Goal: Task Accomplishment & Management: Complete application form

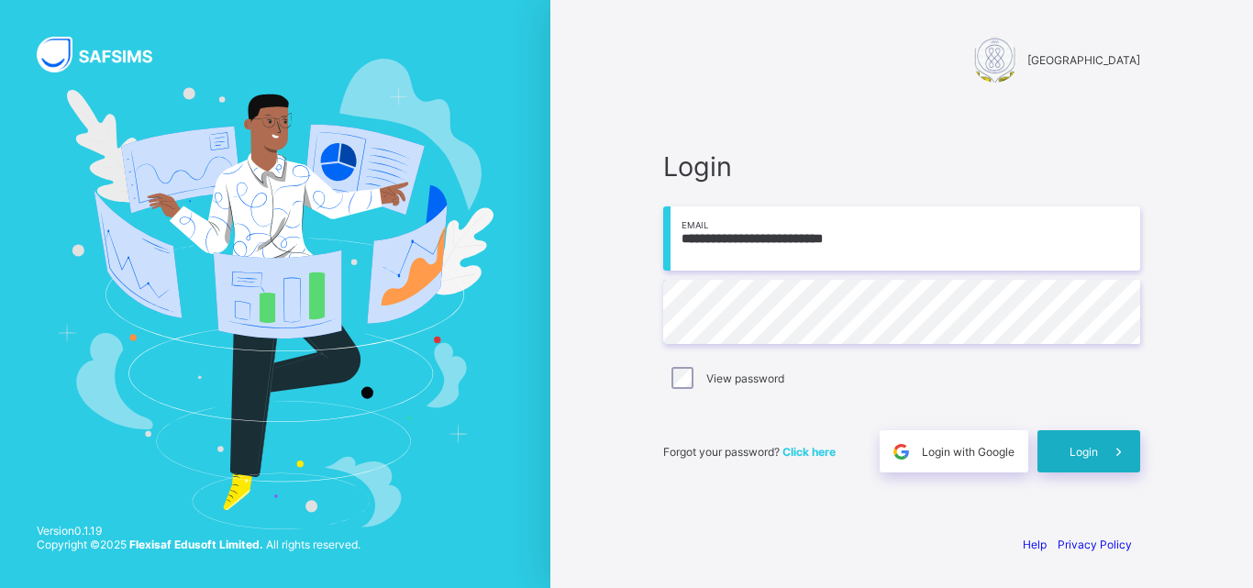
click at [1050, 451] on div "Login" at bounding box center [1088, 451] width 103 height 42
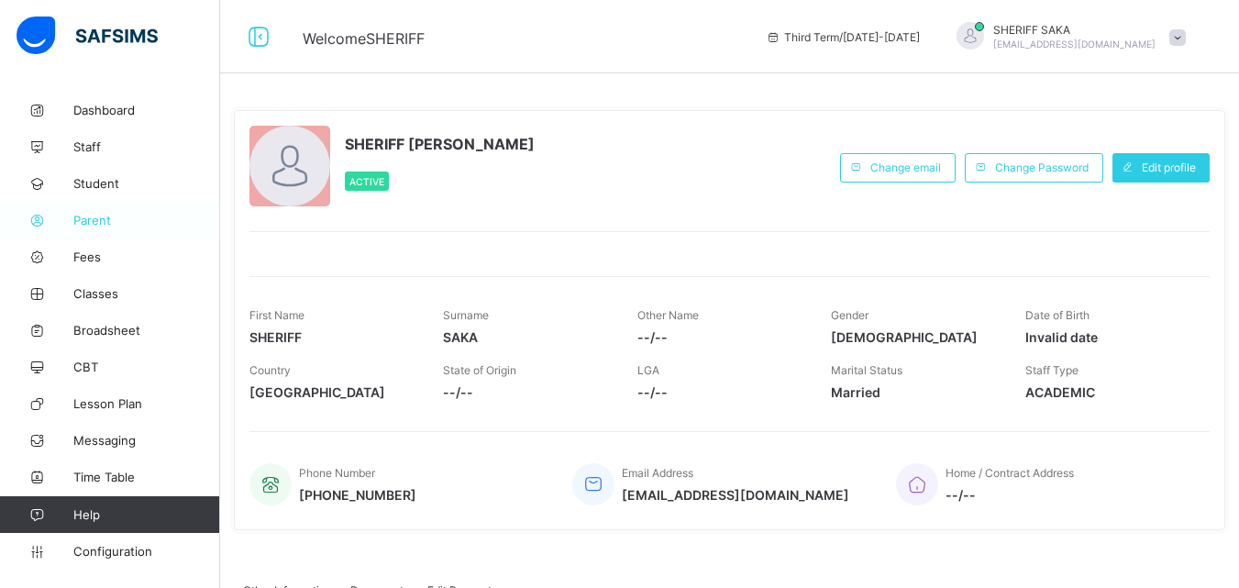
click at [93, 218] on span "Parent" at bounding box center [146, 220] width 147 height 15
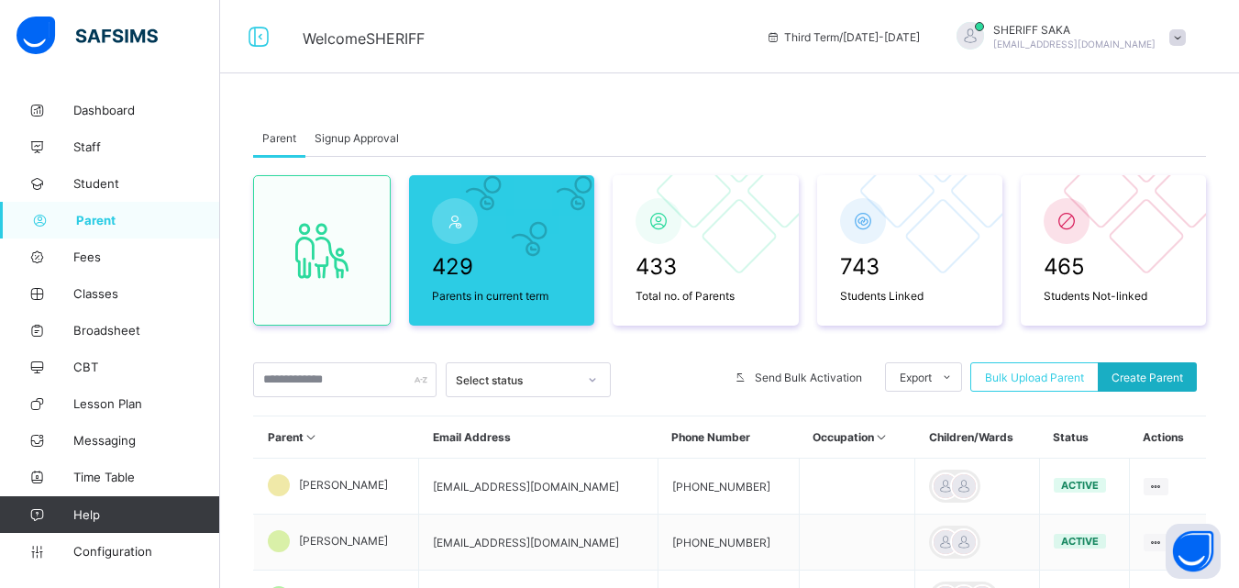
click at [1149, 375] on span "Create Parent" at bounding box center [1148, 378] width 72 height 14
select select "**"
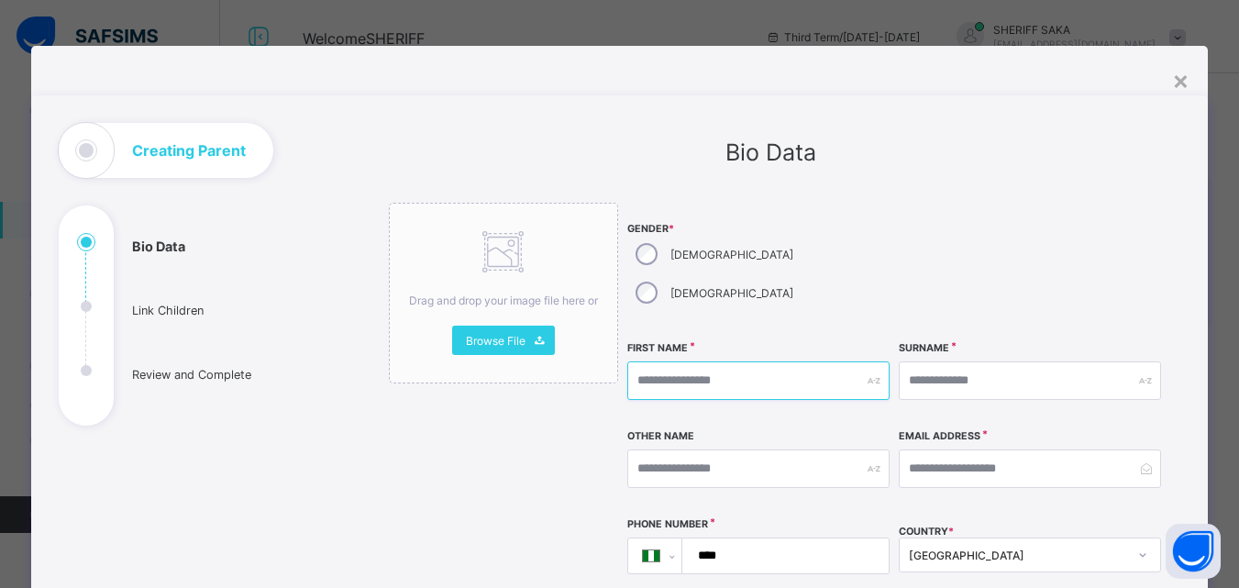
click at [683, 361] on input "text" at bounding box center [758, 380] width 262 height 39
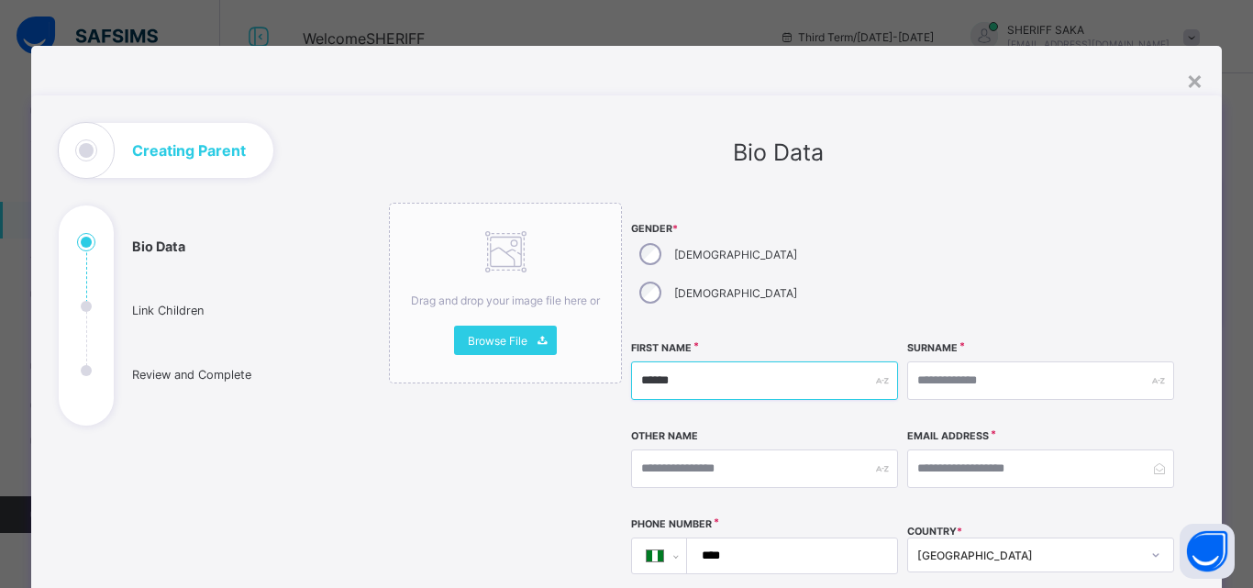
type input "******"
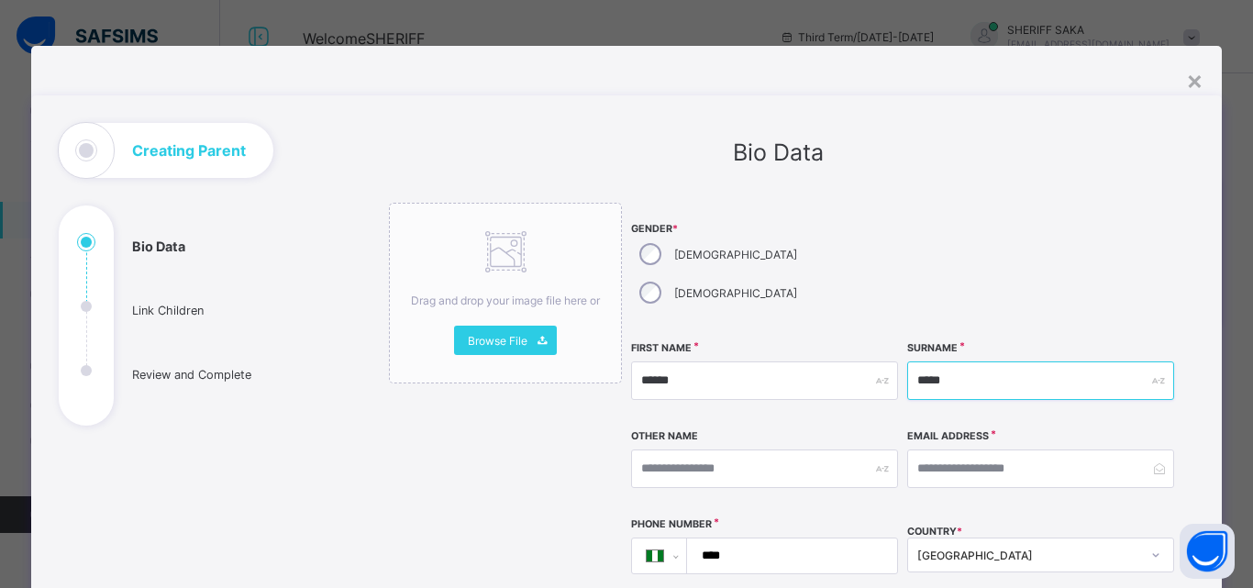
type input "*****"
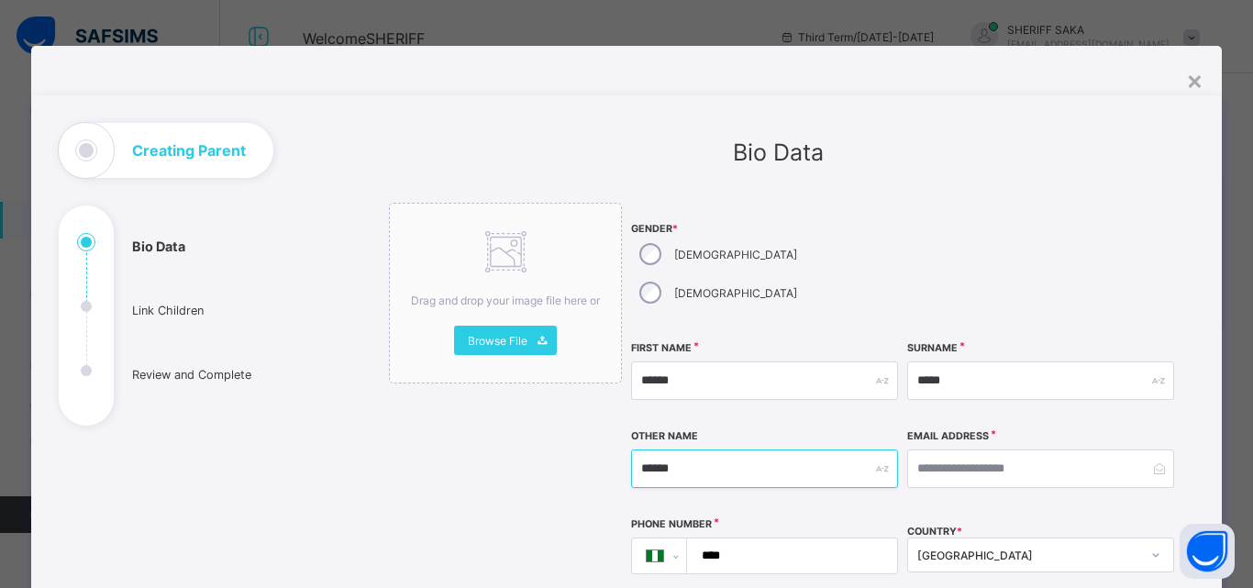
type input "******"
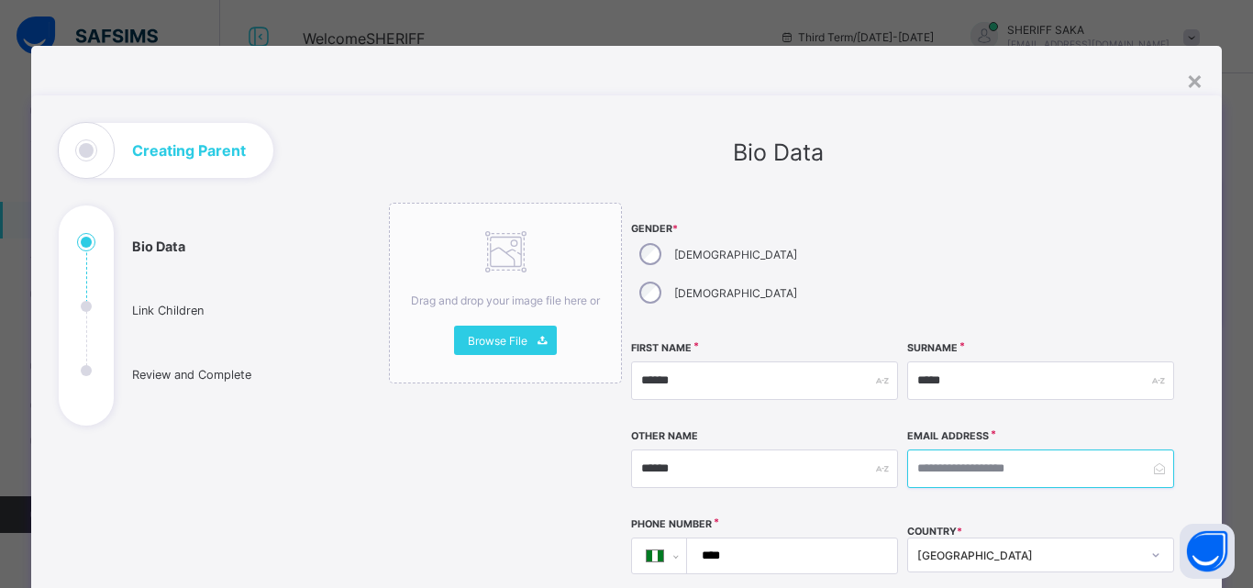
click at [924, 449] on input "email" at bounding box center [1040, 468] width 267 height 39
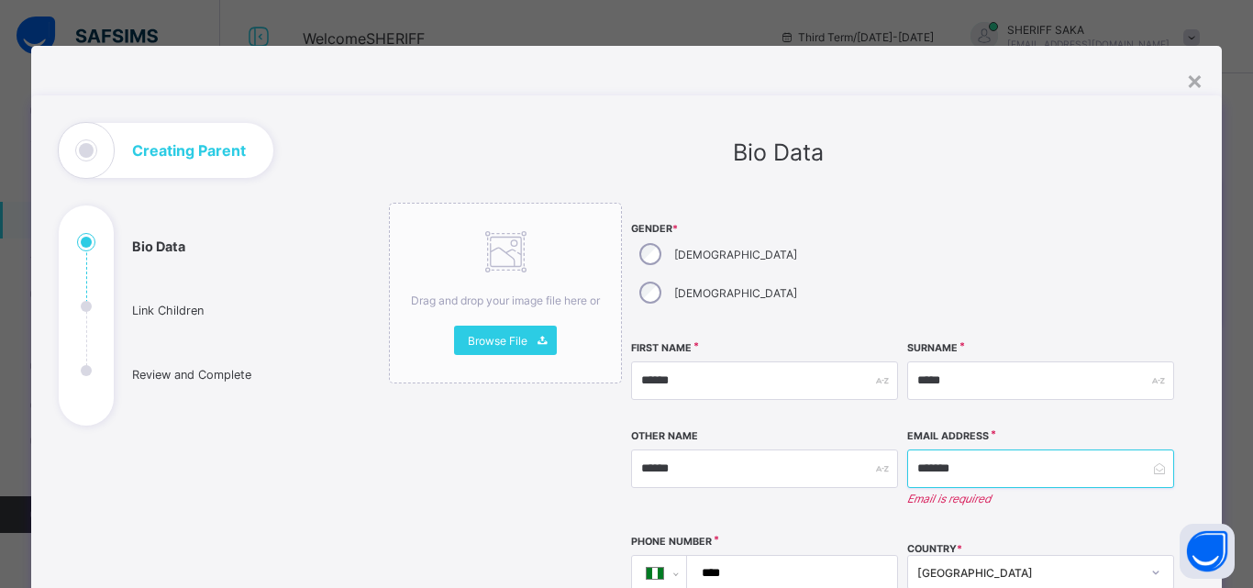
click at [925, 449] on input "*******" at bounding box center [1040, 468] width 267 height 39
click at [961, 449] on input "*******" at bounding box center [1040, 468] width 267 height 39
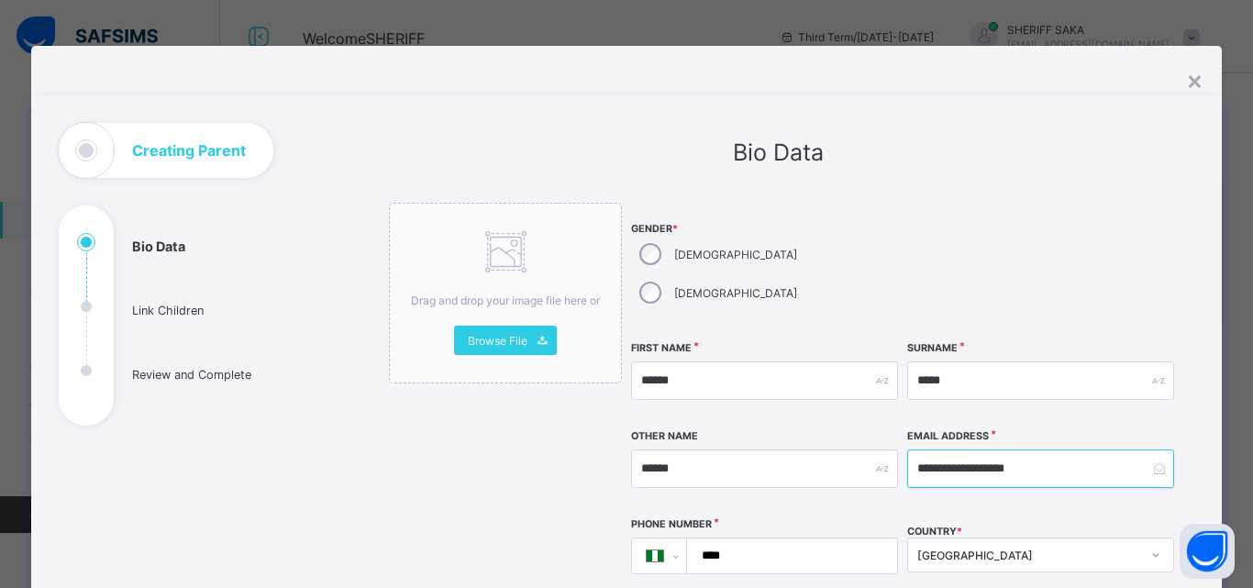
type input "**********"
click at [838, 538] on input "****" at bounding box center [788, 555] width 195 height 35
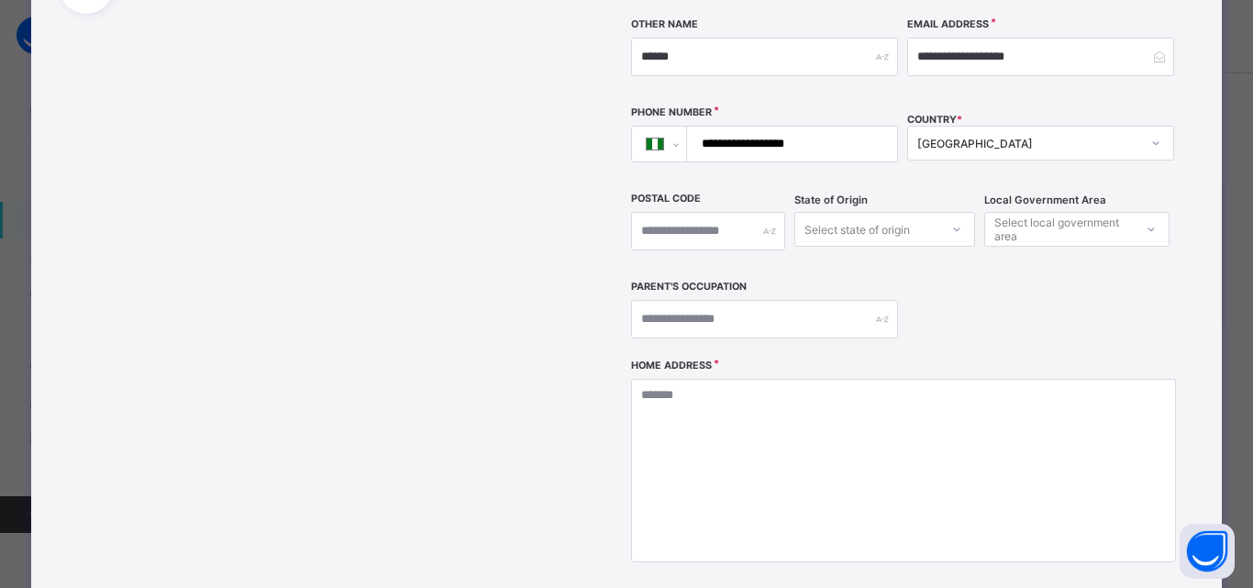
scroll to position [414, 0]
type input "**********"
click at [849, 210] on div "Select state of origin" at bounding box center [856, 227] width 105 height 35
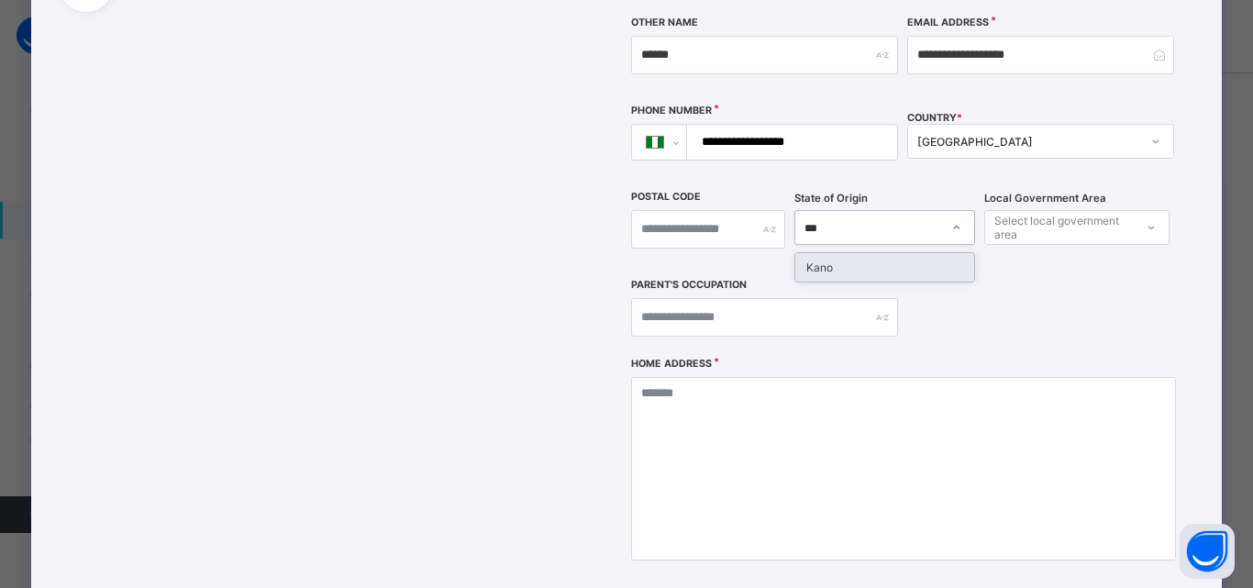
type input "****"
click at [830, 253] on div "Kano" at bounding box center [884, 267] width 179 height 28
click at [1023, 210] on div "Select local government area" at bounding box center [1063, 227] width 139 height 35
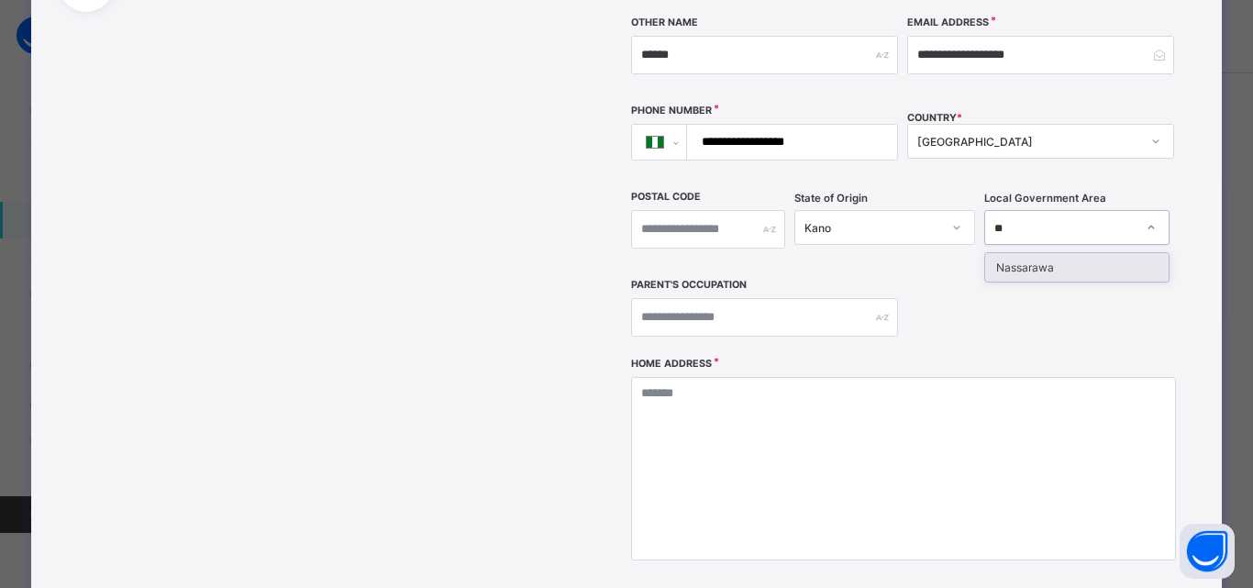
type input "***"
click at [1011, 253] on div "Nassarawa" at bounding box center [1077, 267] width 184 height 28
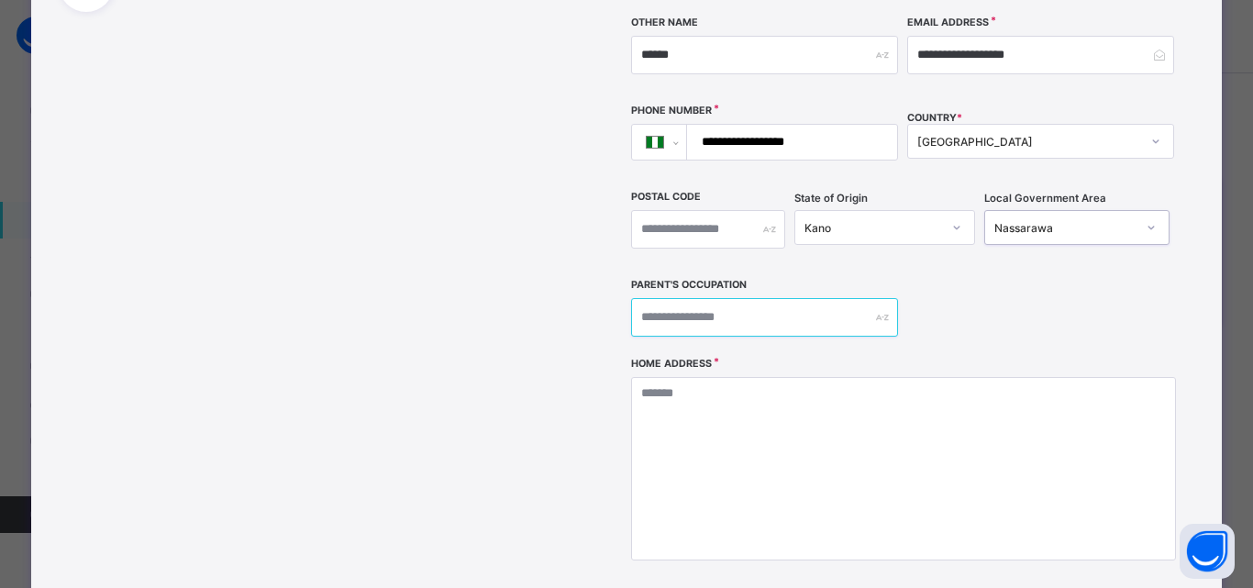
click at [774, 298] on input "text" at bounding box center [764, 317] width 267 height 39
type input "**********"
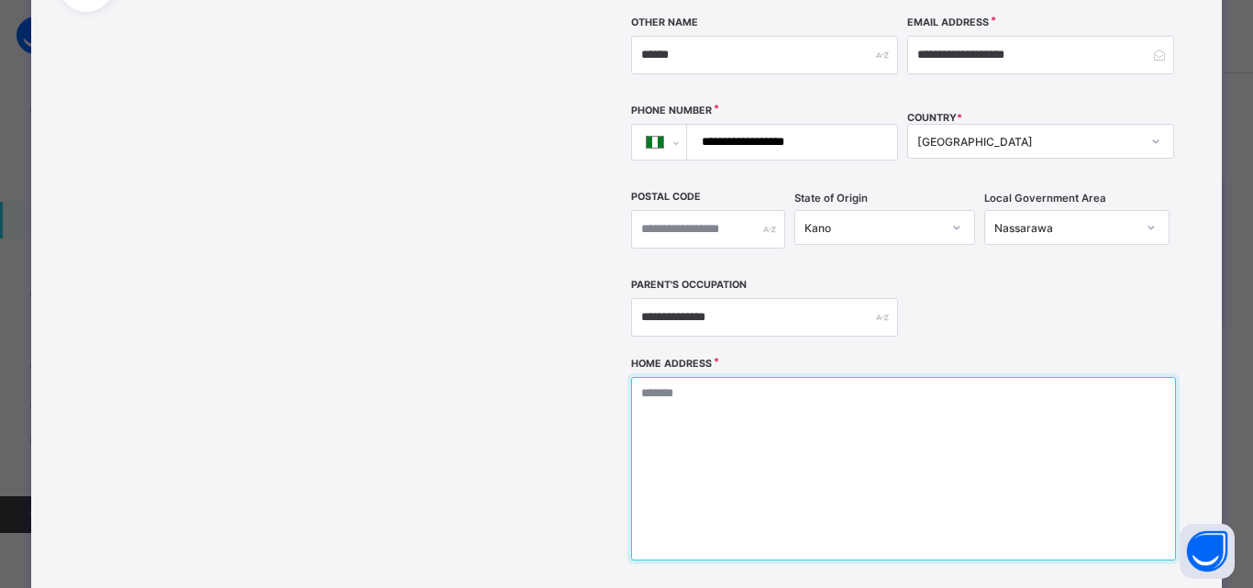
type textarea "*"
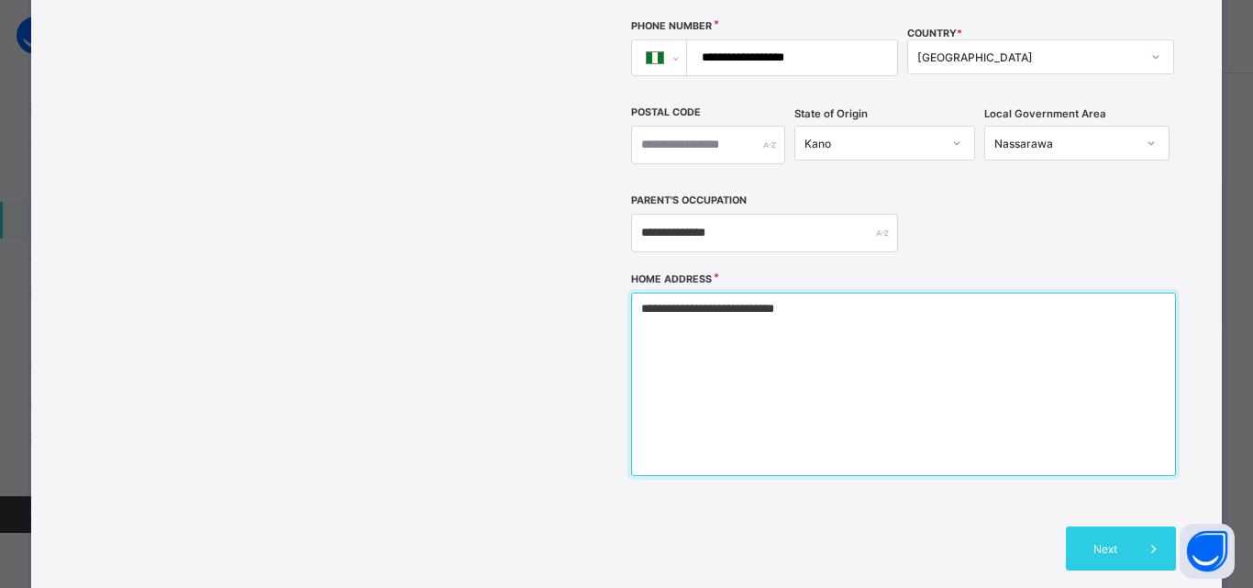
scroll to position [525, 0]
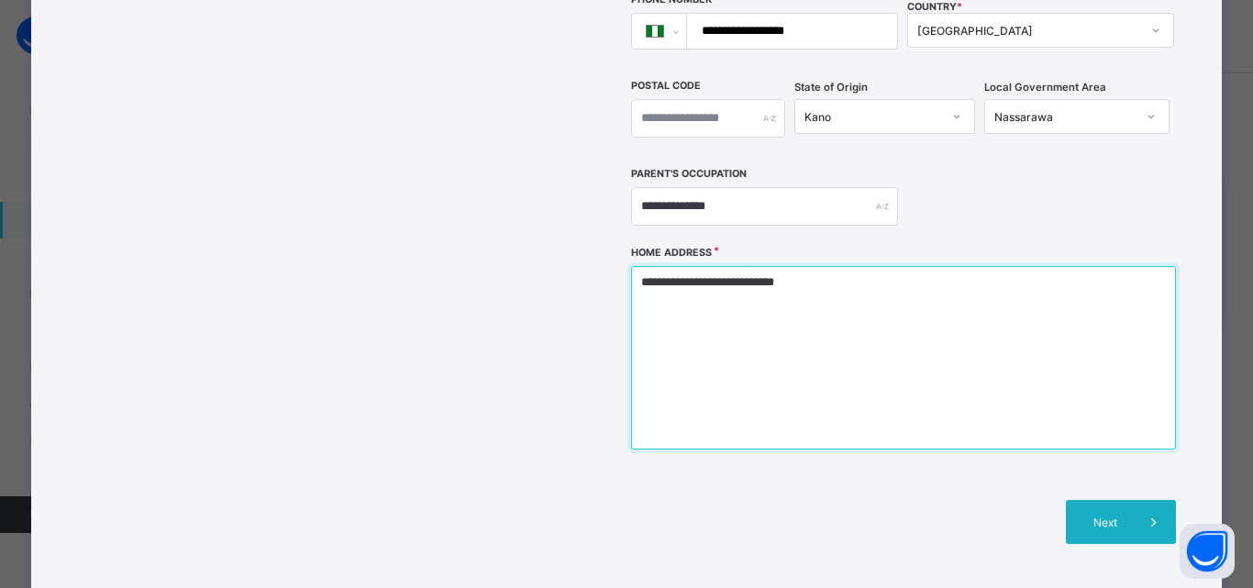
type textarea "**********"
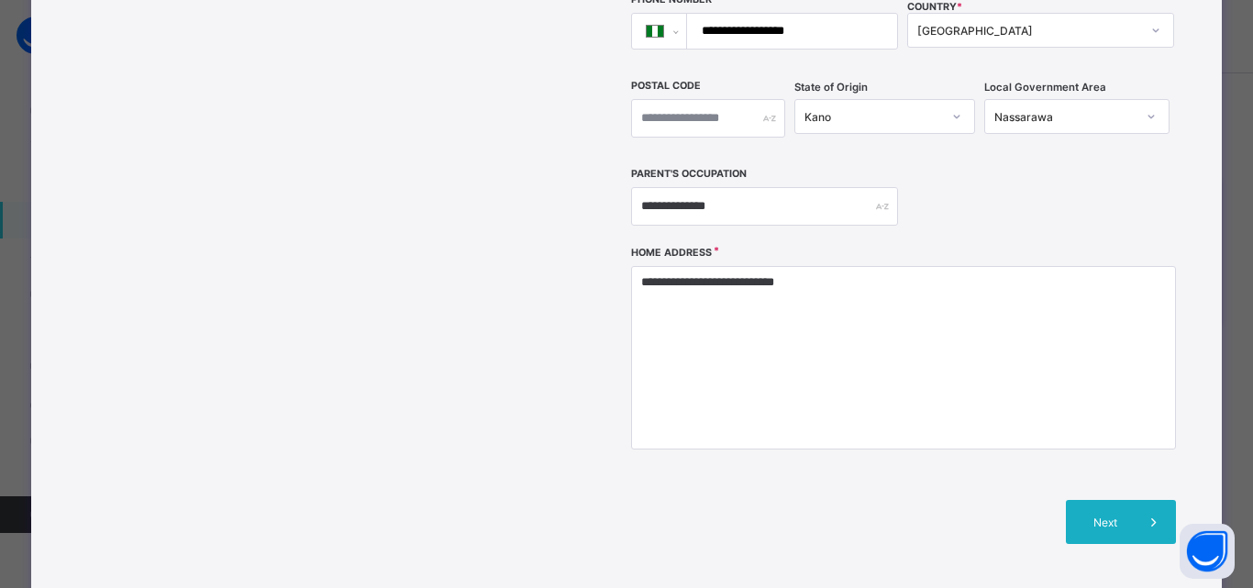
click at [1150, 500] on span at bounding box center [1154, 522] width 44 height 44
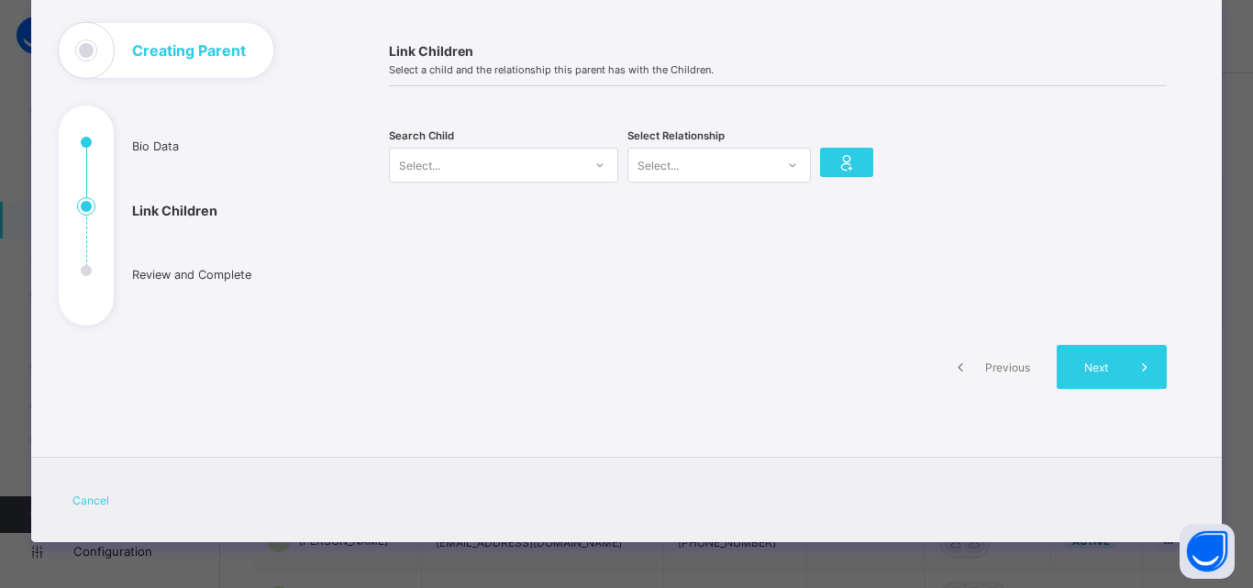
click at [430, 159] on div "Select..." at bounding box center [419, 165] width 41 height 35
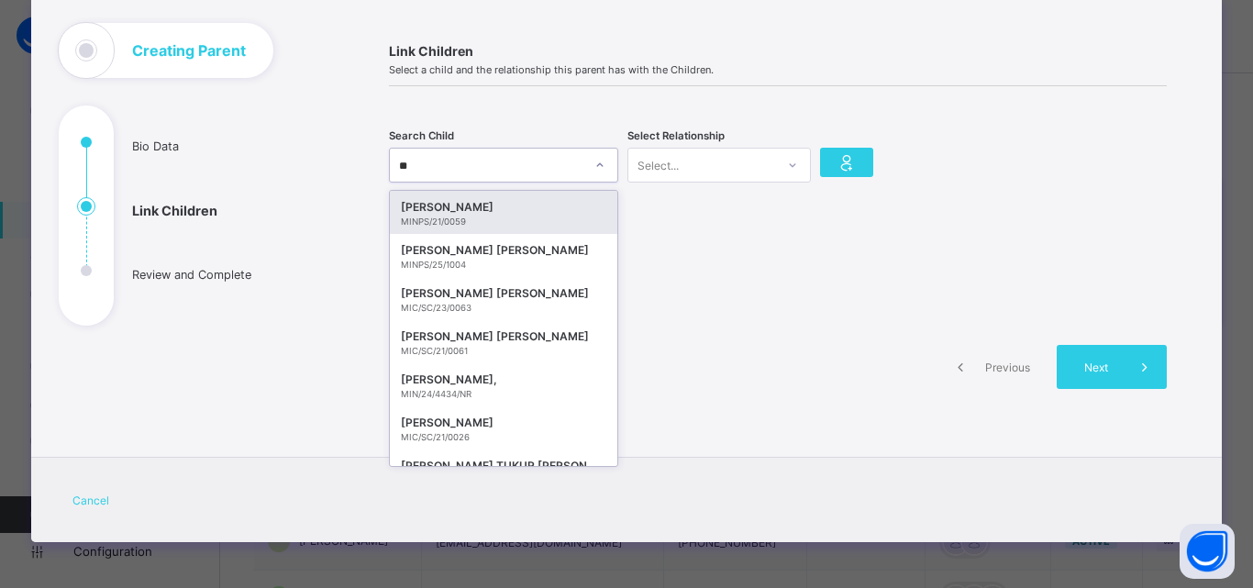
type input "*"
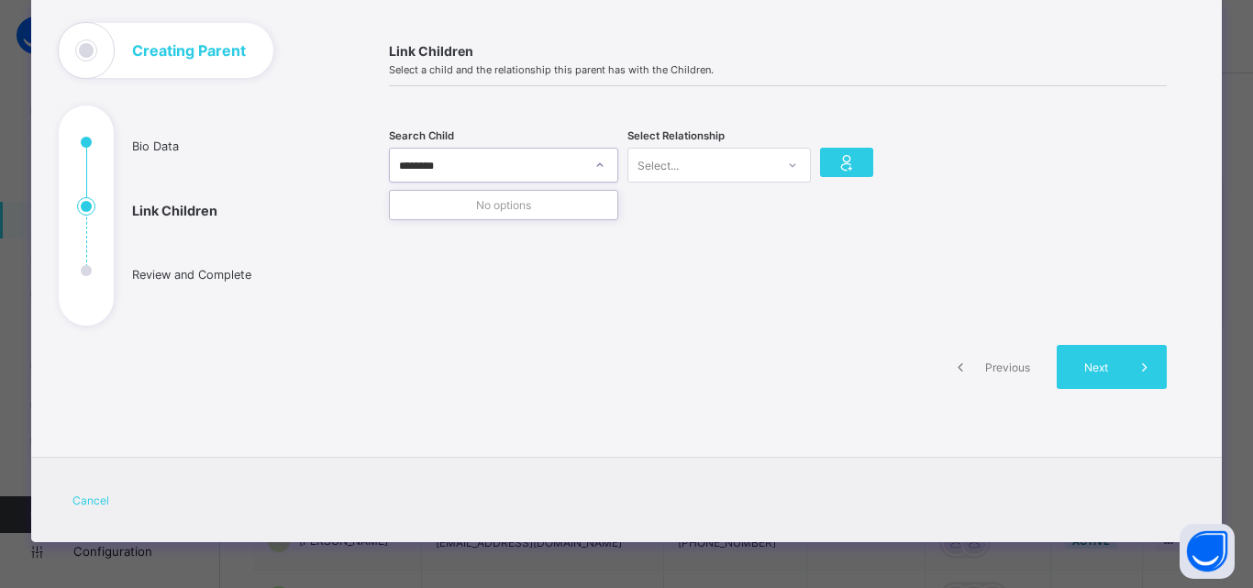
type input "******"
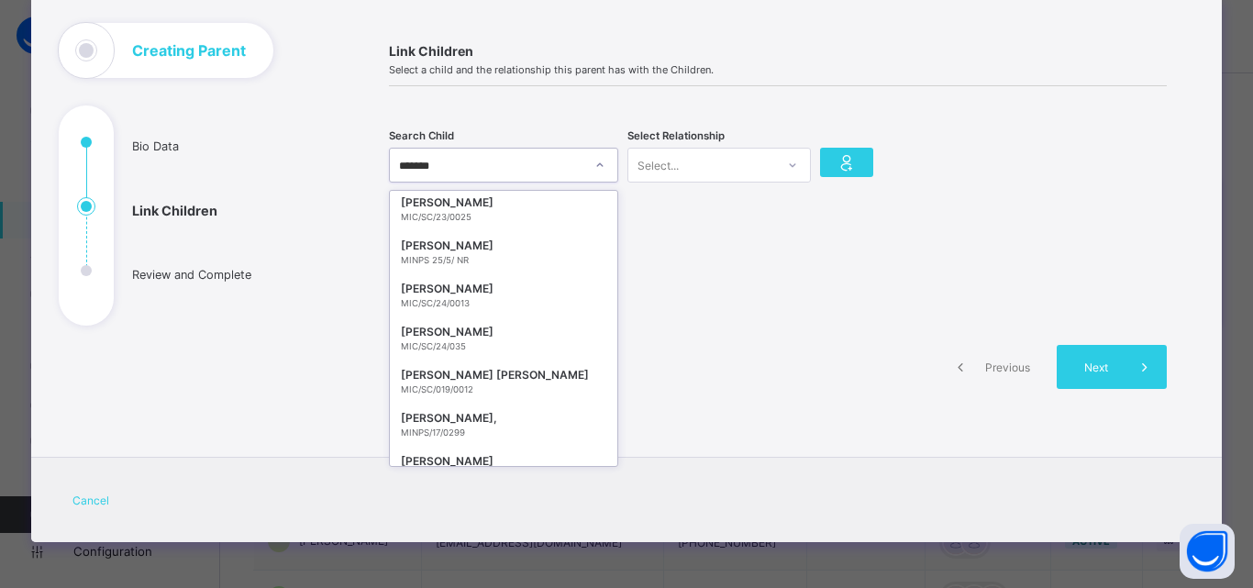
scroll to position [1005, 0]
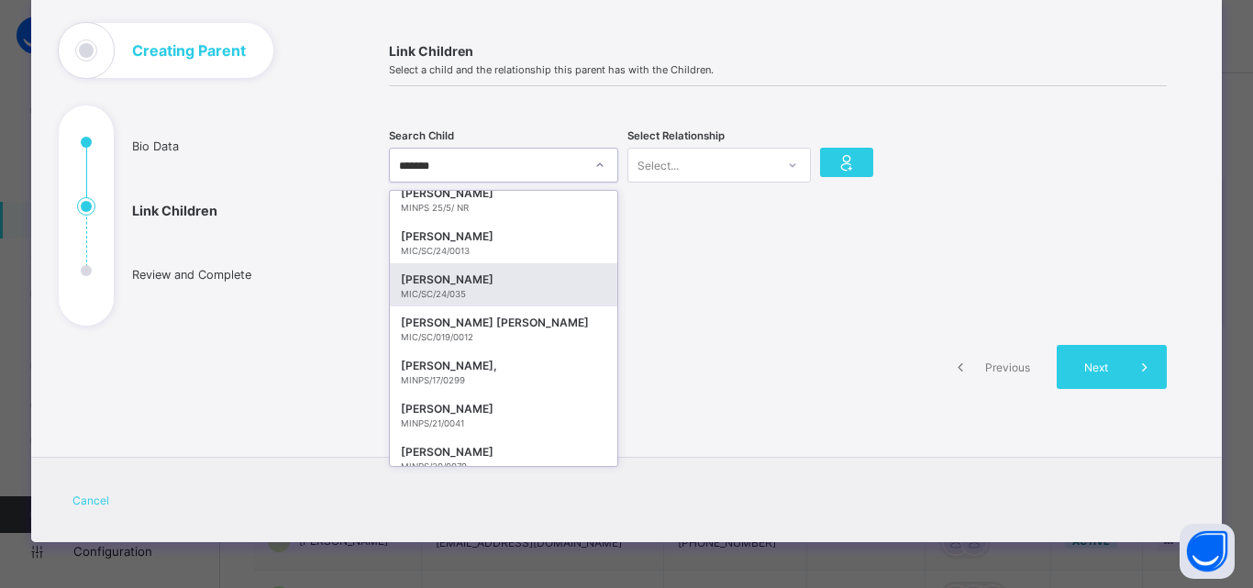
click at [483, 287] on div "FATIMA GARBA AHMAD" at bounding box center [503, 280] width 205 height 18
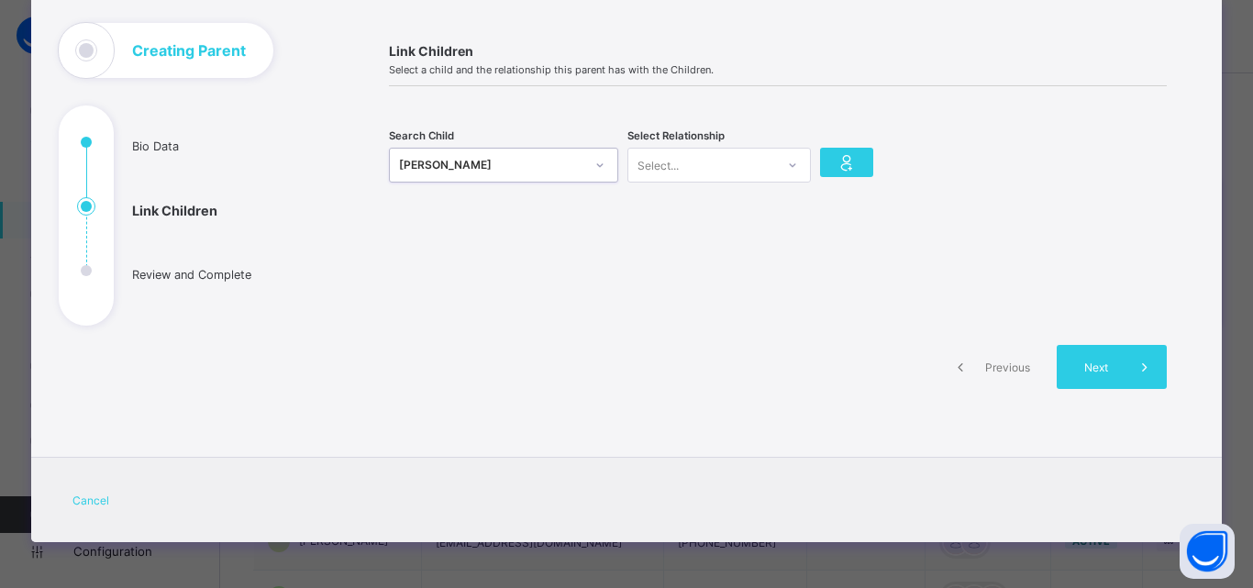
click at [689, 169] on div "Select..." at bounding box center [701, 165] width 147 height 26
click at [667, 236] on div "Mother" at bounding box center [719, 233] width 182 height 28
click at [840, 163] on icon at bounding box center [847, 162] width 26 height 22
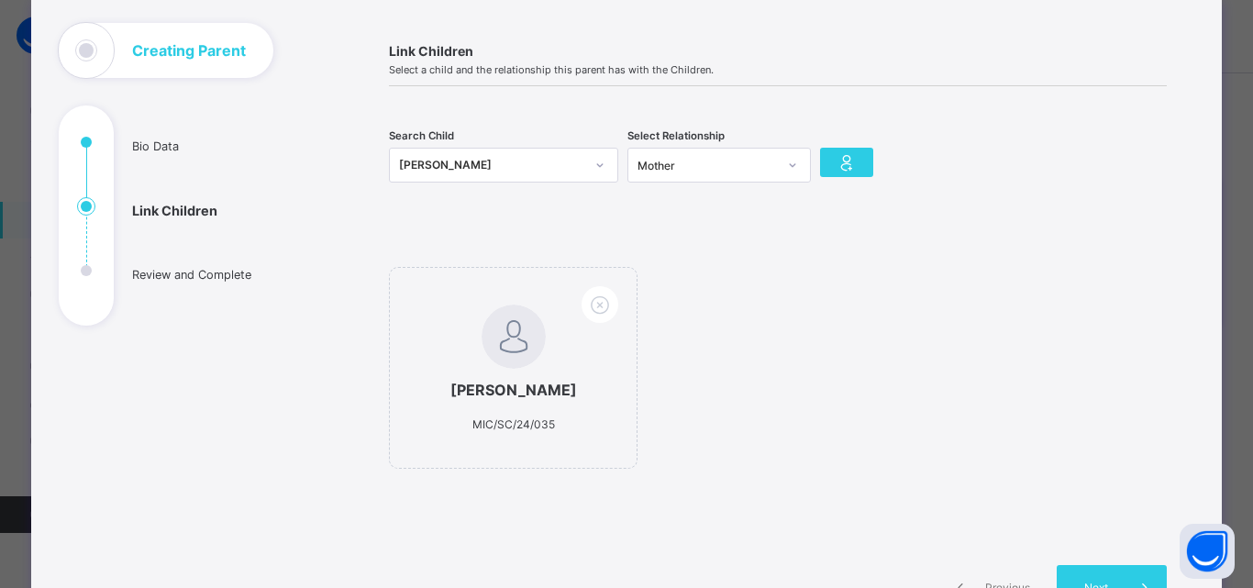
click at [394, 164] on div "FATIMA GARBA AHMAD MIC/SC/24/035" at bounding box center [486, 165] width 193 height 26
type input "*****"
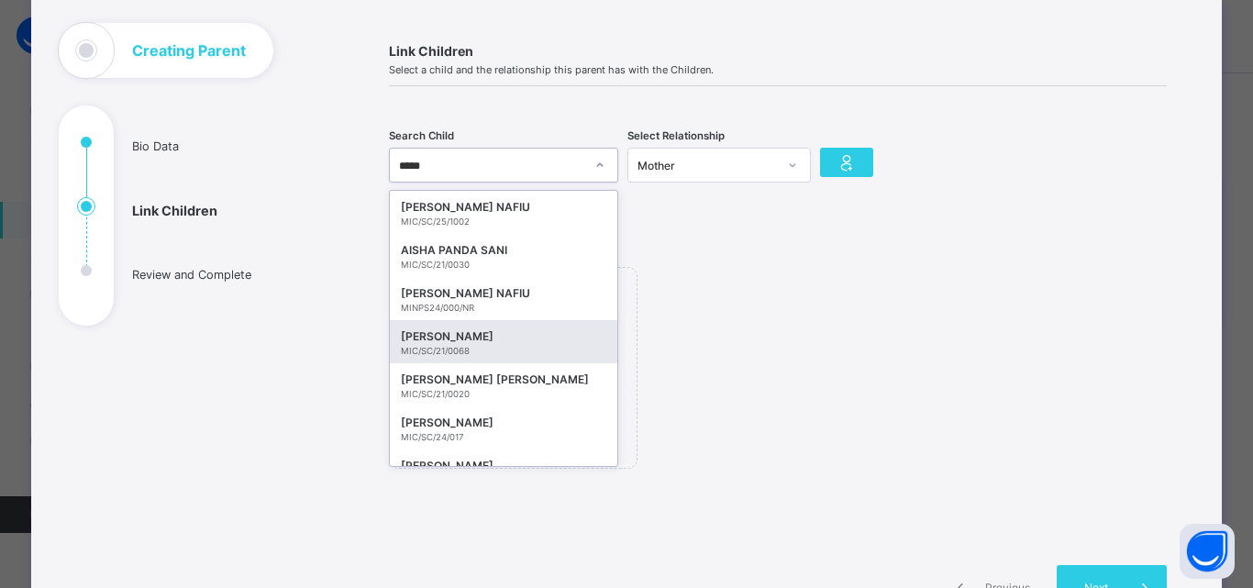
click at [470, 339] on div "AISHA GARBA AHMAD" at bounding box center [503, 336] width 205 height 18
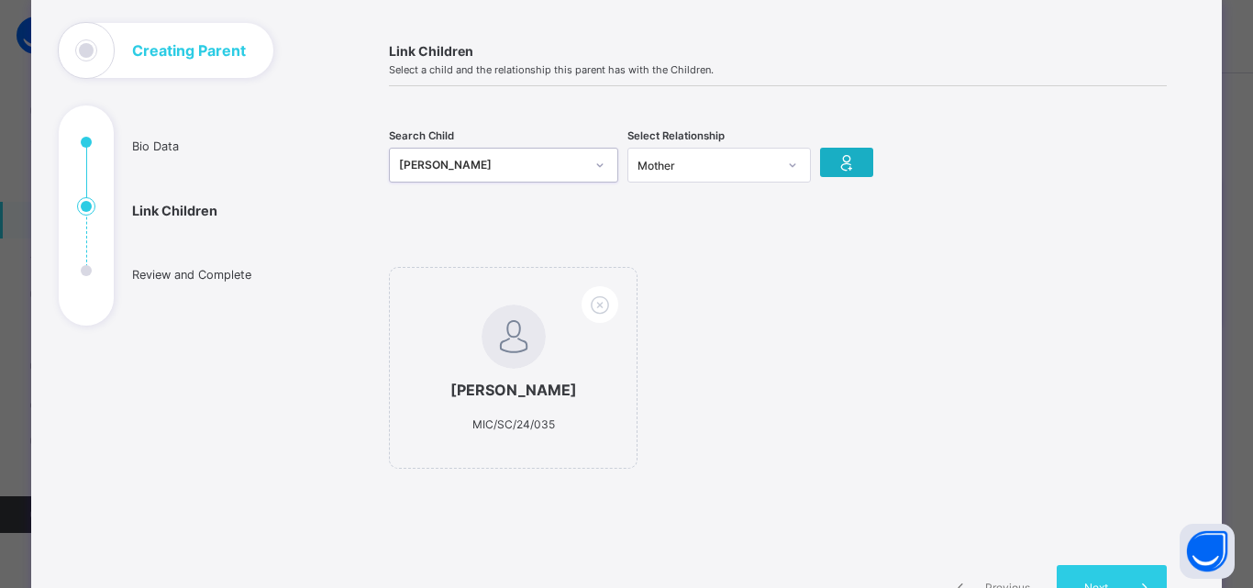
click at [834, 163] on icon at bounding box center [847, 162] width 26 height 22
click at [458, 168] on div "AISHA GARBA AHMAD" at bounding box center [491, 165] width 185 height 18
type input "*"
type input "*****"
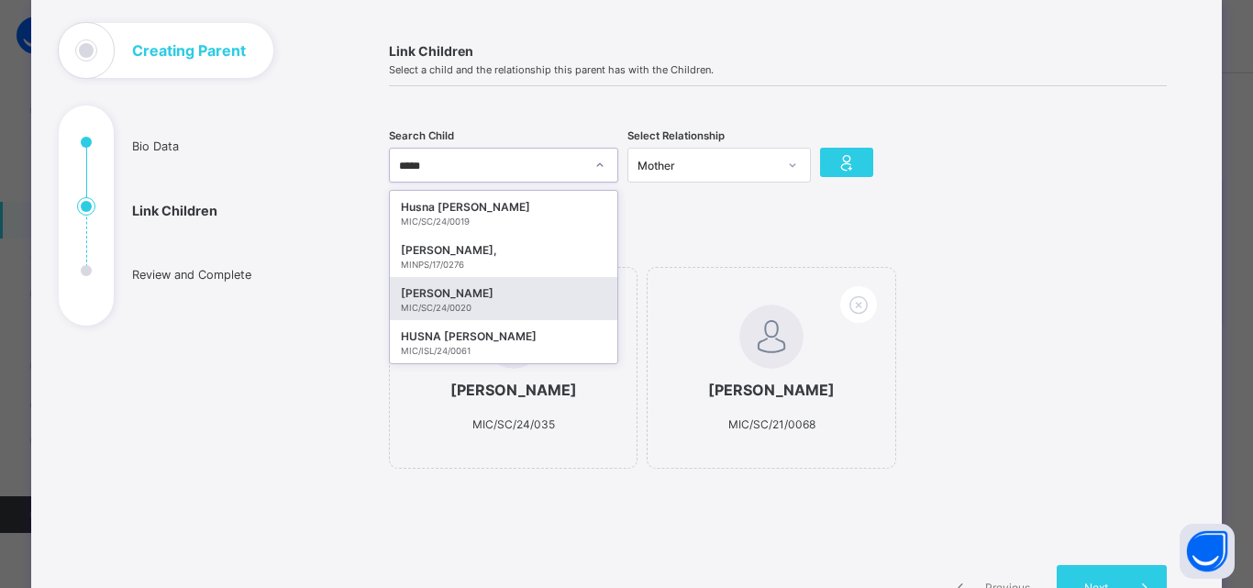
click at [471, 290] on div "Husna Garba Ahmad" at bounding box center [503, 293] width 205 height 18
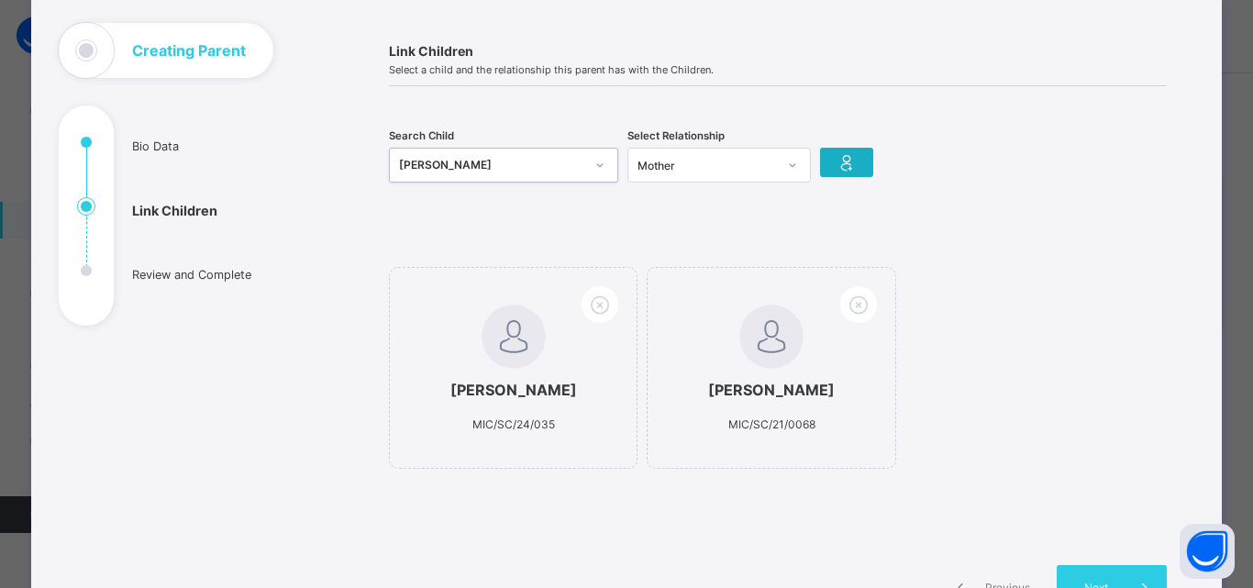
click at [842, 167] on icon at bounding box center [847, 162] width 26 height 22
click at [495, 171] on div "Husna Garba Ahmad" at bounding box center [491, 165] width 185 height 18
type input "****"
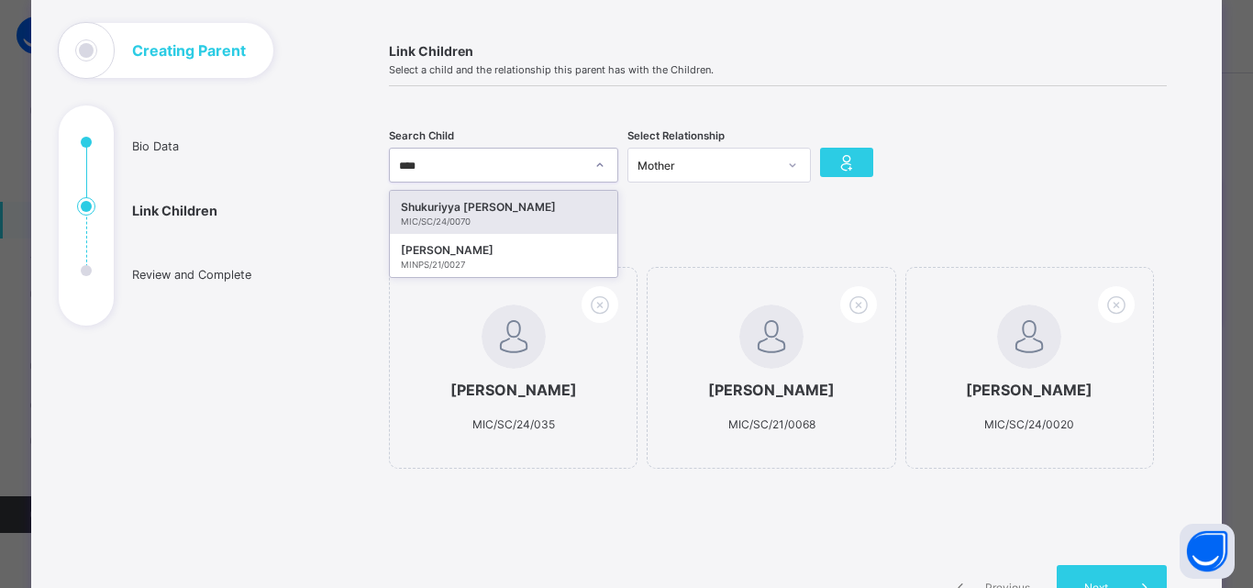
click at [486, 206] on div "Shukuriyya Garba Ahmad" at bounding box center [503, 207] width 205 height 18
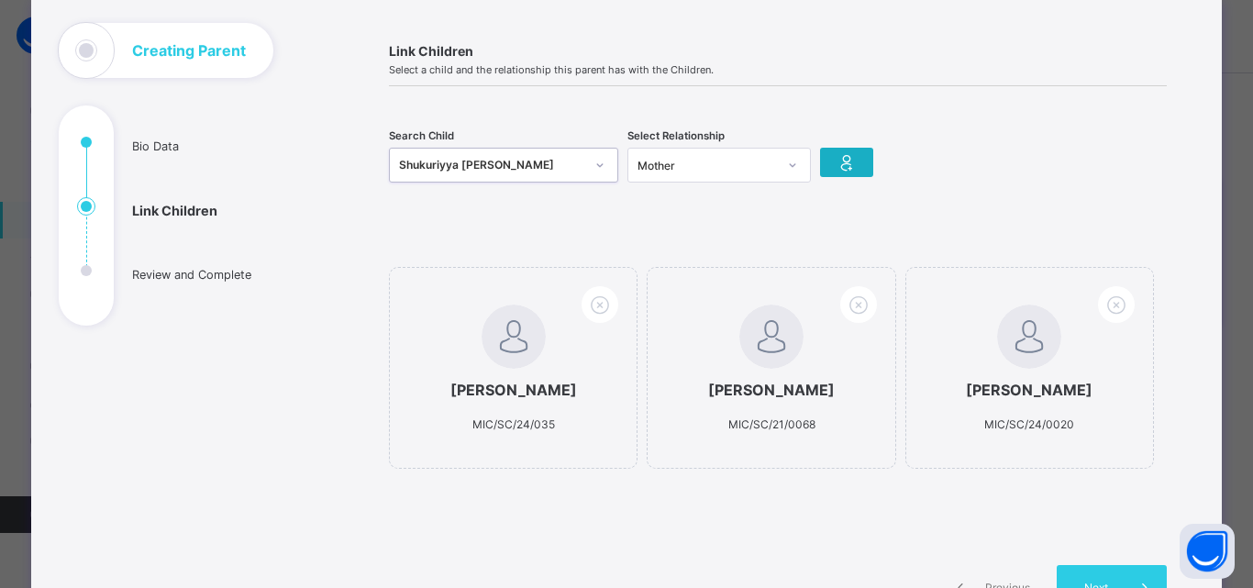
click at [848, 164] on icon at bounding box center [847, 162] width 26 height 22
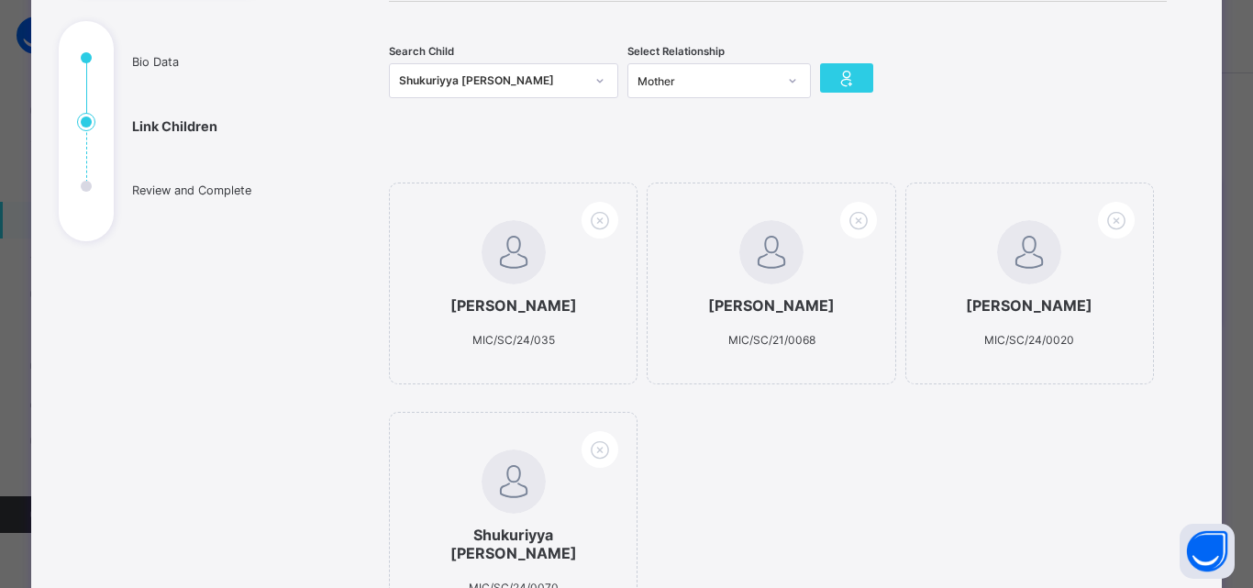
scroll to position [170, 0]
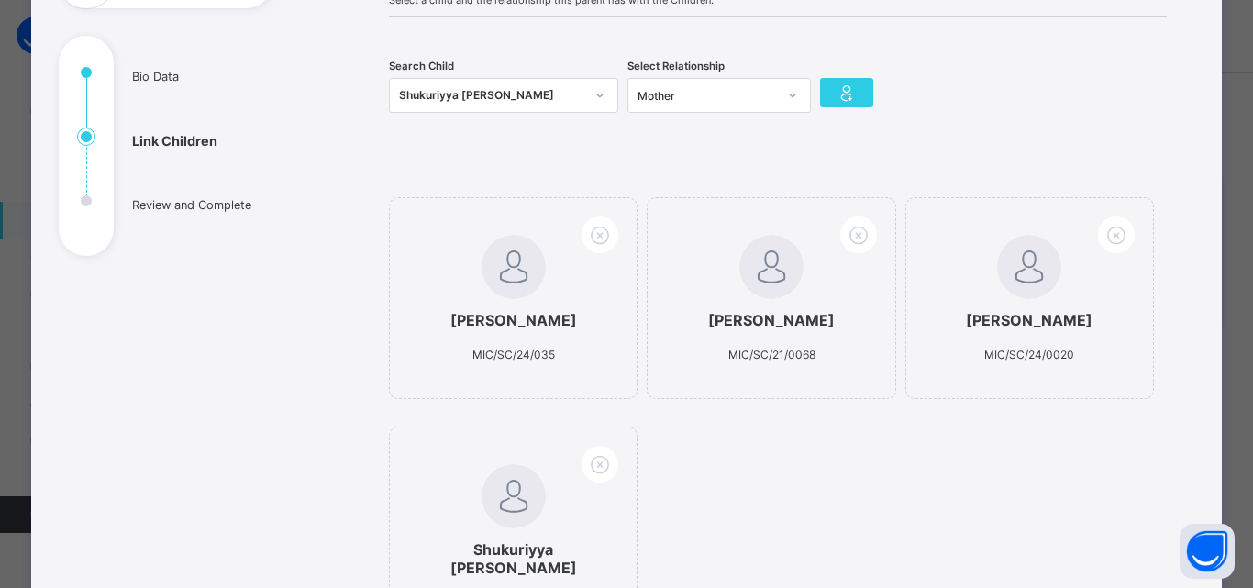
click at [394, 98] on div "Shukuriyya Garba Ahmad MIC/SC/24/0070" at bounding box center [486, 96] width 193 height 26
type input "*****"
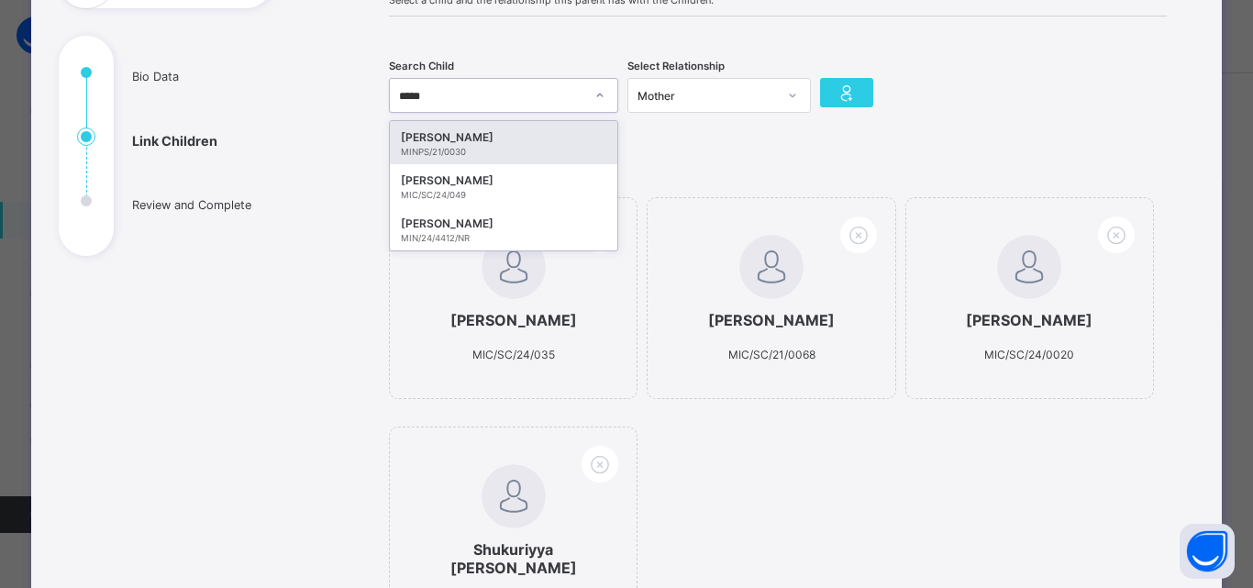
click at [454, 141] on div "FAUZIYYA GARBA AHMAD" at bounding box center [503, 137] width 205 height 18
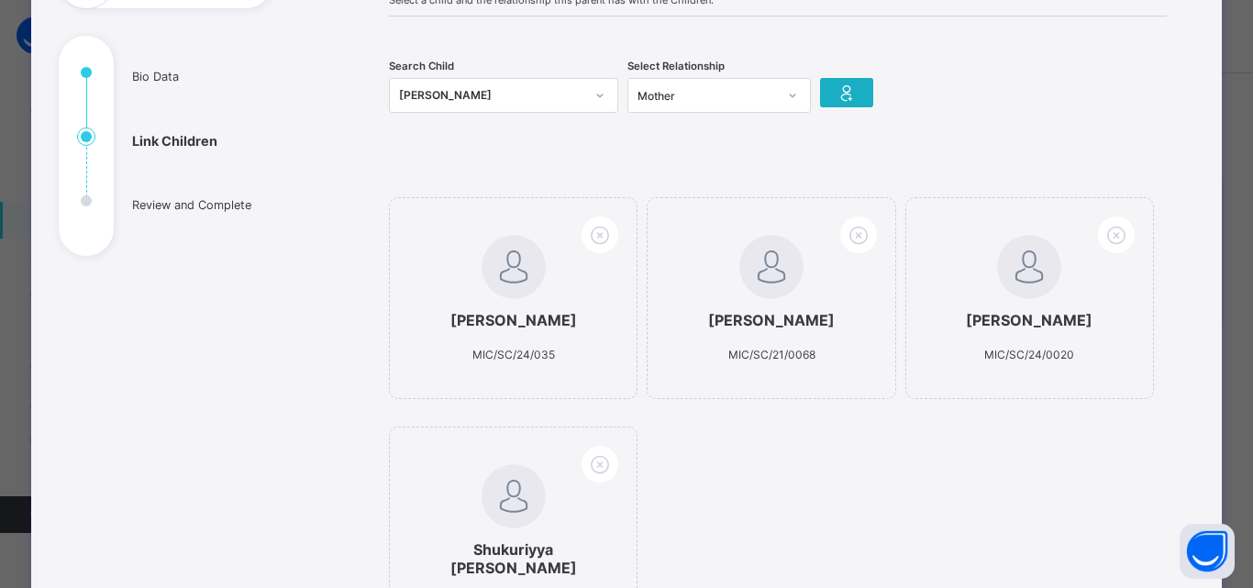
click at [855, 94] on icon at bounding box center [847, 93] width 26 height 22
click at [413, 91] on div "FAUZIYYA GARBA AHMAD" at bounding box center [491, 95] width 185 height 18
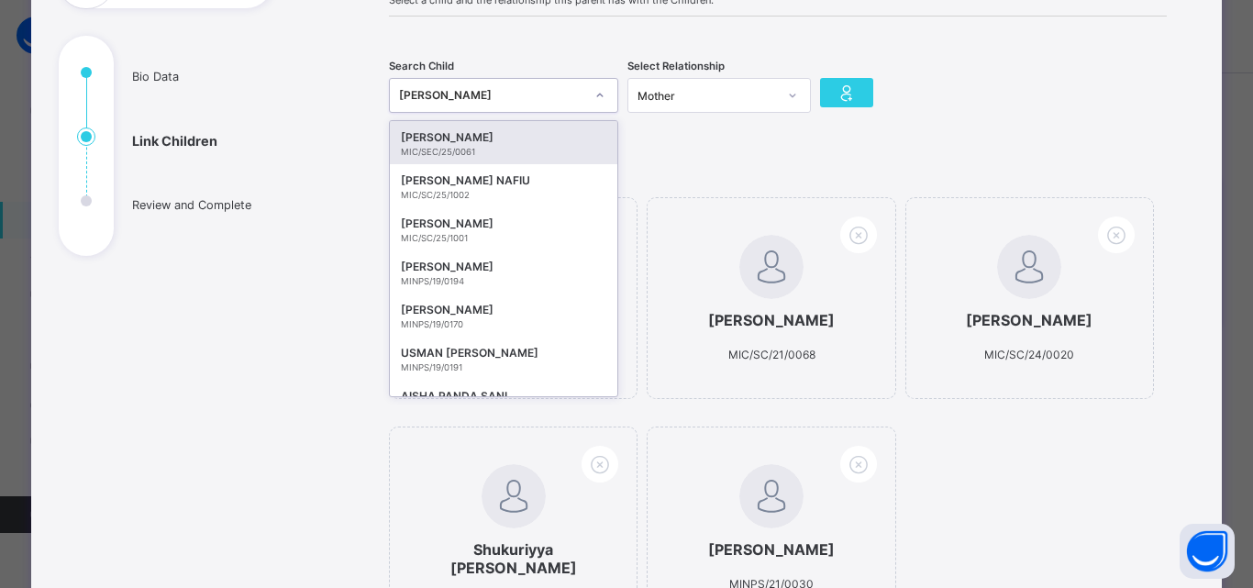
click at [821, 167] on div "Link Children Select a child and the relationship this parent has with the Chil…" at bounding box center [777, 391] width 833 height 877
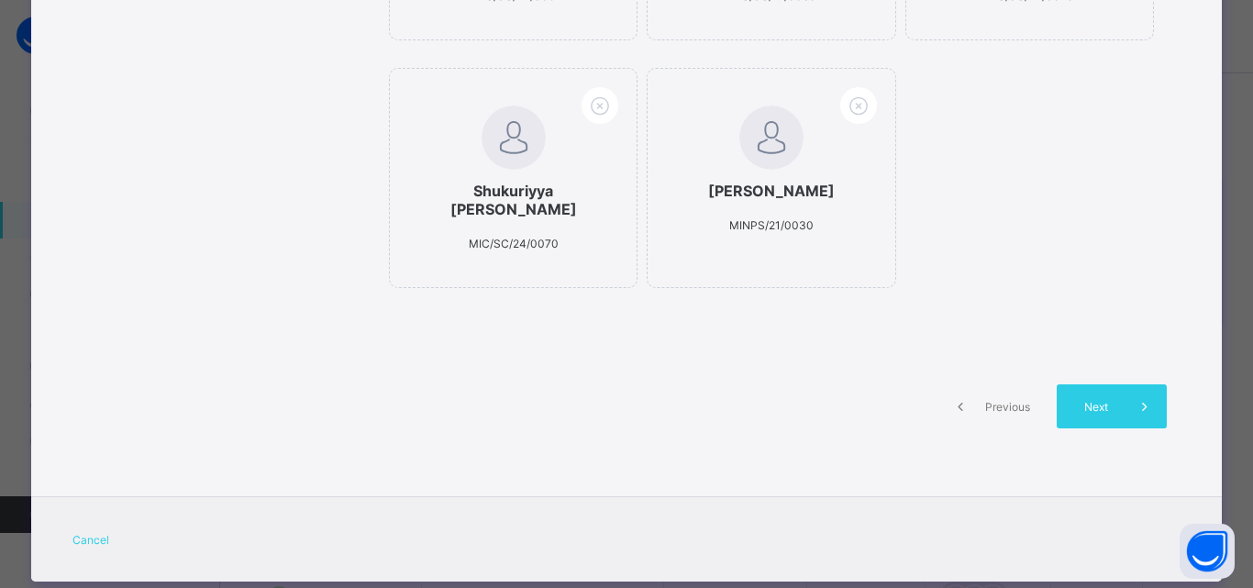
scroll to position [568, 0]
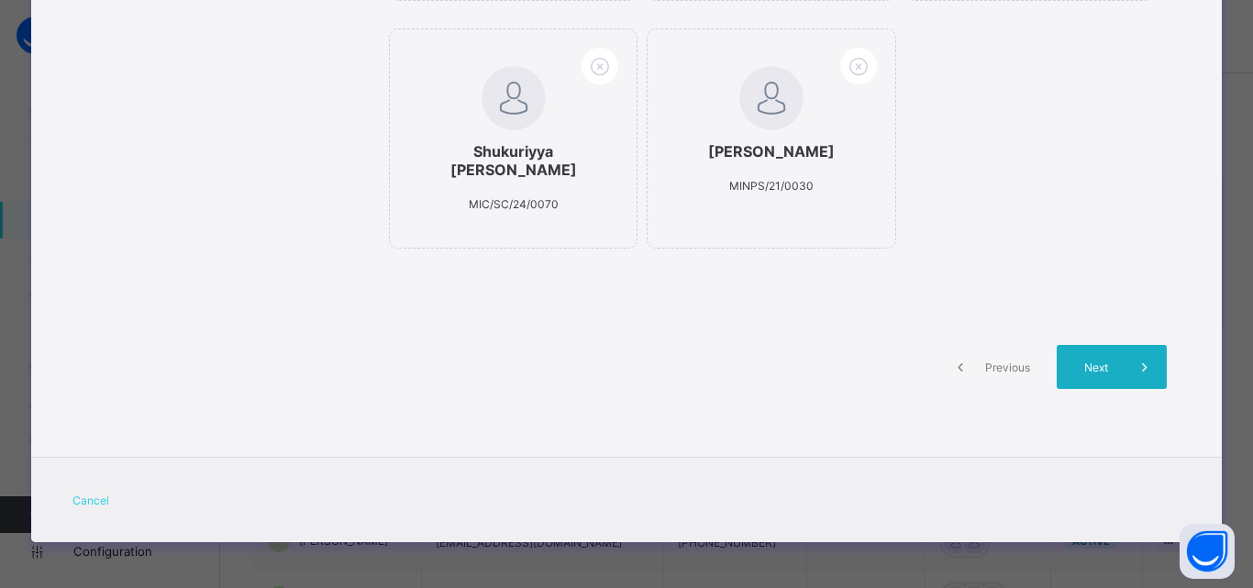
click at [1113, 368] on span "Next" at bounding box center [1096, 368] width 52 height 14
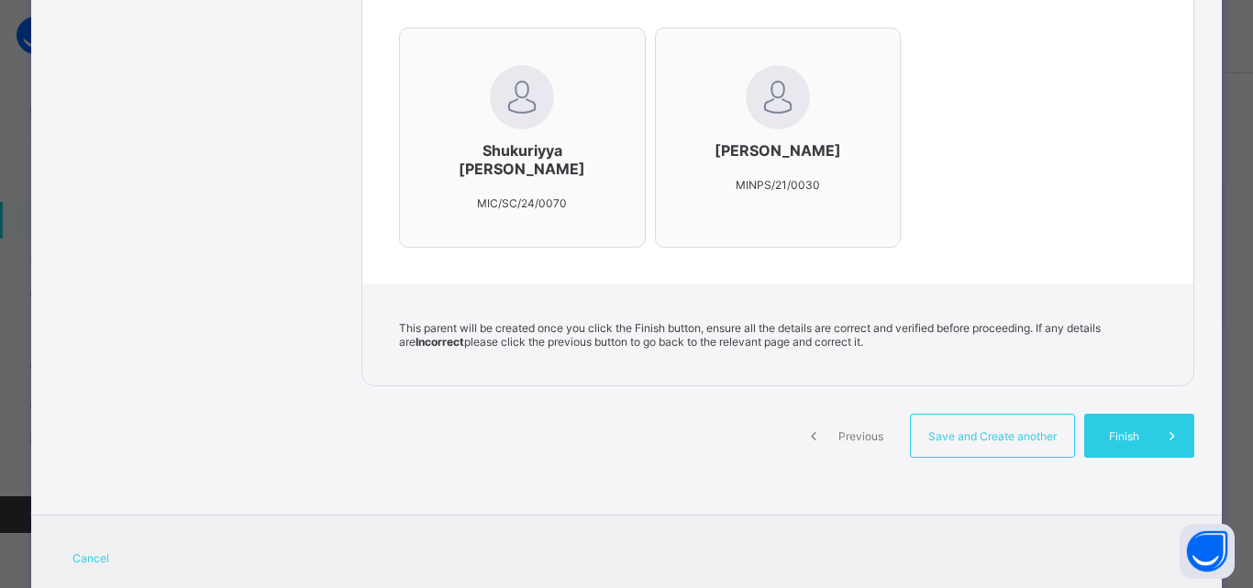
scroll to position [938, 0]
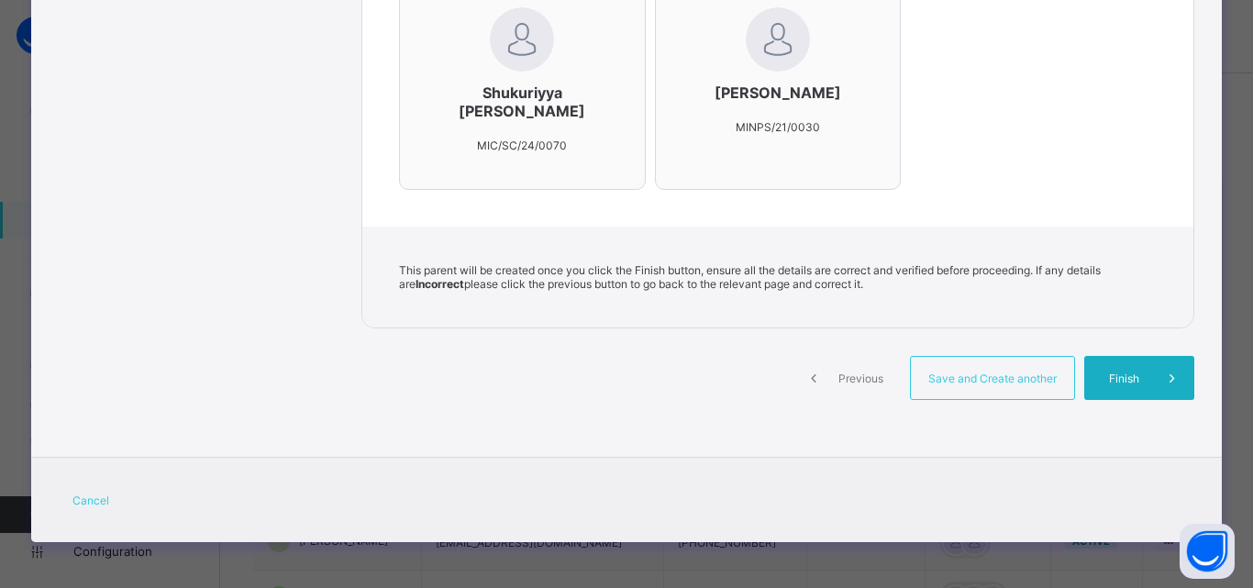
click at [1134, 377] on span "Finish" at bounding box center [1124, 379] width 52 height 14
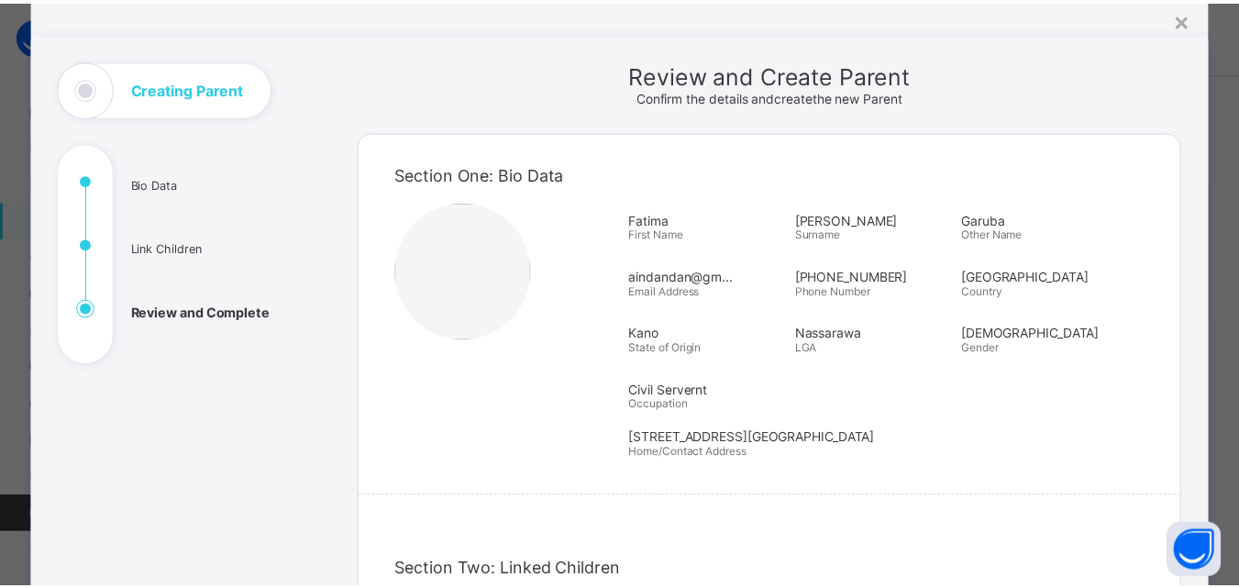
scroll to position [0, 0]
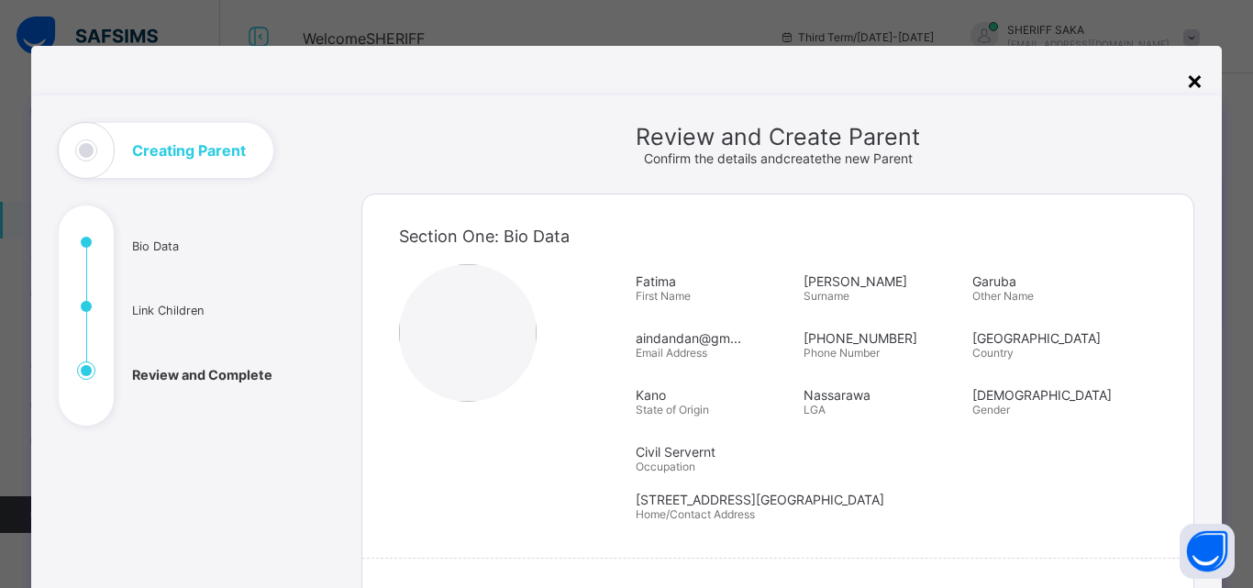
click at [1191, 78] on div "×" at bounding box center [1194, 79] width 17 height 31
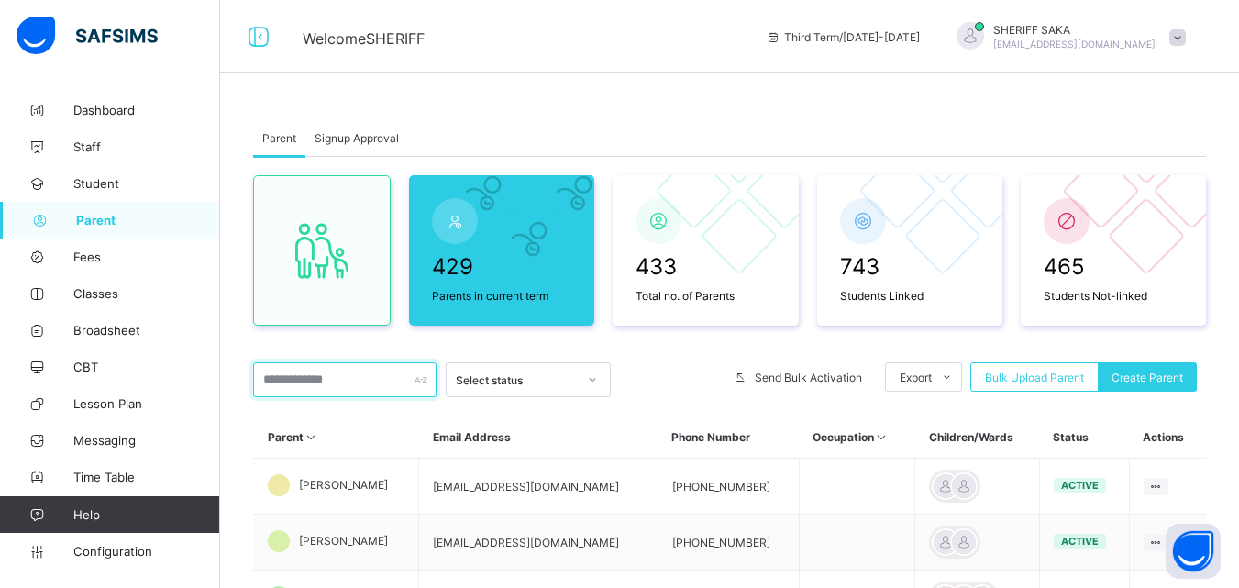
click at [303, 382] on input "text" at bounding box center [344, 379] width 183 height 35
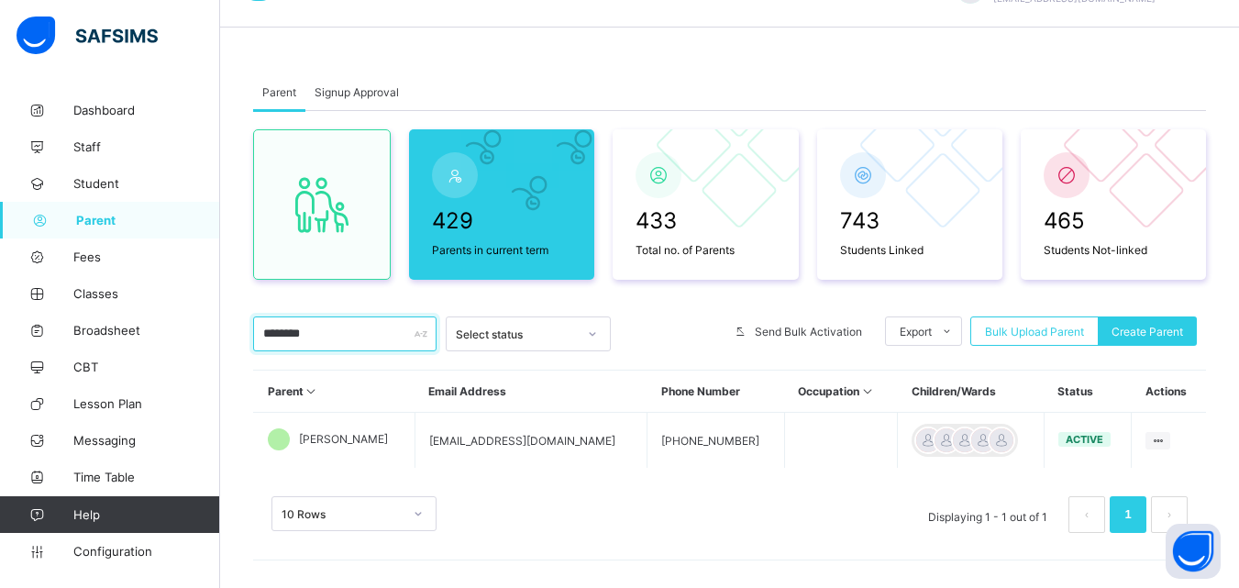
scroll to position [55, 0]
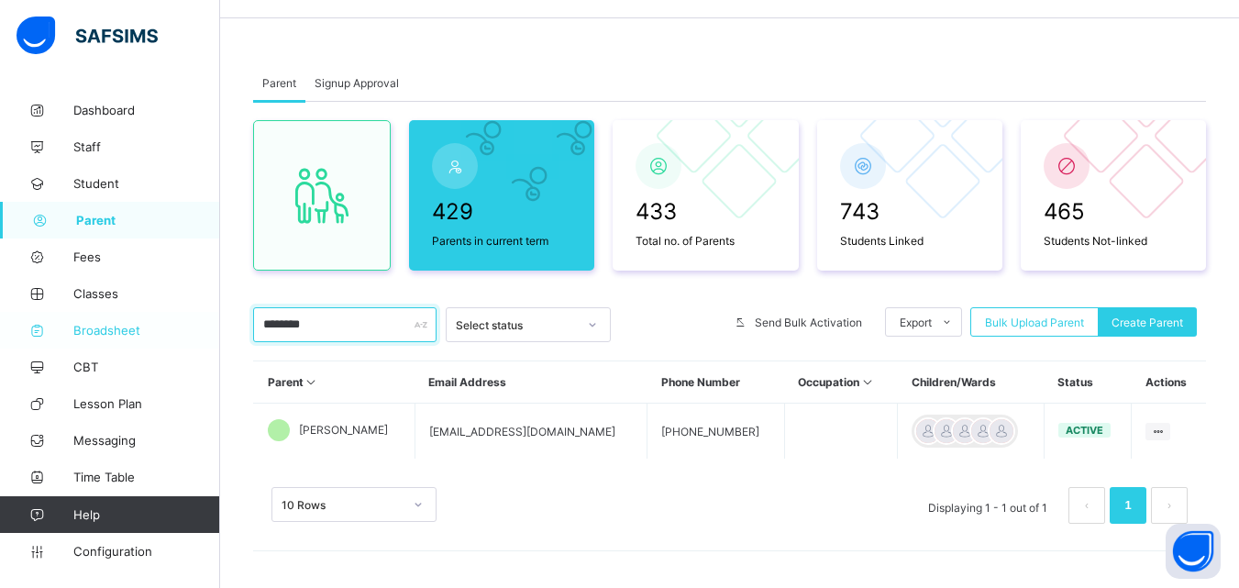
type input "********"
click at [108, 331] on span "Broadsheet" at bounding box center [146, 330] width 147 height 15
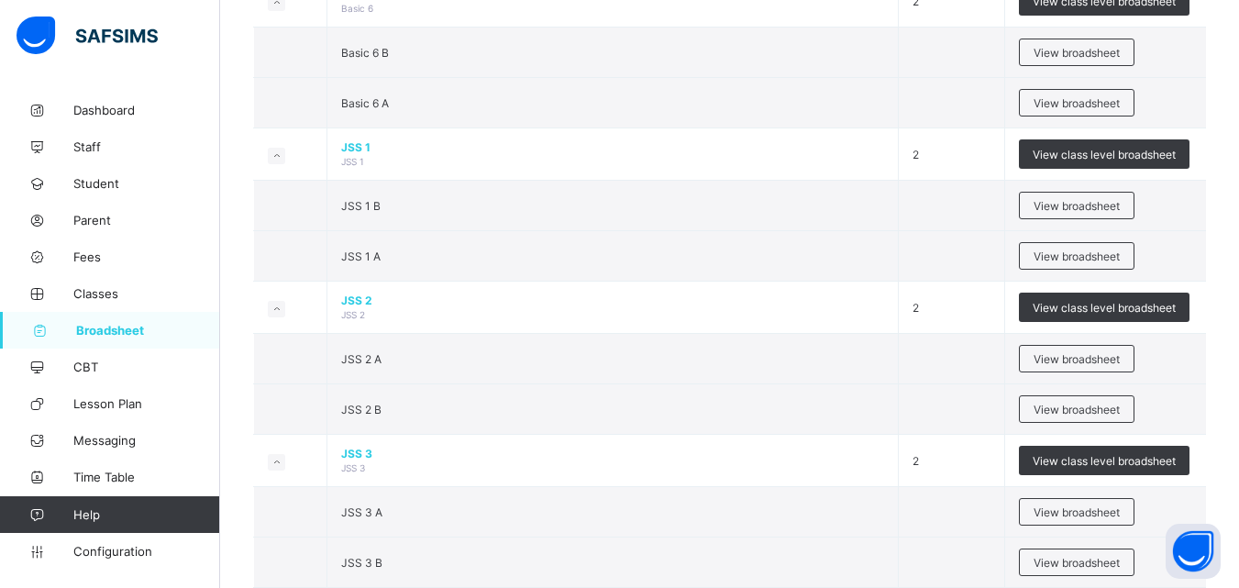
scroll to position [1459, 0]
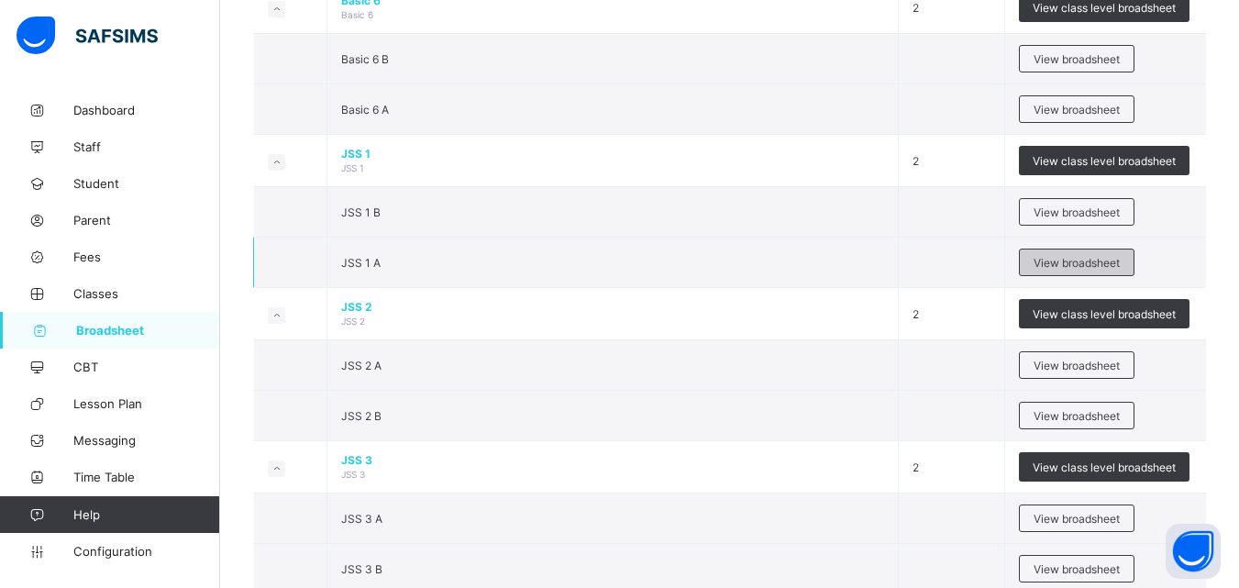
click at [1101, 262] on span "View broadsheet" at bounding box center [1077, 263] width 86 height 14
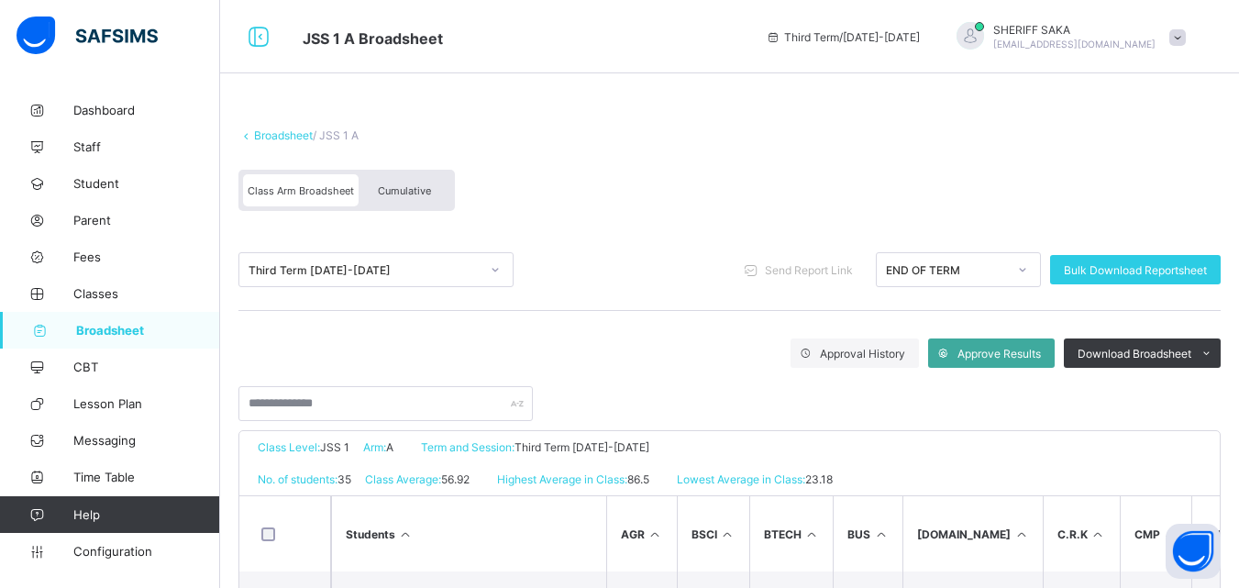
click at [427, 199] on div "Cumulative" at bounding box center [405, 190] width 92 height 32
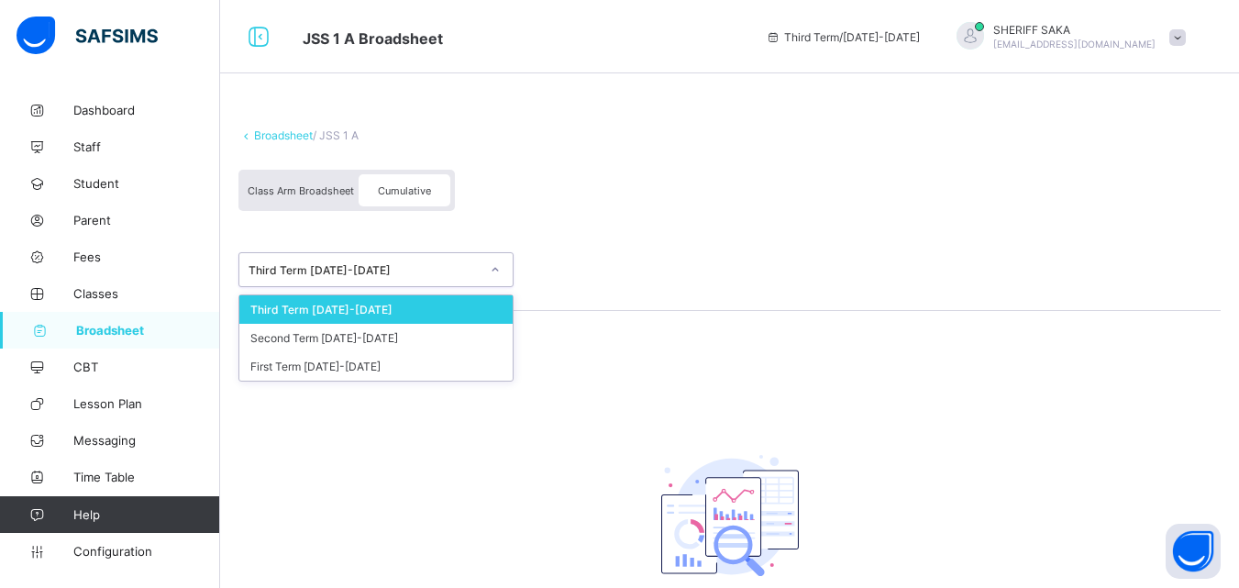
click at [494, 268] on icon at bounding box center [495, 270] width 11 height 18
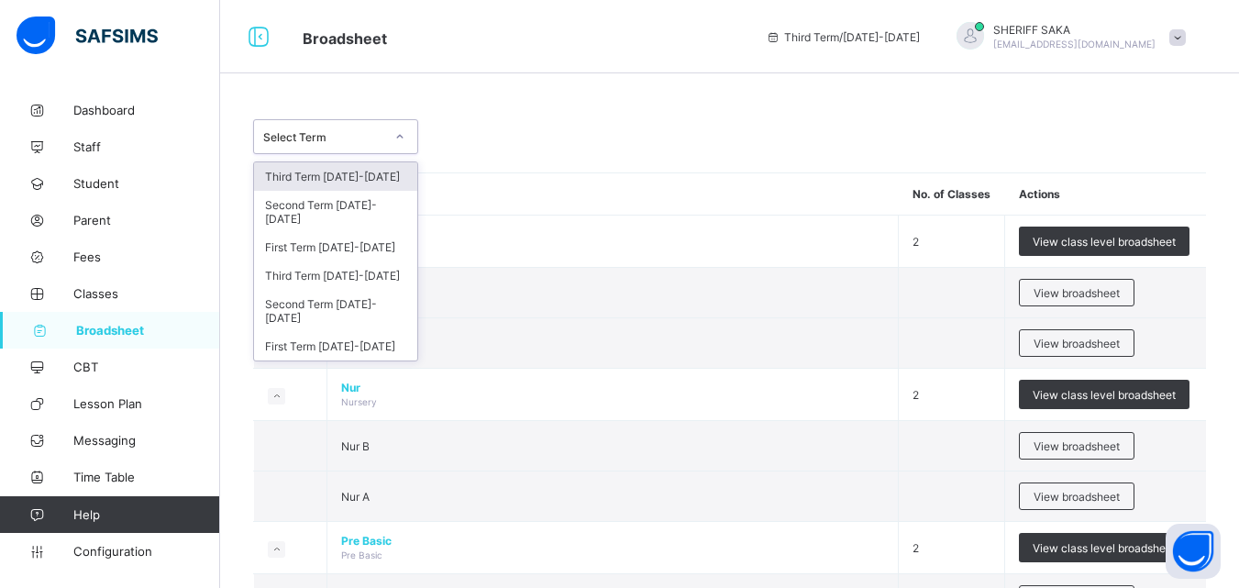
click at [401, 141] on icon at bounding box center [399, 137] width 11 height 18
click at [362, 332] on div "First Term 2024-2025" at bounding box center [335, 346] width 163 height 28
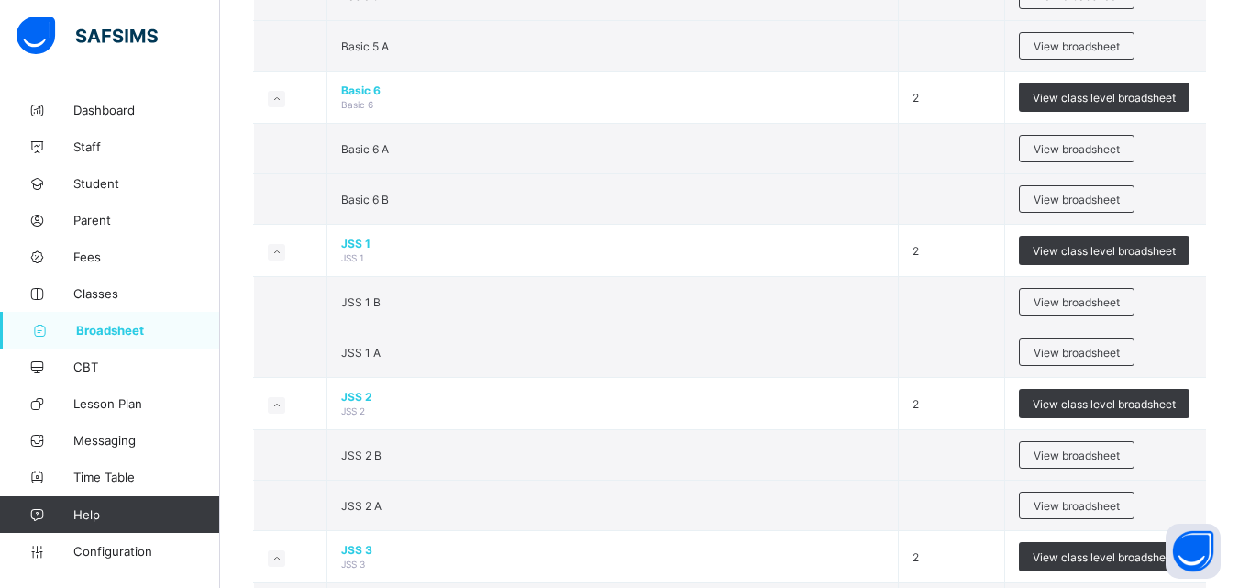
scroll to position [1453, 0]
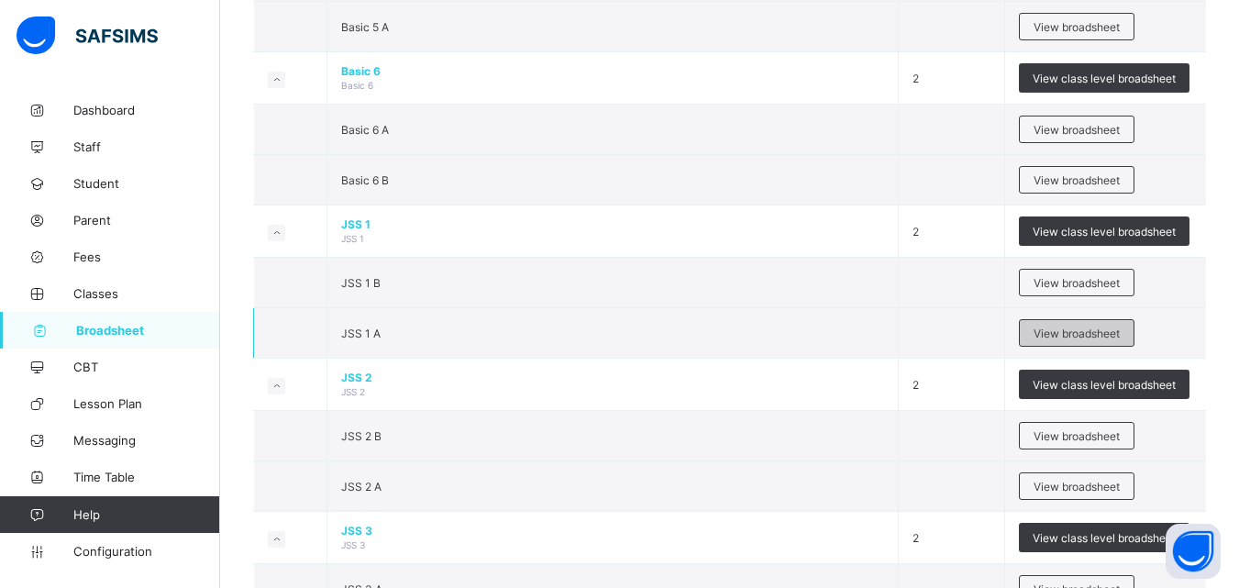
click at [1081, 331] on span "View broadsheet" at bounding box center [1077, 334] width 86 height 14
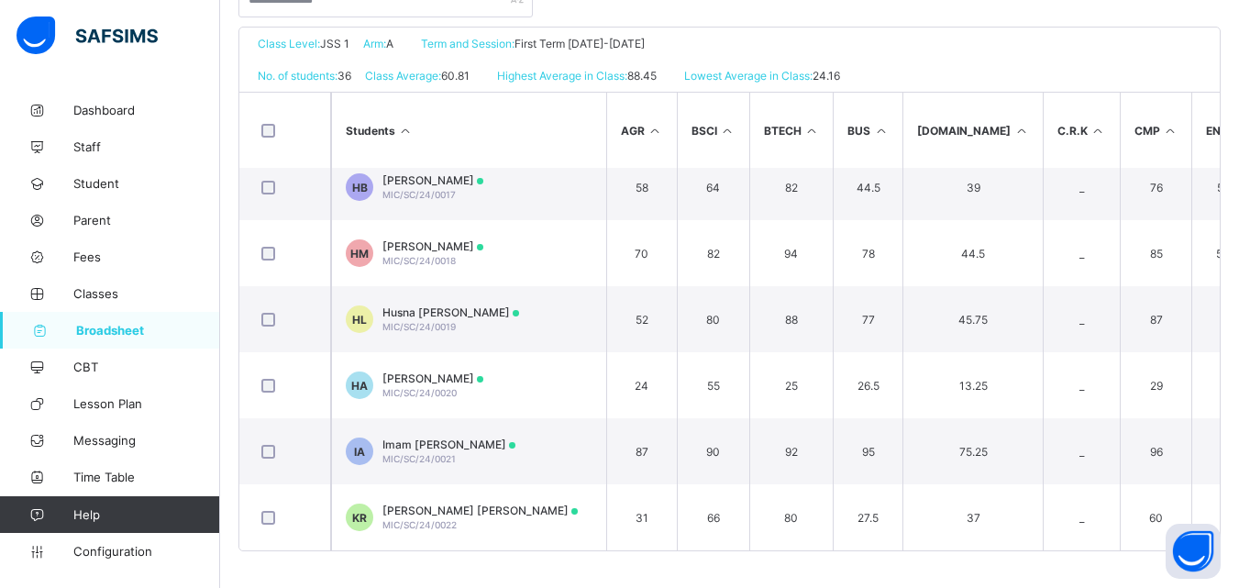
scroll to position [384, 0]
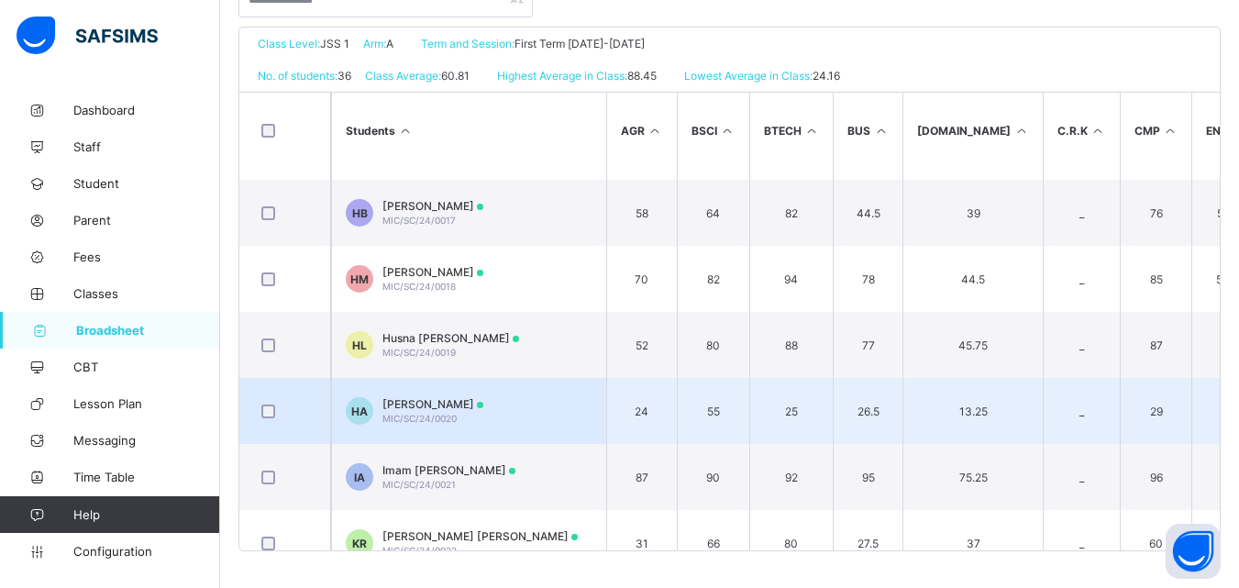
click at [463, 406] on span "Husna Garba Ahmad" at bounding box center [433, 404] width 101 height 14
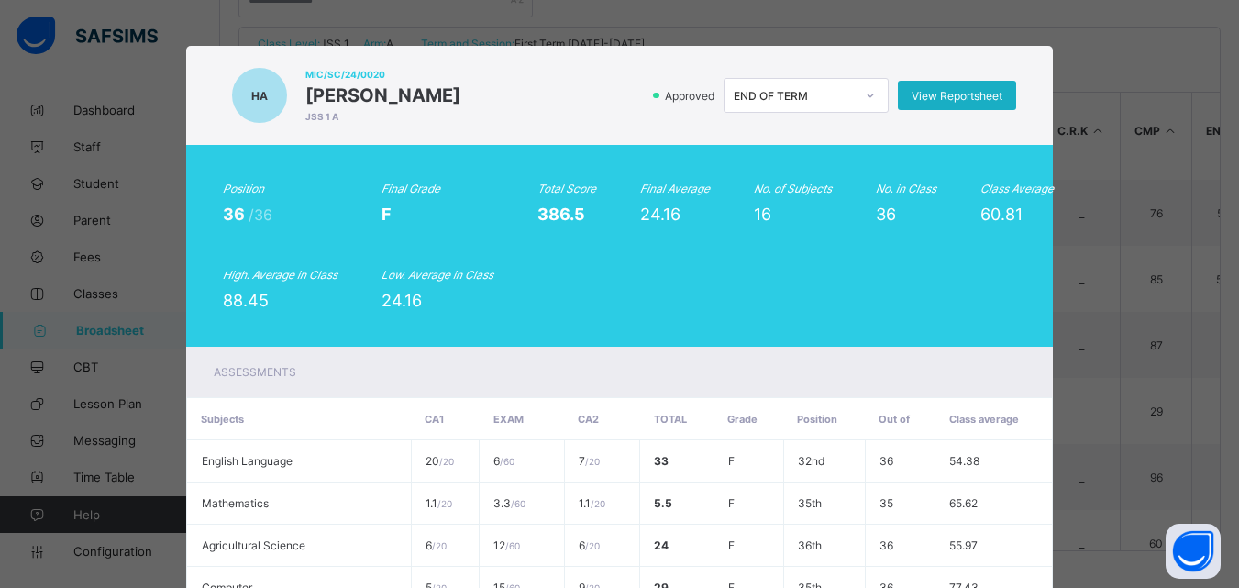
click at [953, 97] on span "View Reportsheet" at bounding box center [957, 96] width 91 height 14
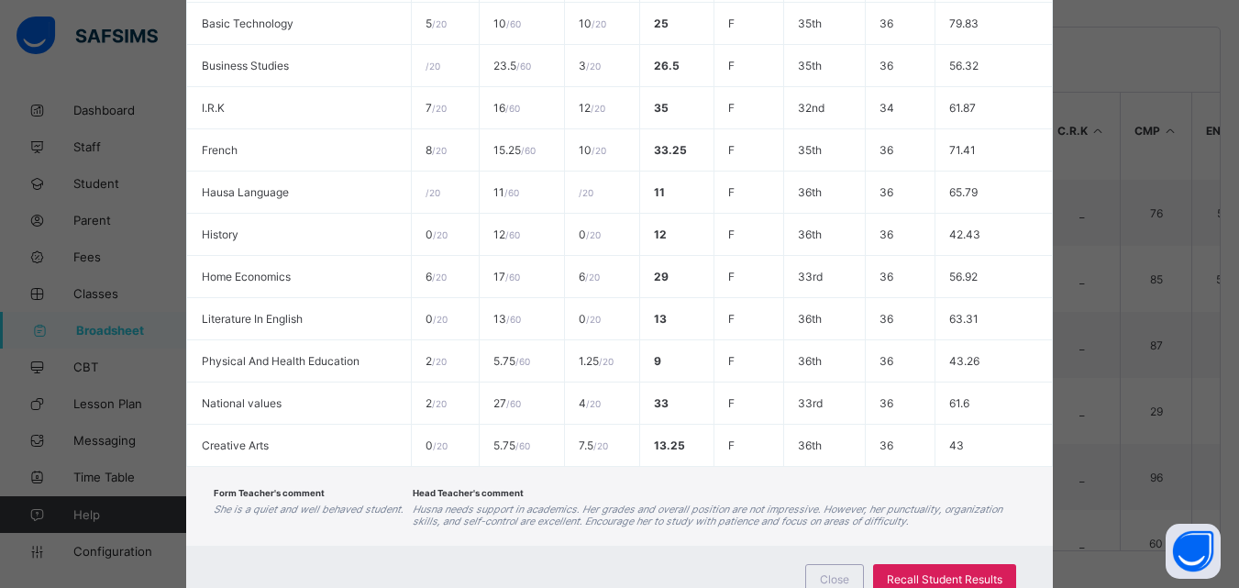
scroll to position [718, 0]
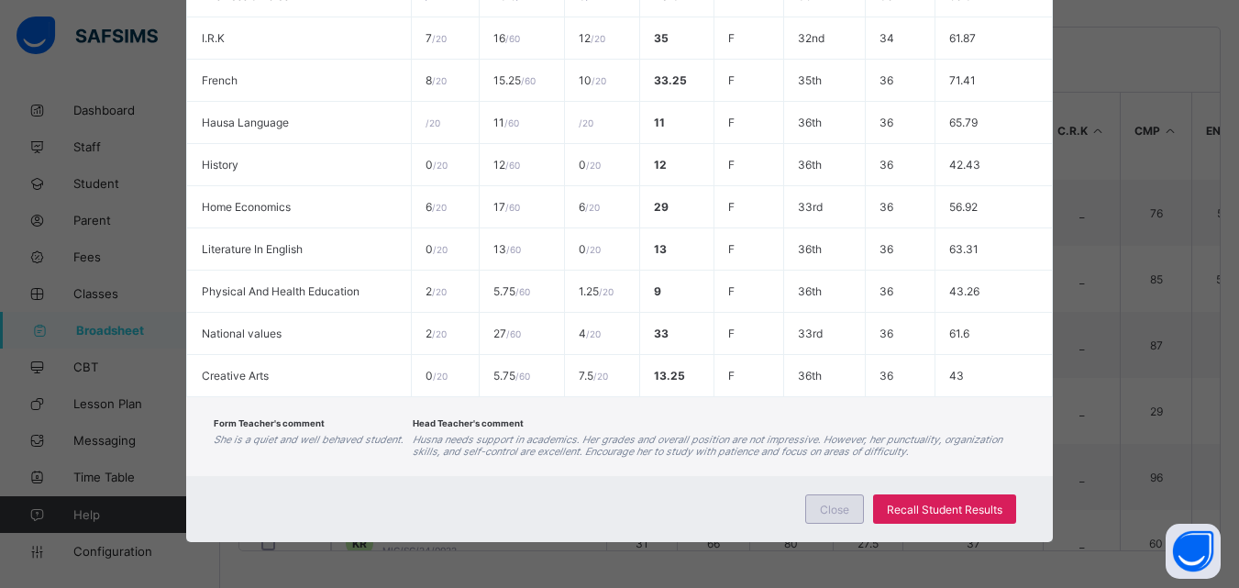
click at [838, 509] on span "Close" at bounding box center [834, 510] width 29 height 14
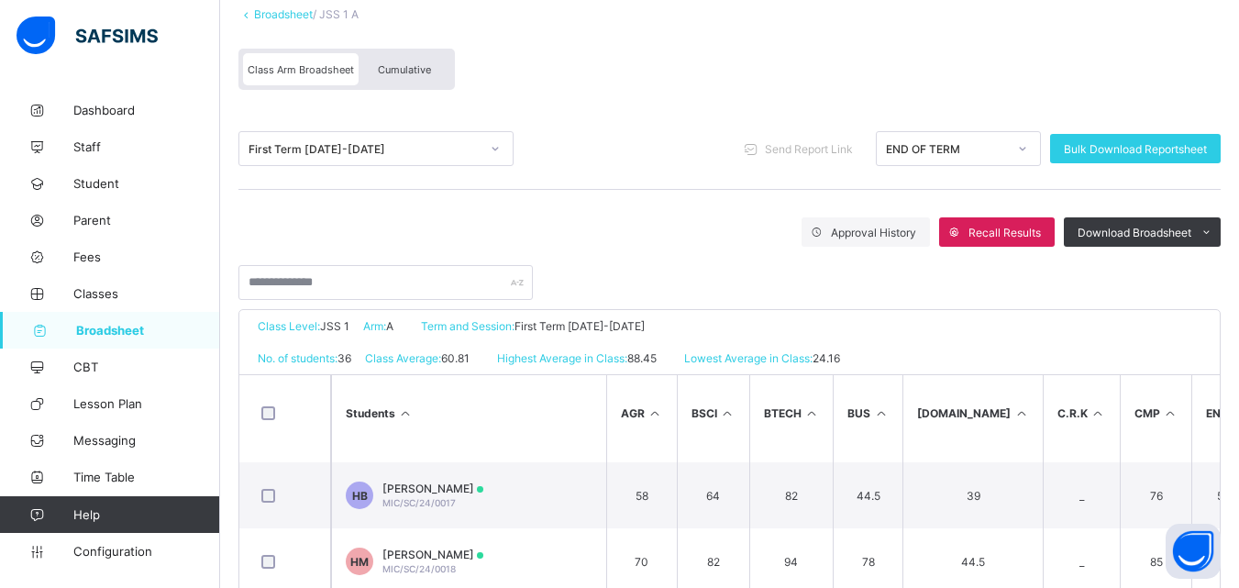
scroll to position [115, 0]
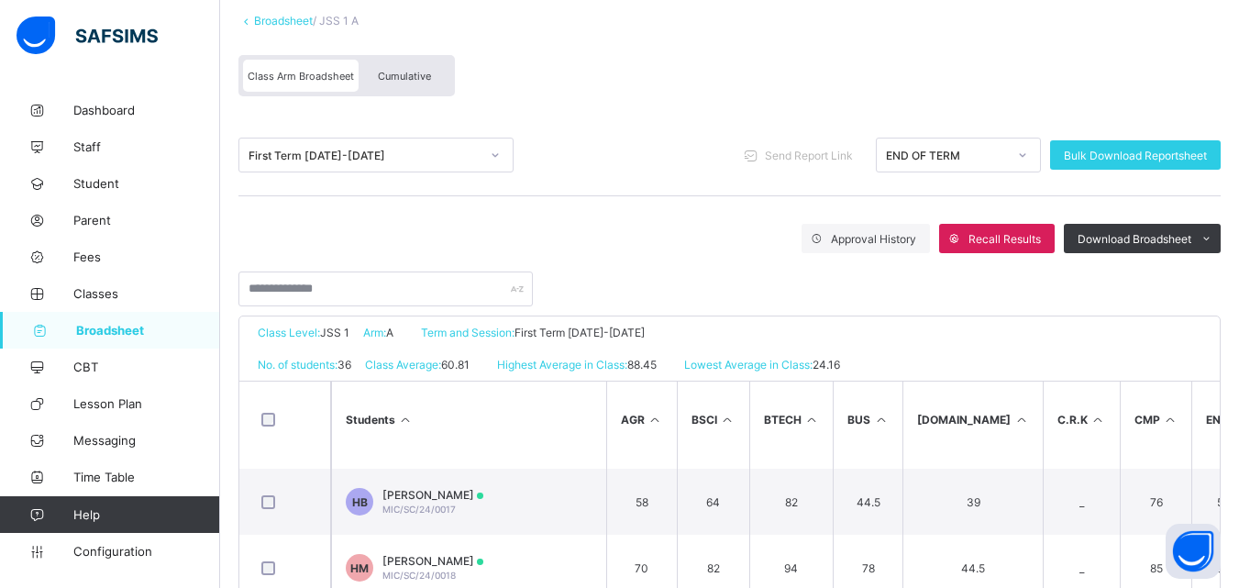
click at [494, 155] on icon at bounding box center [496, 155] width 6 height 4
click at [733, 254] on div at bounding box center [729, 279] width 982 height 53
click at [491, 155] on icon at bounding box center [495, 155] width 11 height 18
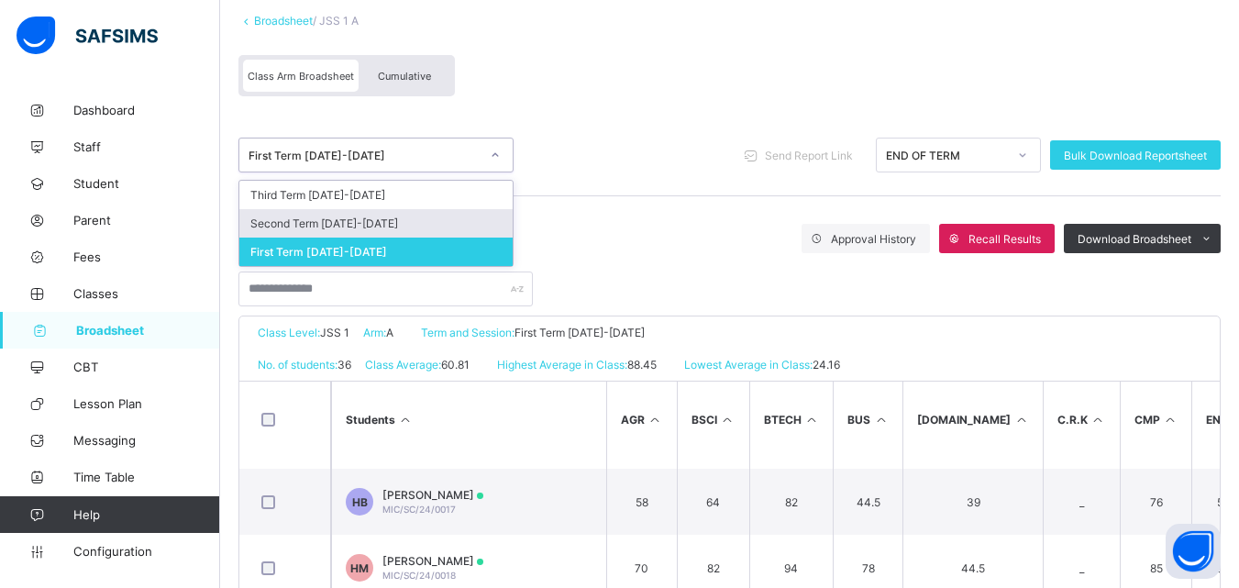
click at [360, 221] on div "Second Term 2024-2025" at bounding box center [375, 223] width 273 height 28
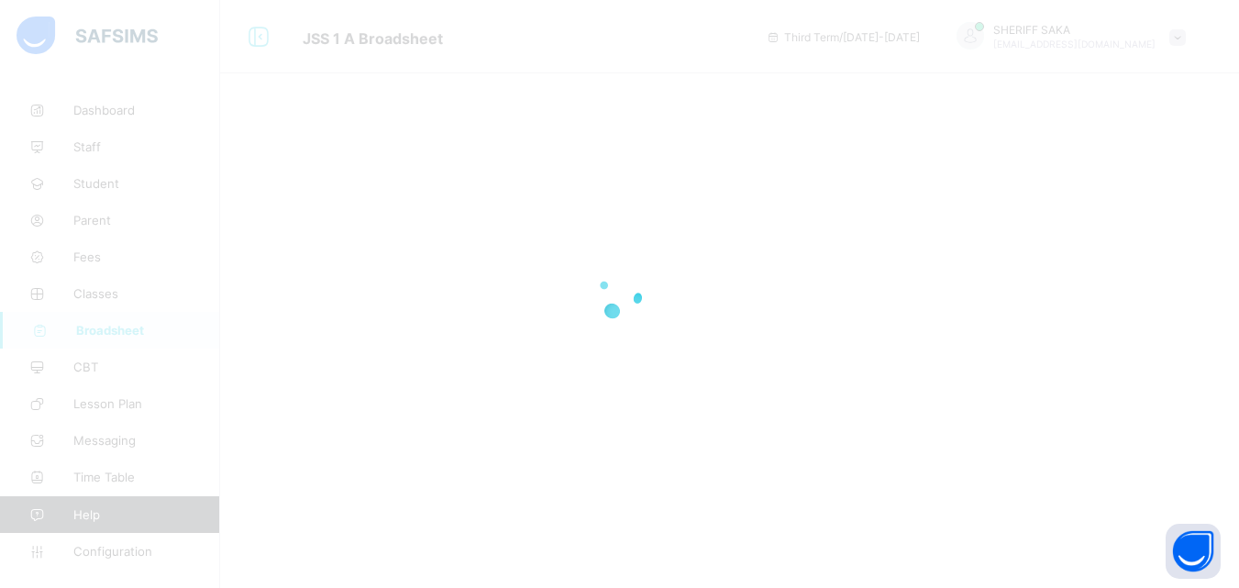
scroll to position [0, 0]
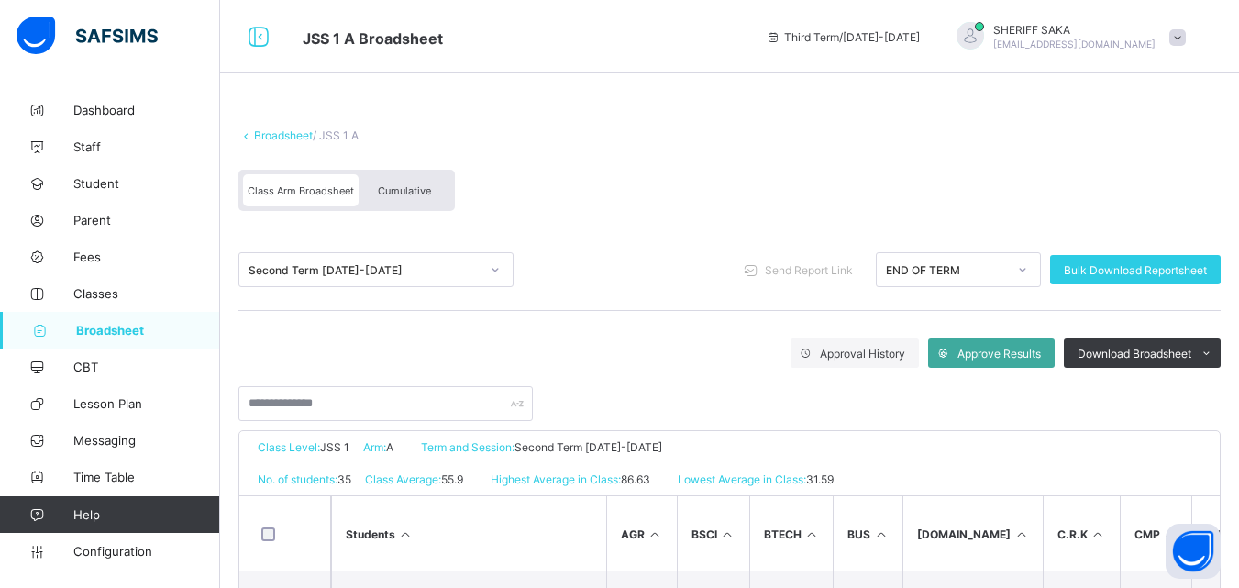
click at [495, 269] on icon at bounding box center [495, 270] width 11 height 18
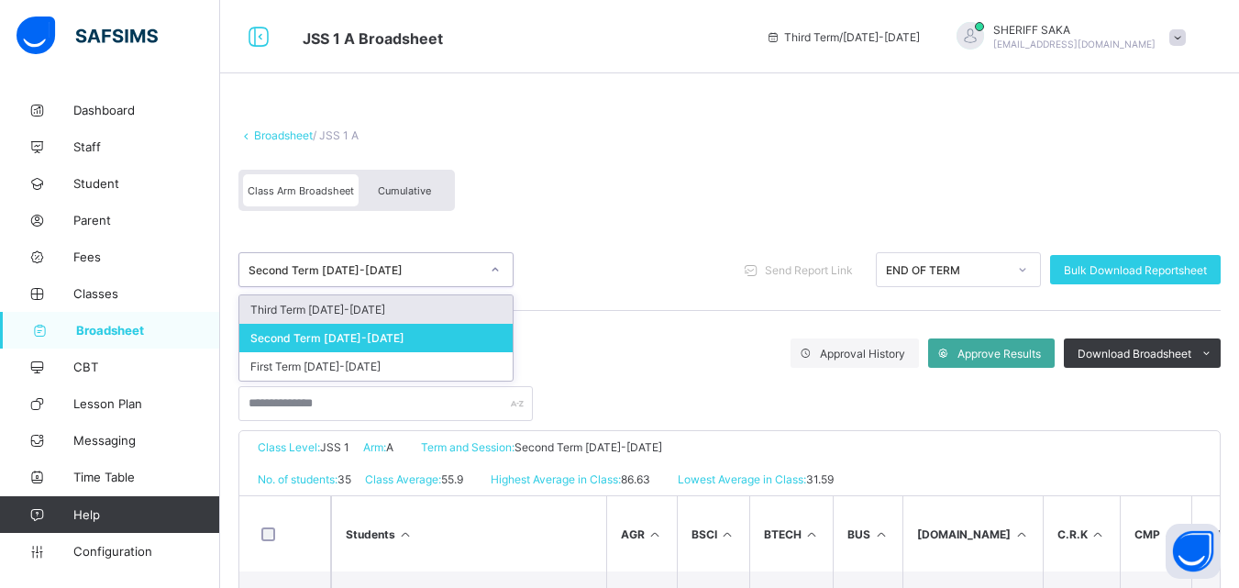
click at [443, 311] on div "Third Term 2024-2025" at bounding box center [375, 309] width 273 height 28
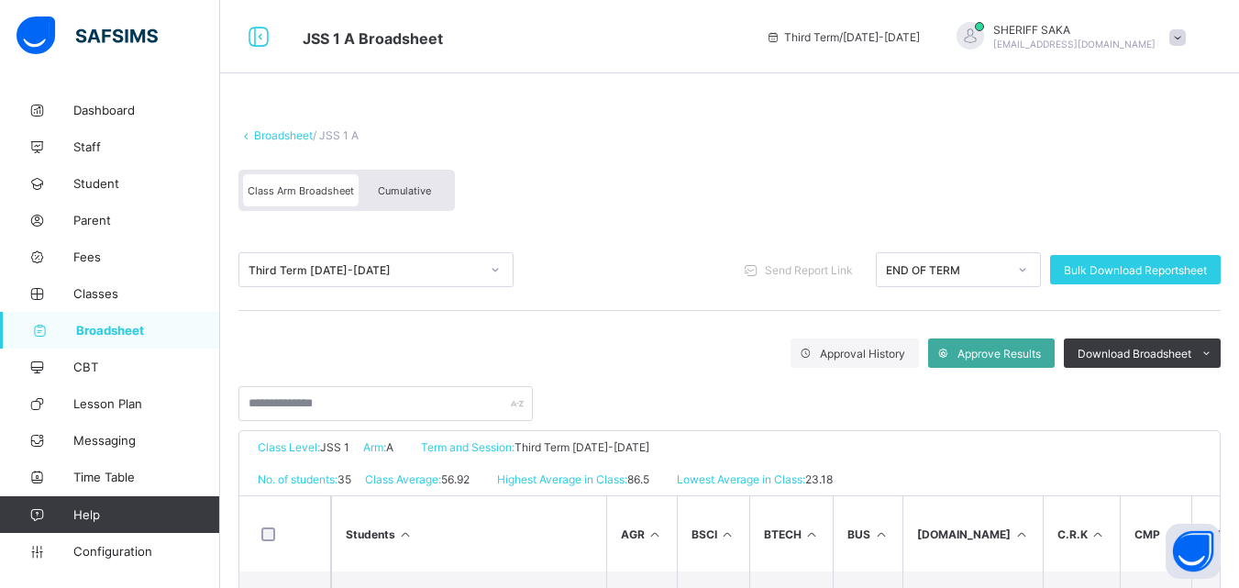
click at [423, 193] on span "Cumulative" at bounding box center [404, 190] width 53 height 13
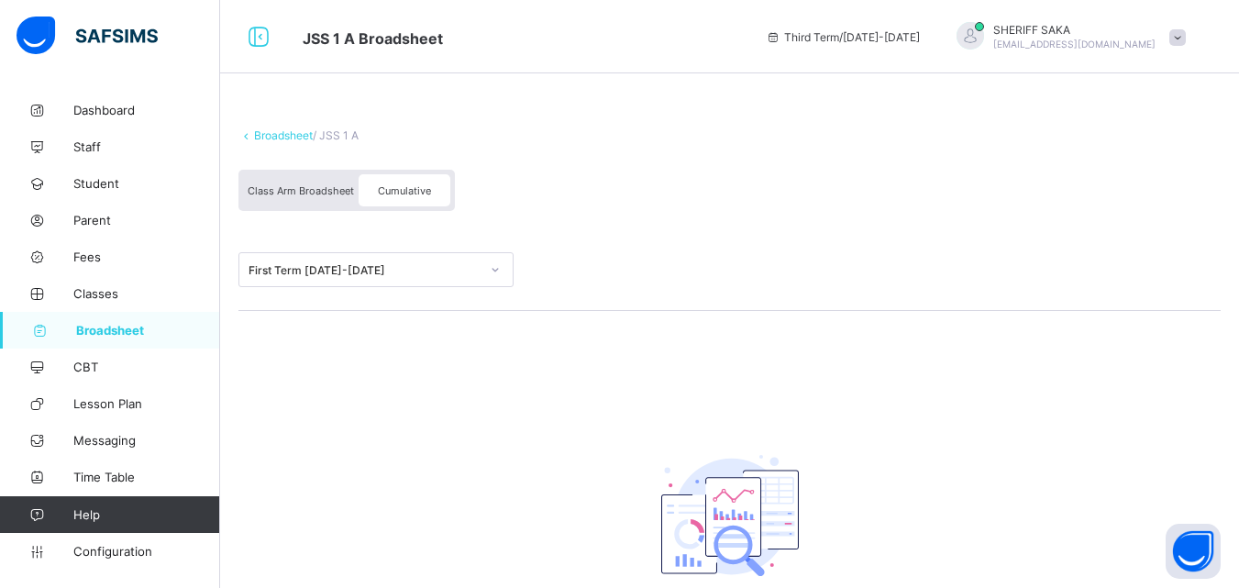
click at [496, 265] on icon at bounding box center [495, 270] width 11 height 18
click at [492, 272] on icon at bounding box center [495, 270] width 11 height 18
click at [399, 186] on span "Cumulative" at bounding box center [404, 190] width 53 height 13
click at [344, 189] on span "Class Arm Broadsheet" at bounding box center [301, 190] width 106 height 13
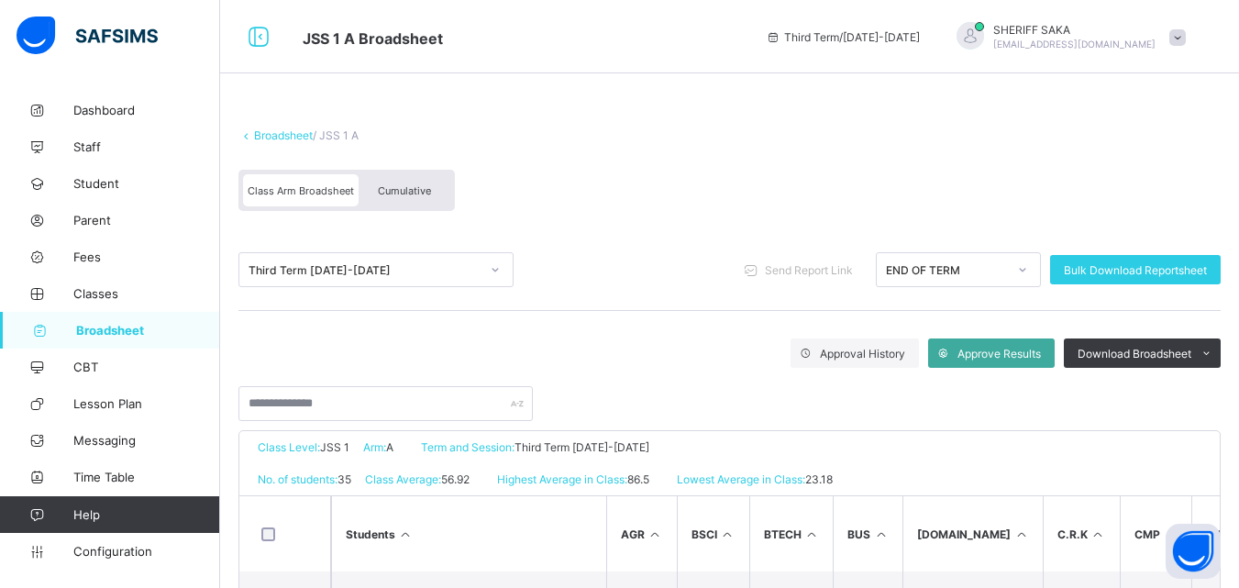
click at [412, 193] on span "Cumulative" at bounding box center [404, 190] width 53 height 13
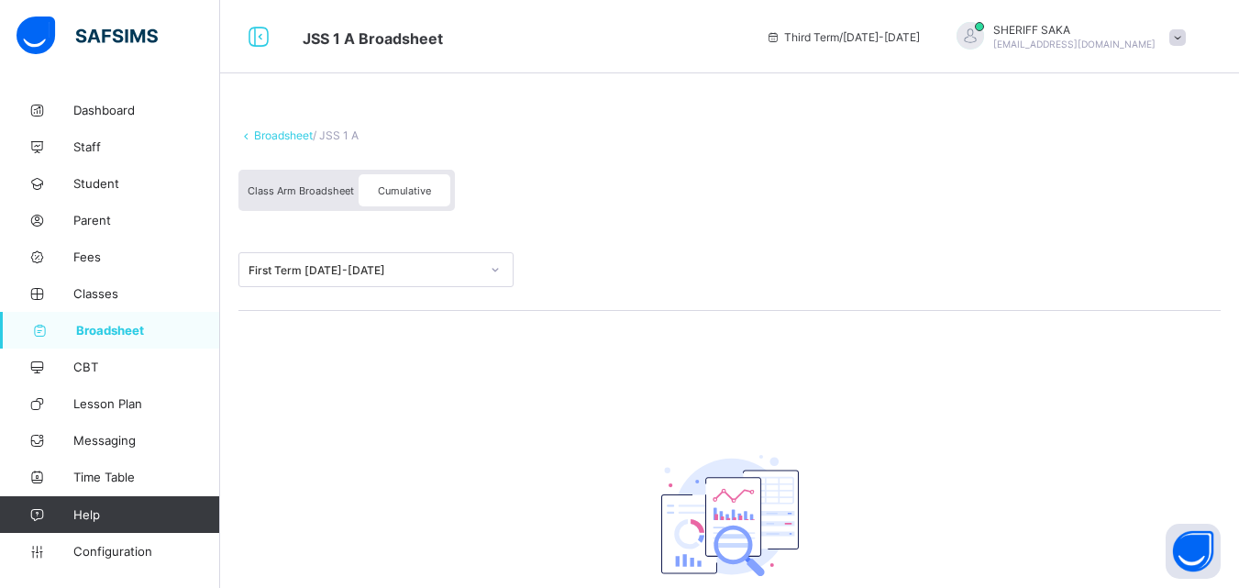
click at [501, 272] on div at bounding box center [495, 269] width 31 height 29
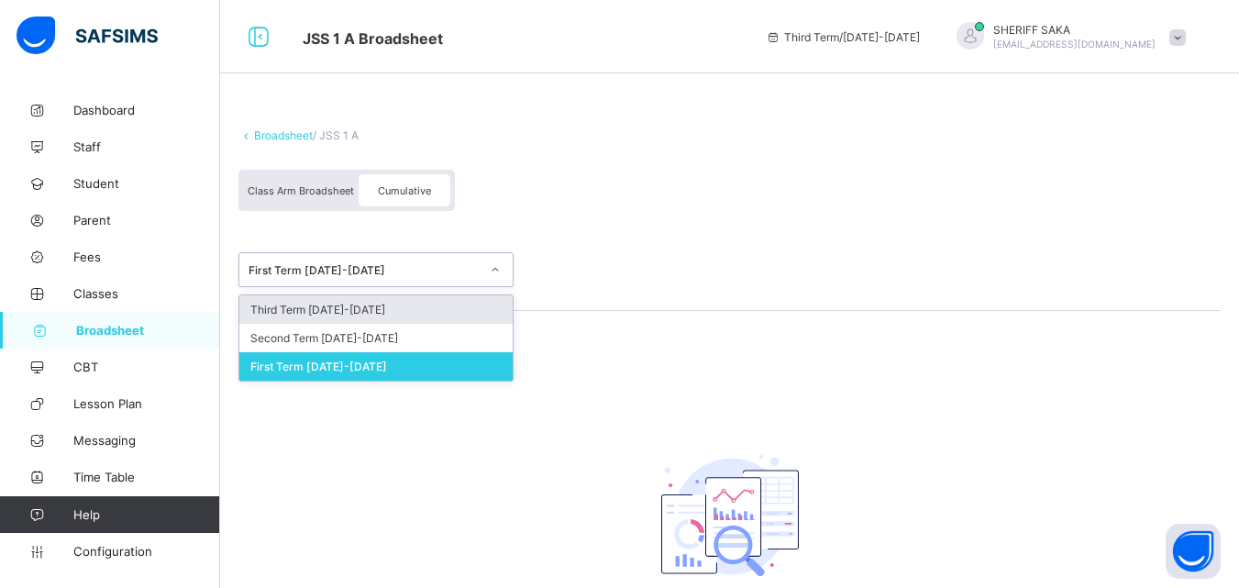
click at [413, 308] on div "Third Term 2024-2025" at bounding box center [375, 309] width 273 height 28
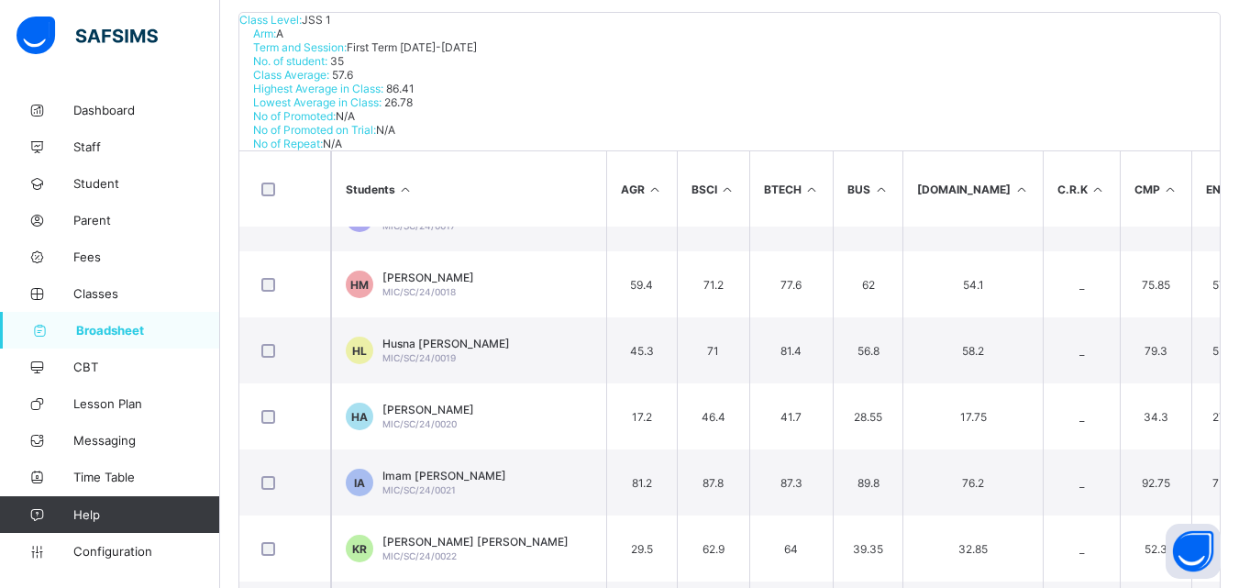
scroll to position [428, 0]
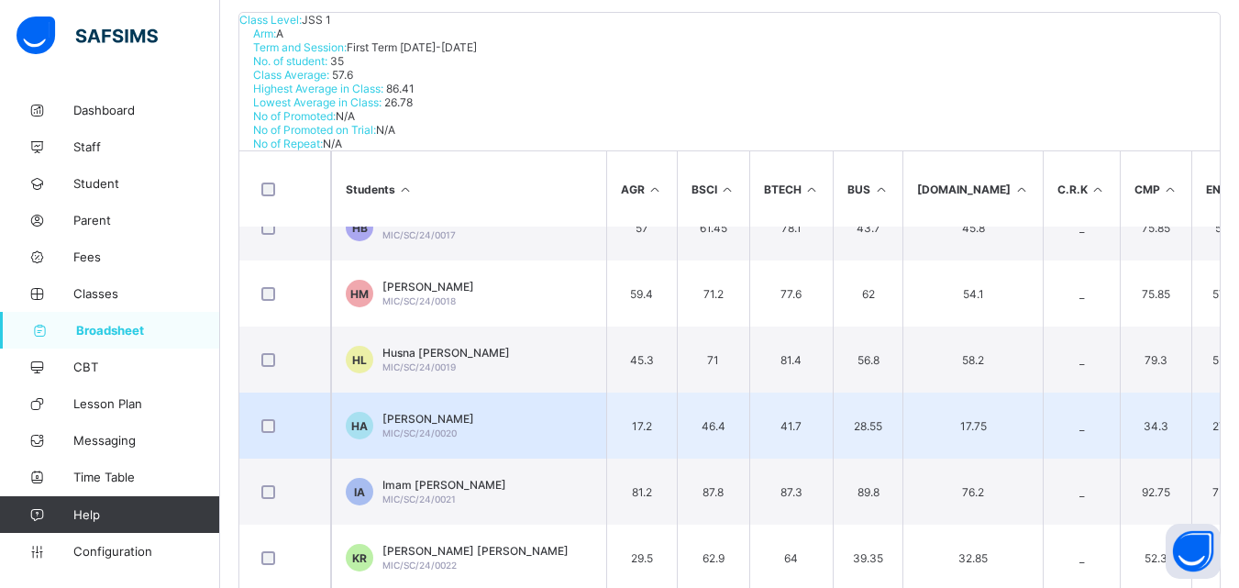
click at [474, 426] on div at bounding box center [429, 426] width 92 height 0
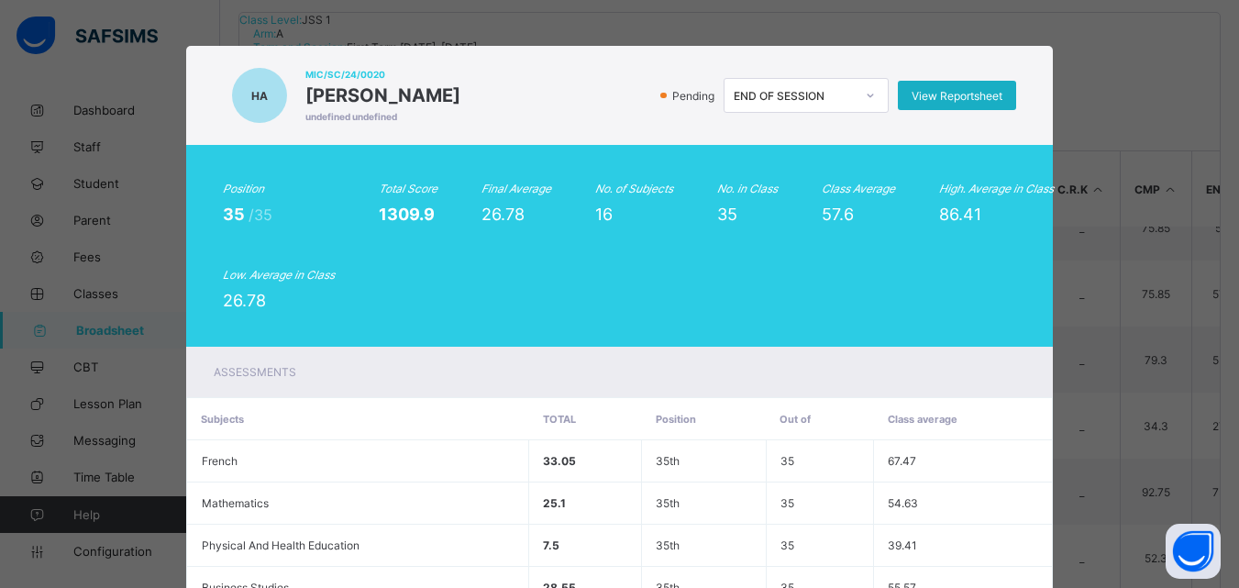
click at [948, 96] on span "View Reportsheet" at bounding box center [957, 96] width 91 height 14
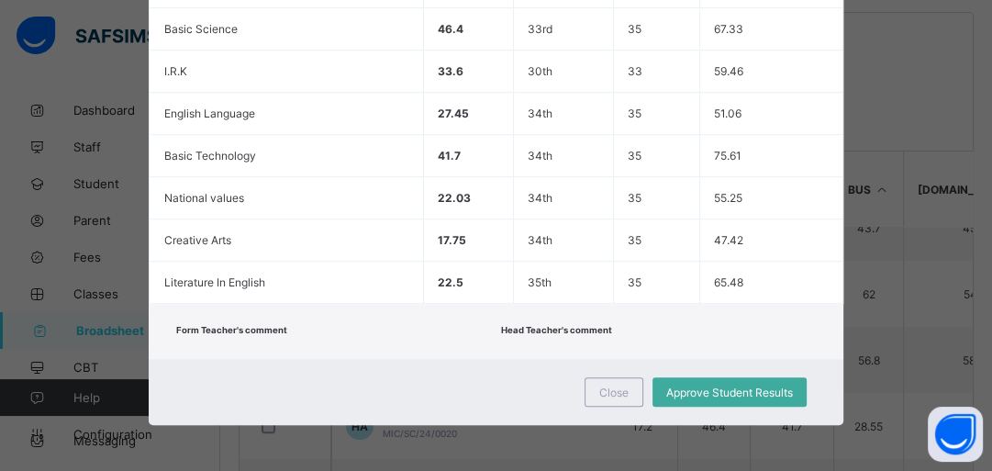
scroll to position [825, 0]
click at [602, 385] on span "Close" at bounding box center [613, 392] width 29 height 14
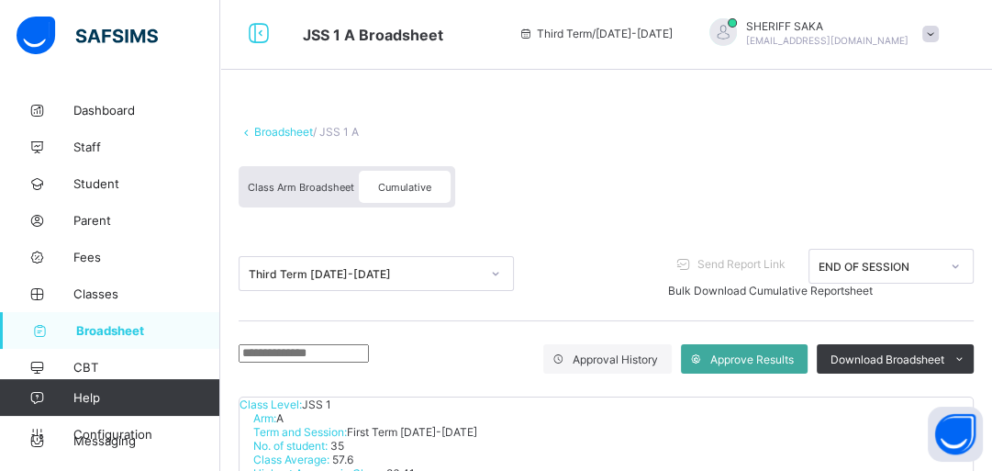
scroll to position [0, 0]
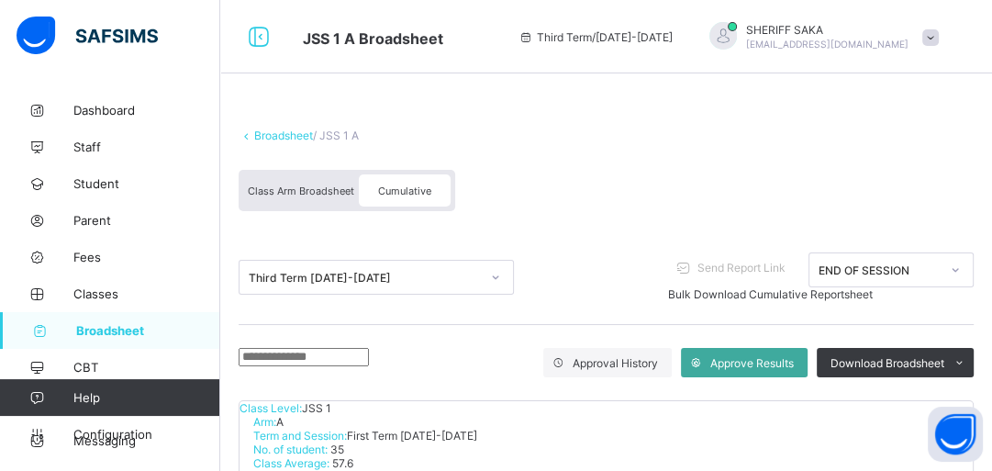
click at [270, 136] on link "Broadsheet" at bounding box center [283, 135] width 59 height 14
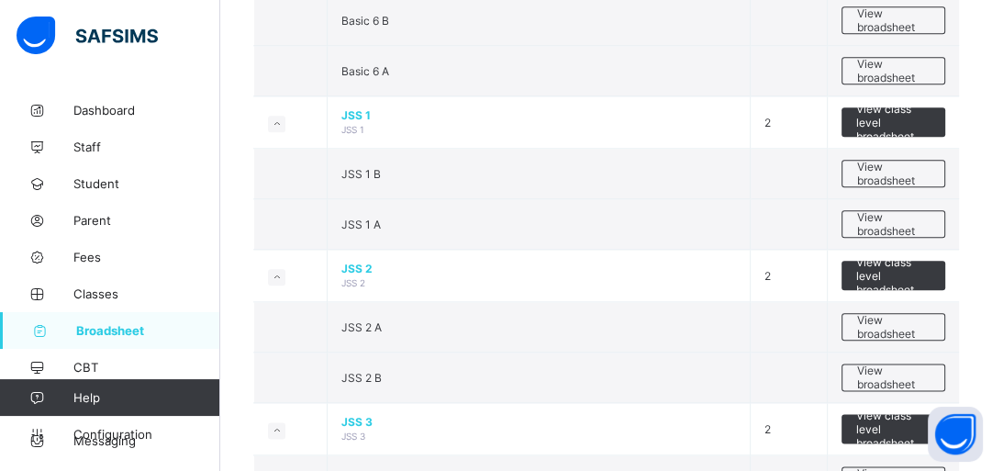
scroll to position [1492, 0]
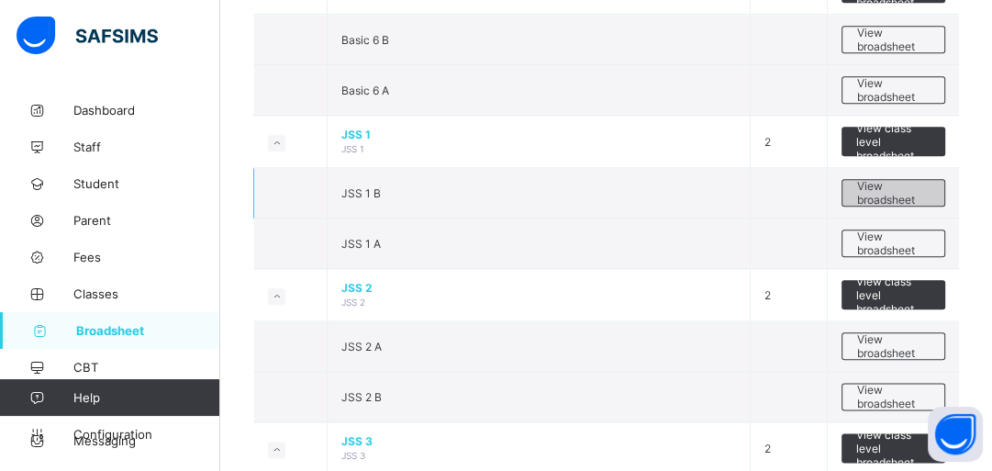
click at [877, 188] on span "View broadsheet" at bounding box center [893, 193] width 74 height 28
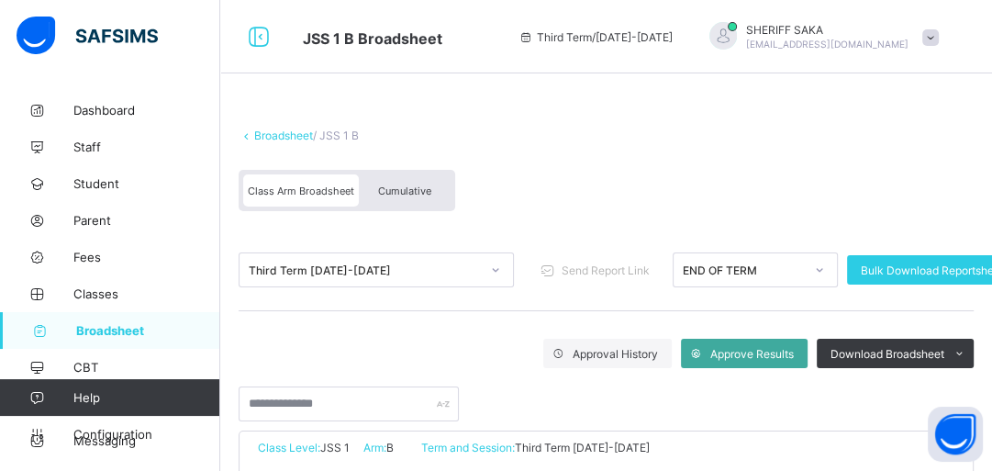
click at [417, 181] on div "Cumulative" at bounding box center [405, 190] width 92 height 32
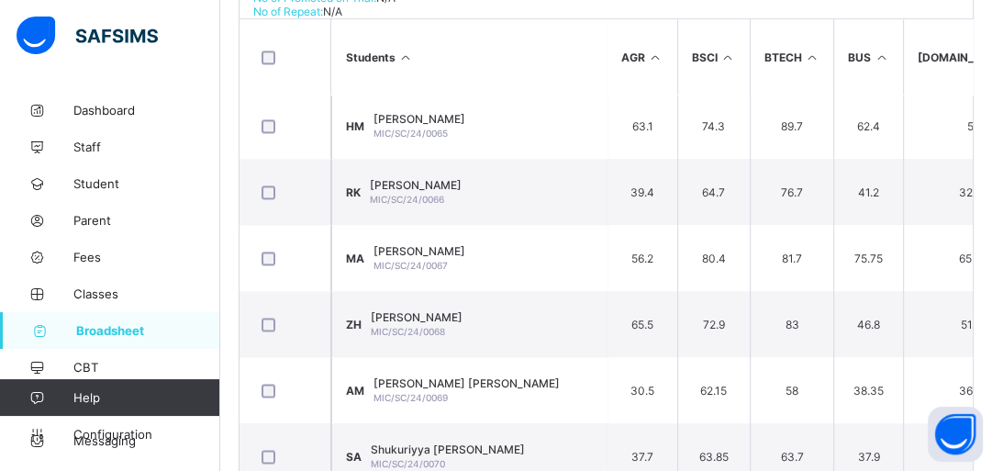
scroll to position [1936, 0]
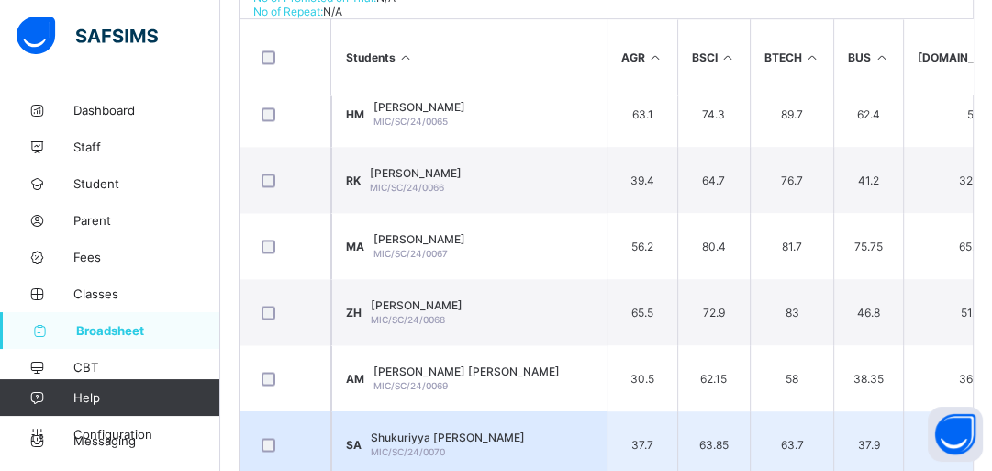
click at [525, 444] on div at bounding box center [448, 444] width 154 height 0
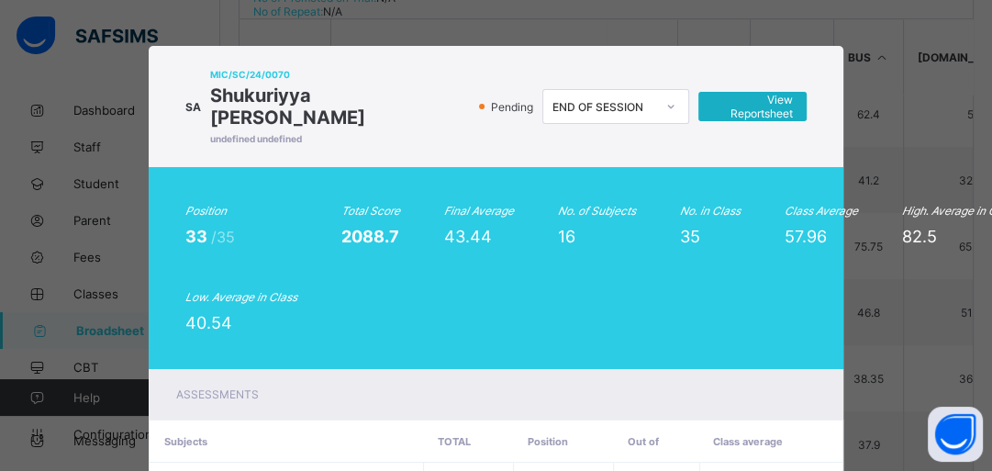
click at [767, 113] on span "View Reportsheet" at bounding box center [752, 107] width 81 height 28
drag, startPoint x: 481, startPoint y: 238, endPoint x: 437, endPoint y: 238, distance: 44.0
click at [444, 238] on span "43.44" at bounding box center [468, 236] width 48 height 19
click at [756, 106] on span "View Reportsheet" at bounding box center [752, 107] width 81 height 28
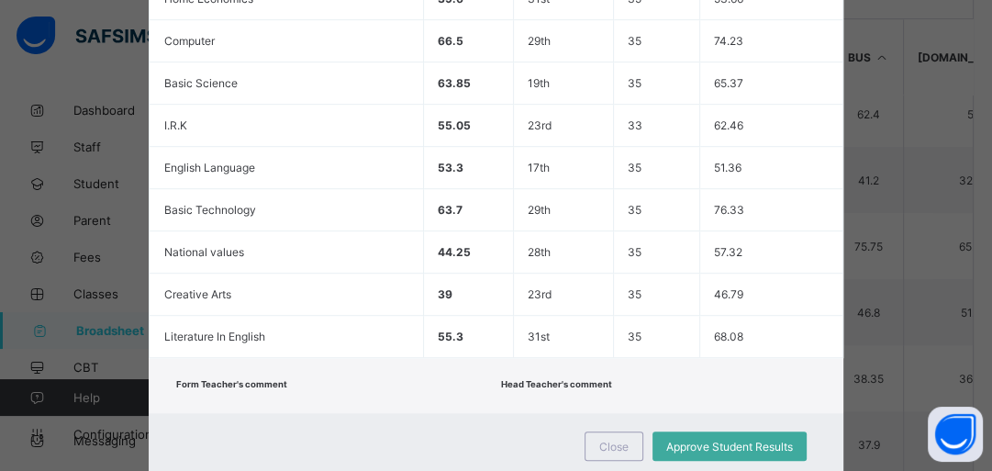
scroll to position [847, 0]
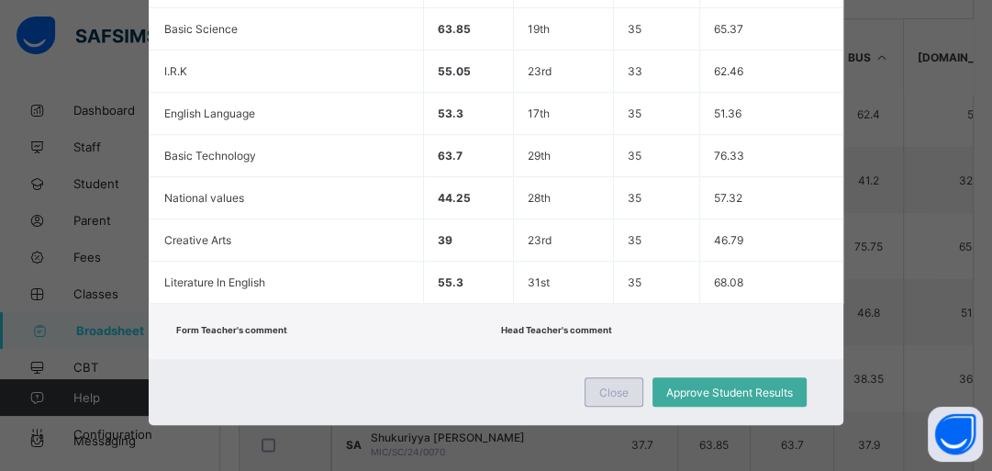
click at [612, 385] on span "Close" at bounding box center [613, 392] width 29 height 14
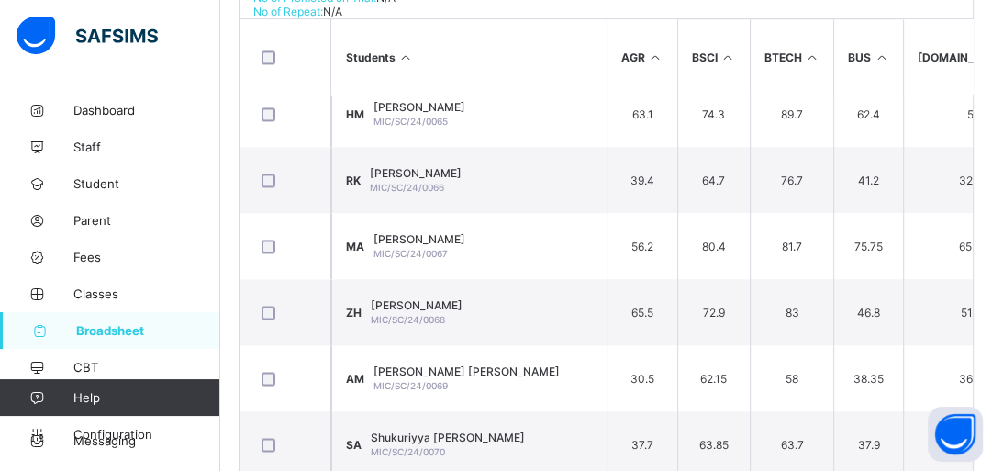
scroll to position [0, 0]
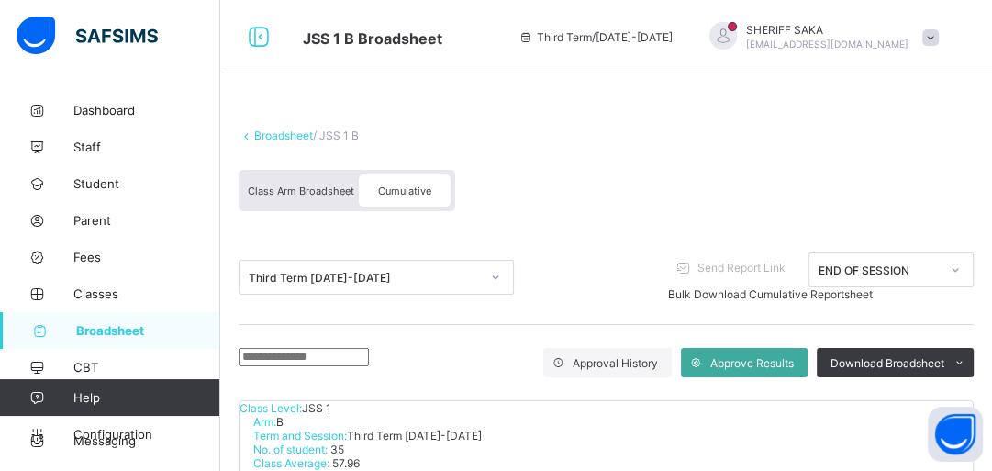
click at [258, 130] on link "Broadsheet" at bounding box center [283, 135] width 59 height 14
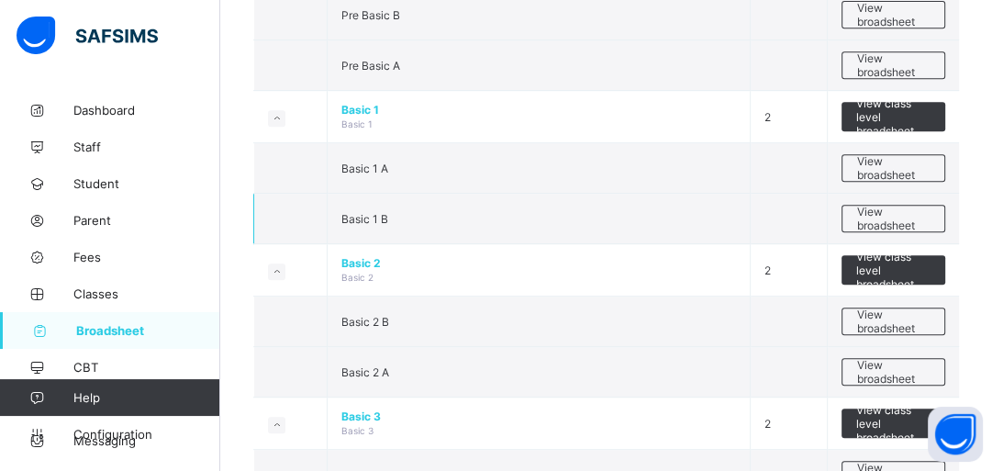
scroll to position [605, 0]
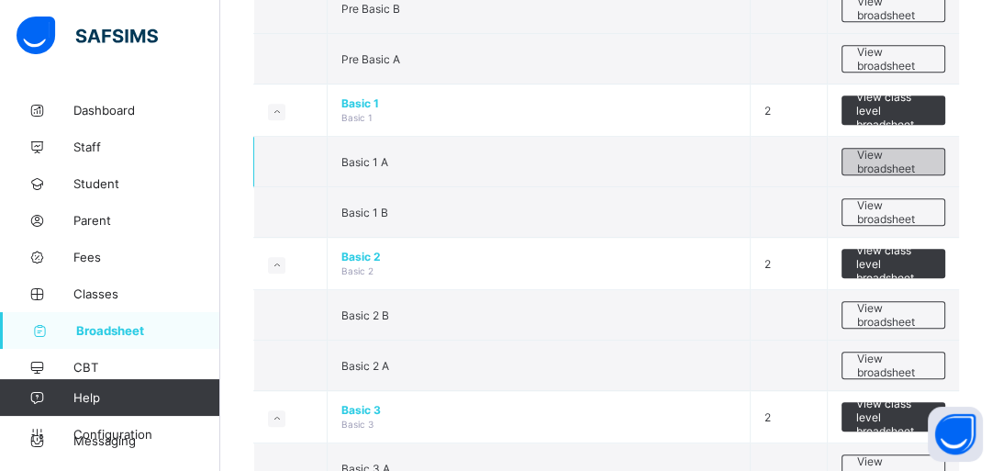
click at [888, 158] on span "View broadsheet" at bounding box center [893, 162] width 74 height 28
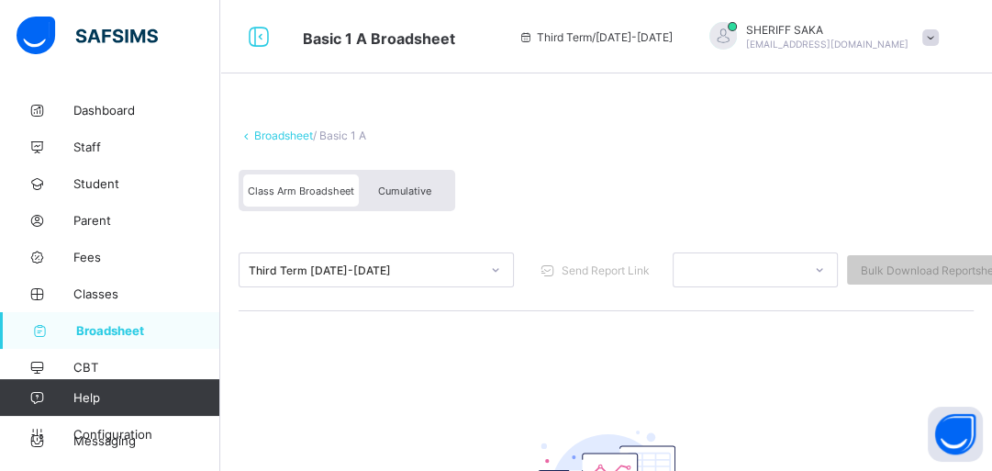
click at [393, 184] on span "Cumulative" at bounding box center [404, 190] width 53 height 13
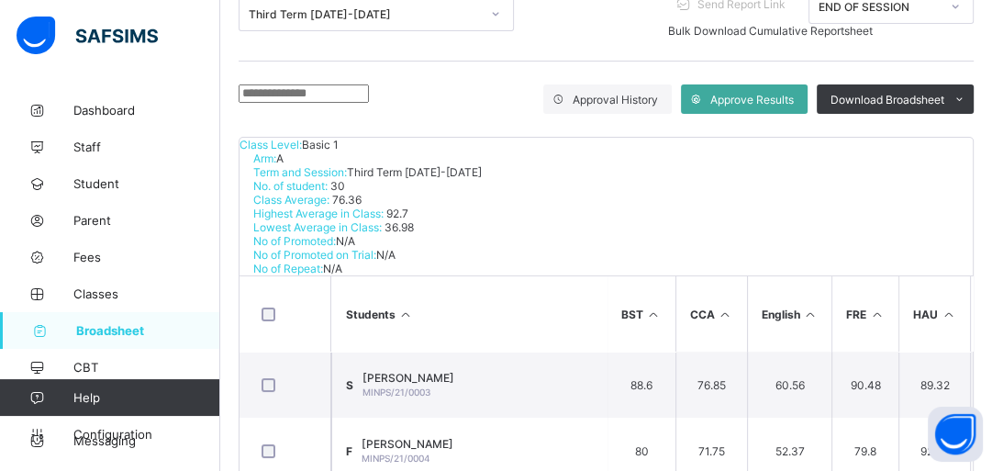
scroll to position [240, 0]
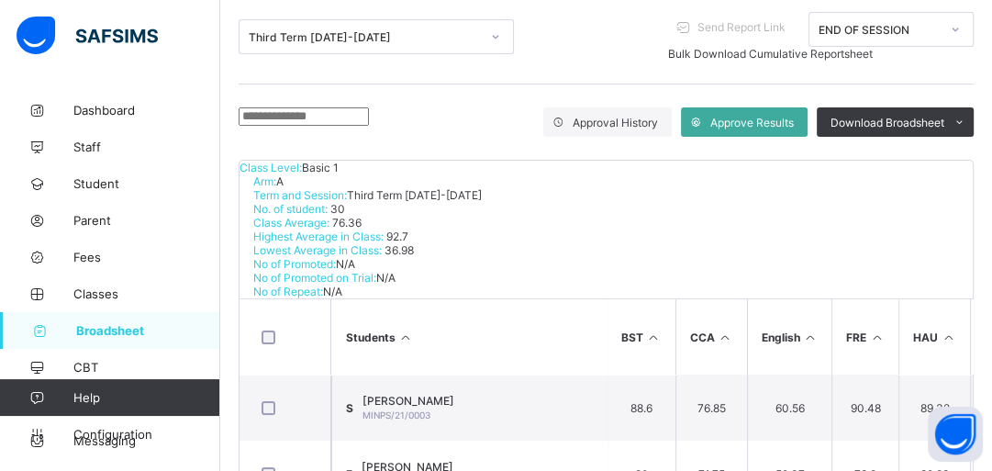
click at [369, 112] on input "text" at bounding box center [303, 116] width 130 height 18
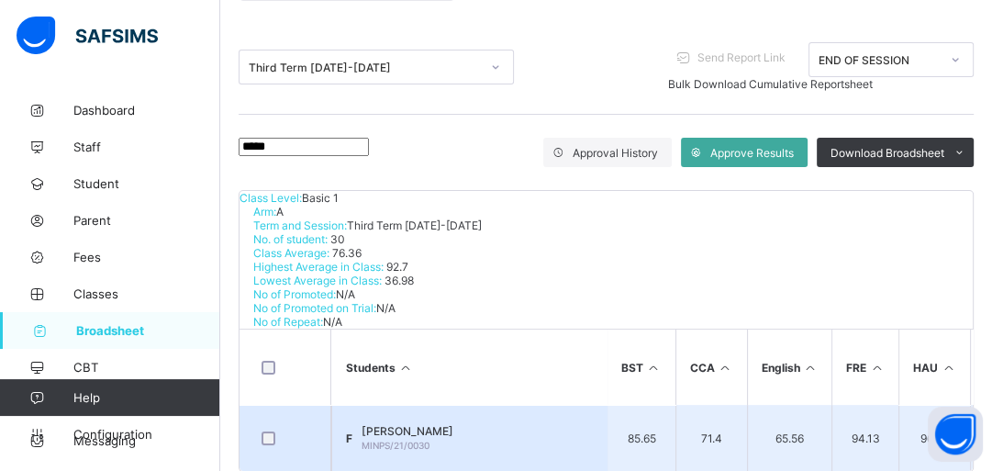
type input "*****"
click at [453, 424] on span "FAUZIYYA GARBA AHMAD" at bounding box center [407, 431] width 92 height 14
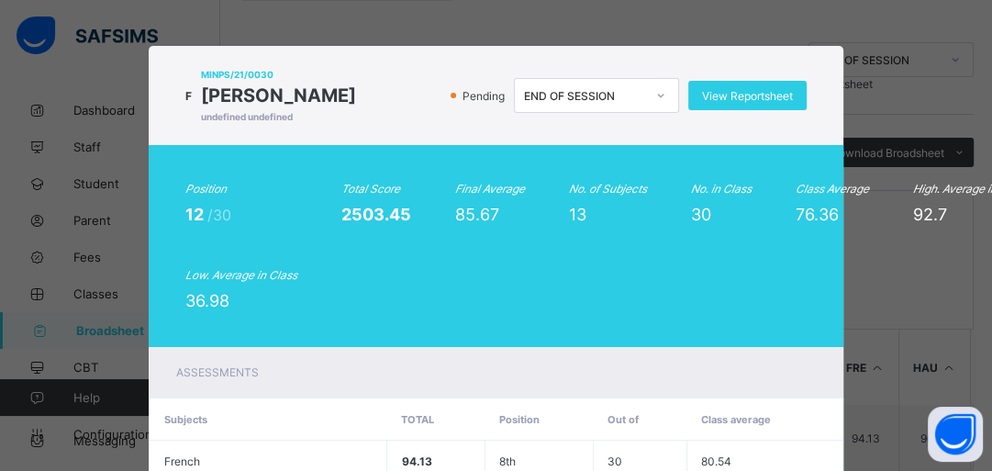
drag, startPoint x: 489, startPoint y: 232, endPoint x: 449, endPoint y: 230, distance: 39.5
click at [455, 224] on span "85.67" at bounding box center [477, 214] width 44 height 19
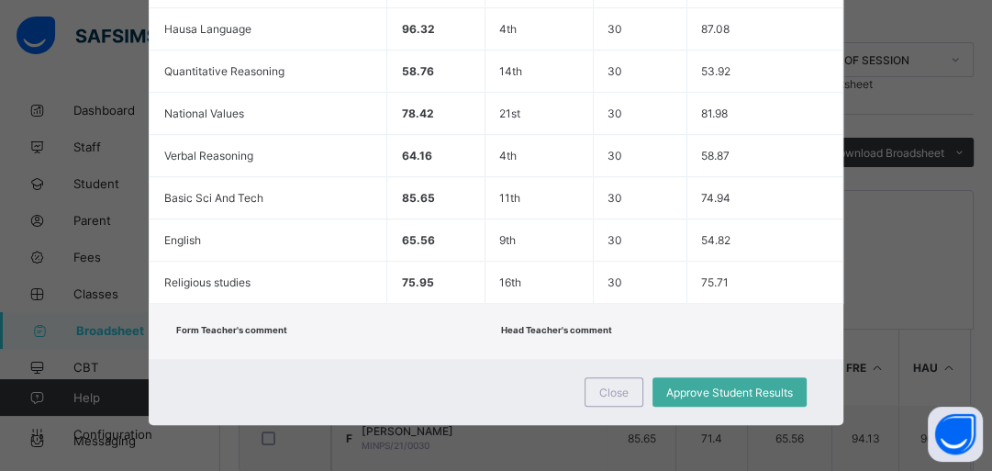
scroll to position [719, 0]
click at [605, 388] on div "Close" at bounding box center [613, 391] width 59 height 29
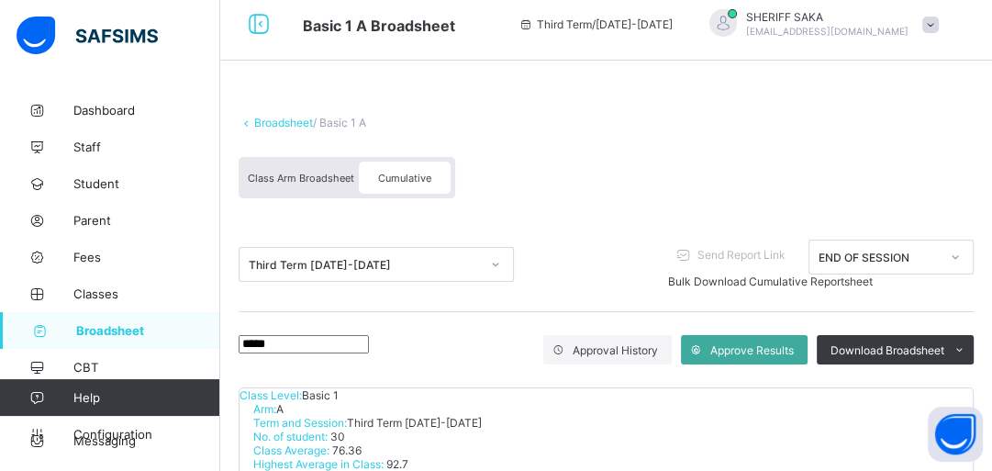
scroll to position [10, 0]
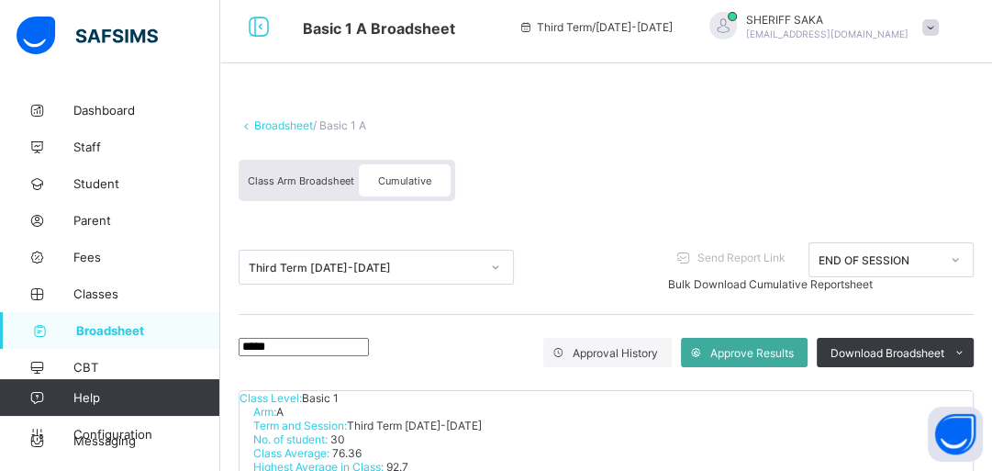
click at [277, 125] on link "Broadsheet" at bounding box center [283, 125] width 59 height 14
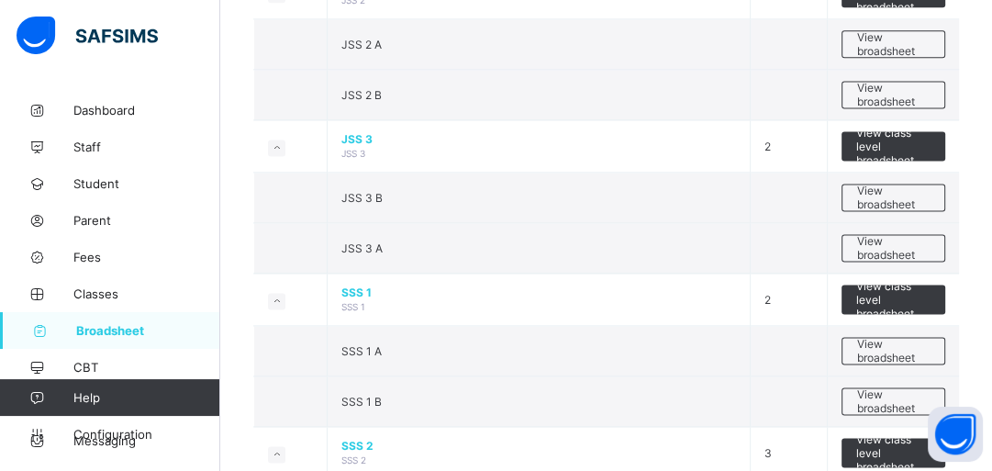
scroll to position [1808, 0]
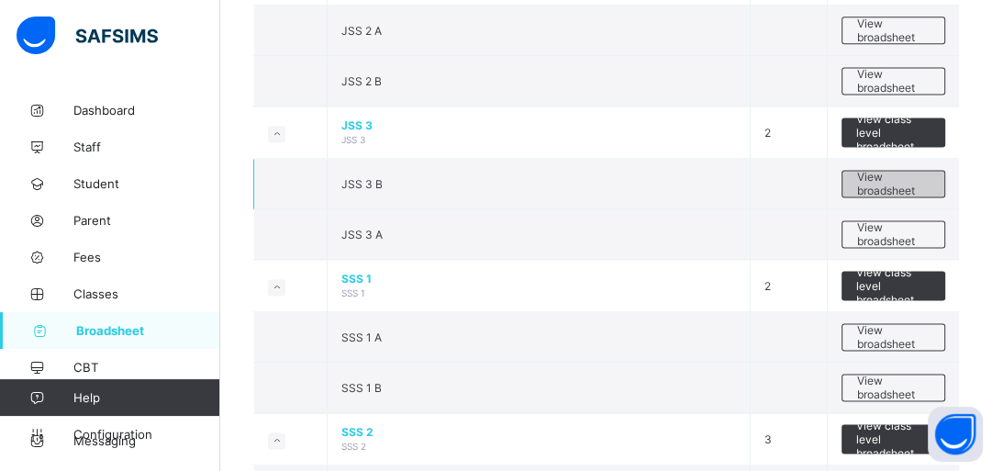
click at [892, 179] on span "View broadsheet" at bounding box center [893, 184] width 74 height 28
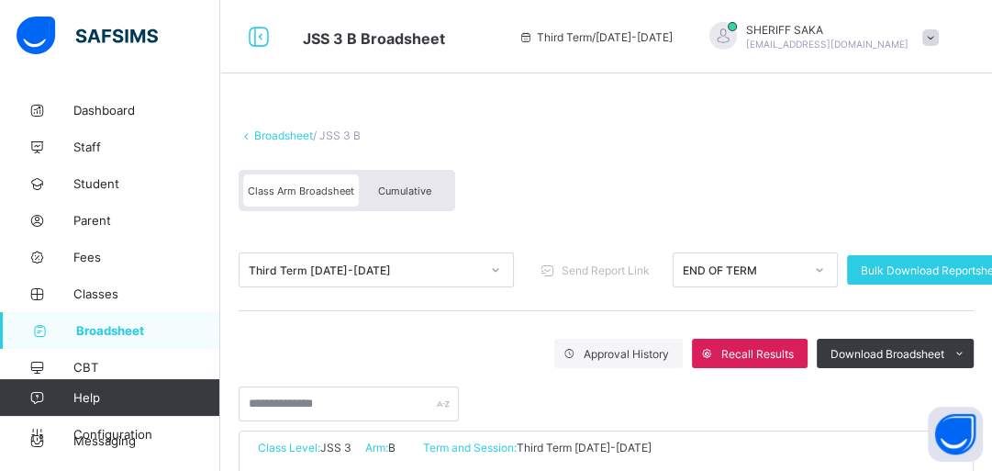
click at [405, 198] on div "Cumulative" at bounding box center [405, 190] width 92 height 32
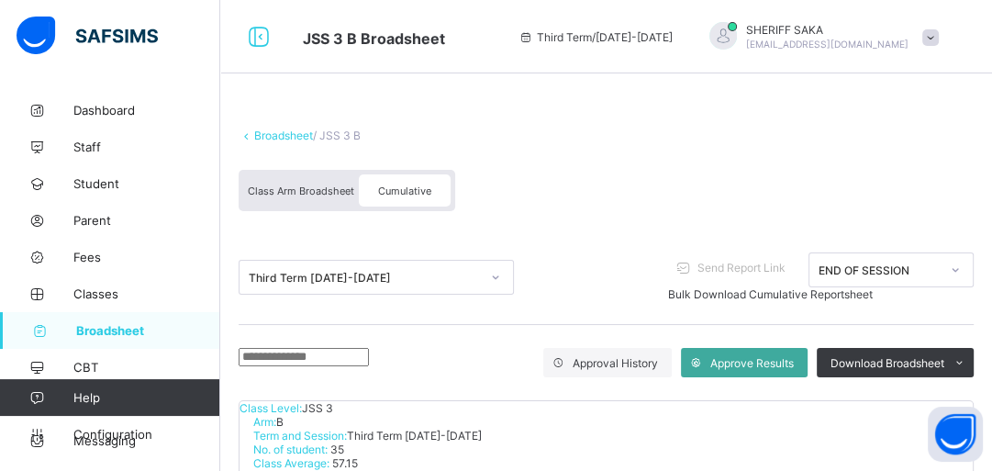
click at [290, 361] on input "text" at bounding box center [303, 357] width 130 height 18
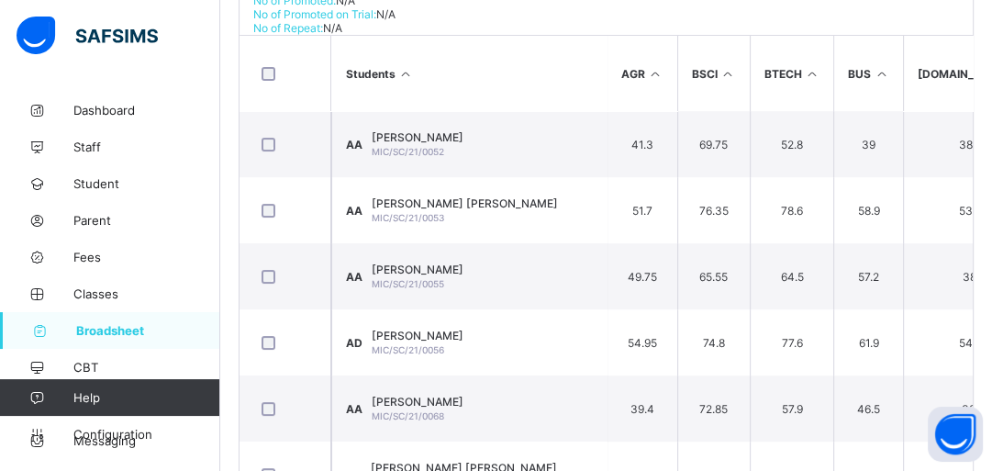
scroll to position [520, 0]
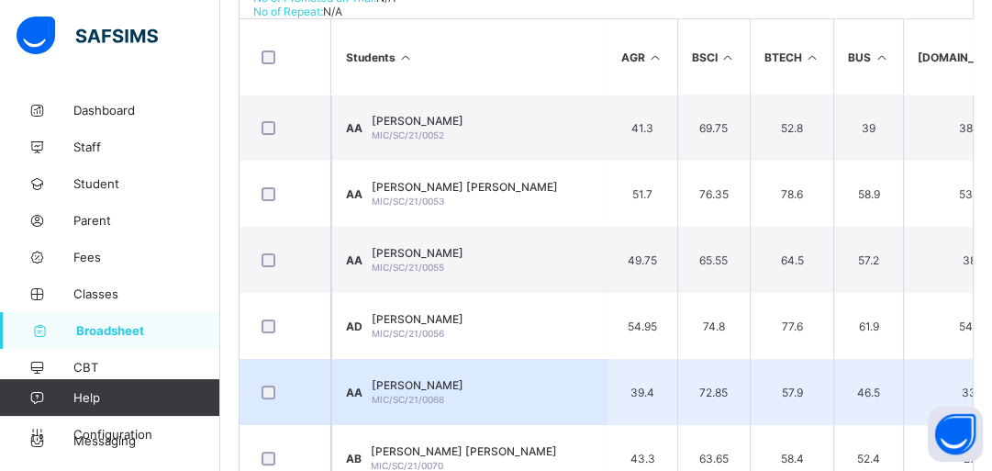
type input "*****"
click at [456, 378] on span "AISHA GARBA AHMAD" at bounding box center [418, 385] width 92 height 14
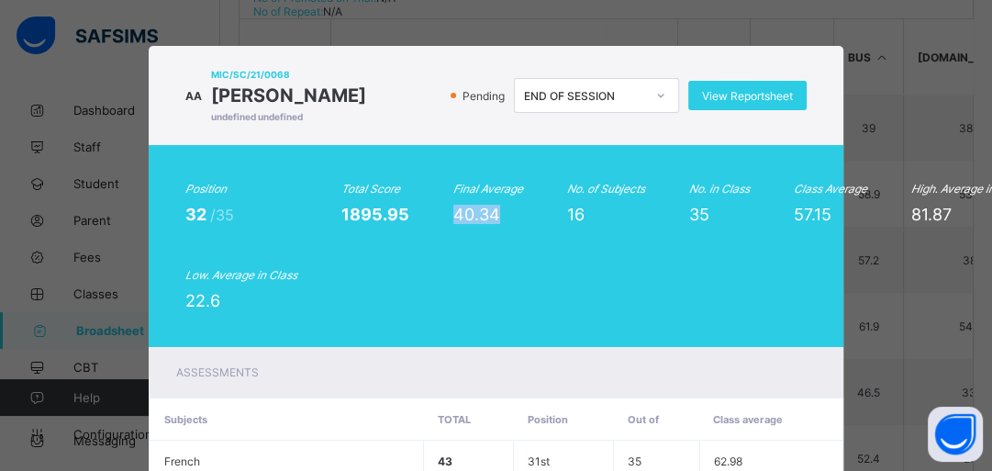
drag, startPoint x: 446, startPoint y: 210, endPoint x: 487, endPoint y: 211, distance: 41.3
click at [487, 211] on span "40.34" at bounding box center [476, 214] width 47 height 19
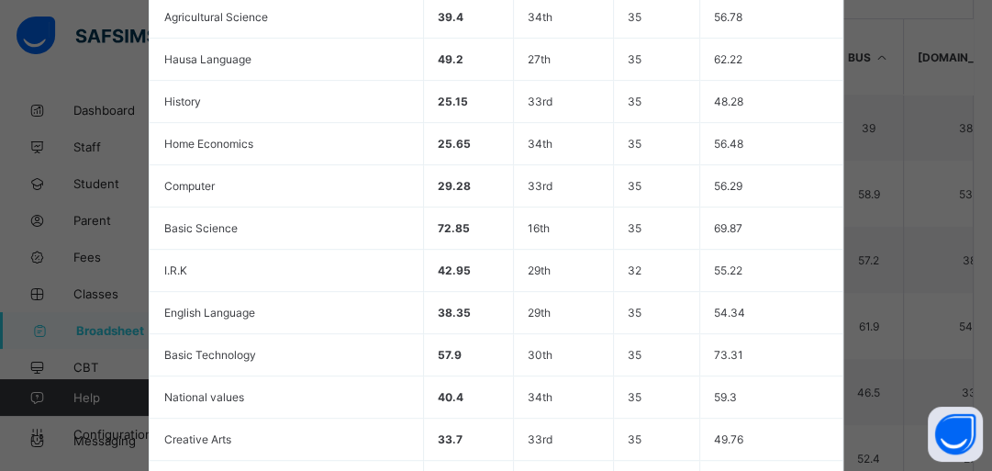
scroll to position [825, 0]
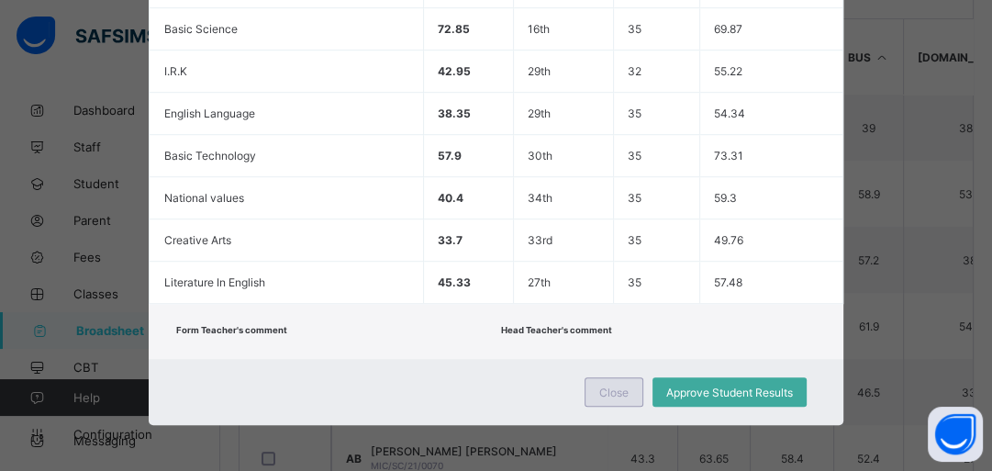
click at [605, 385] on span "Close" at bounding box center [613, 392] width 29 height 14
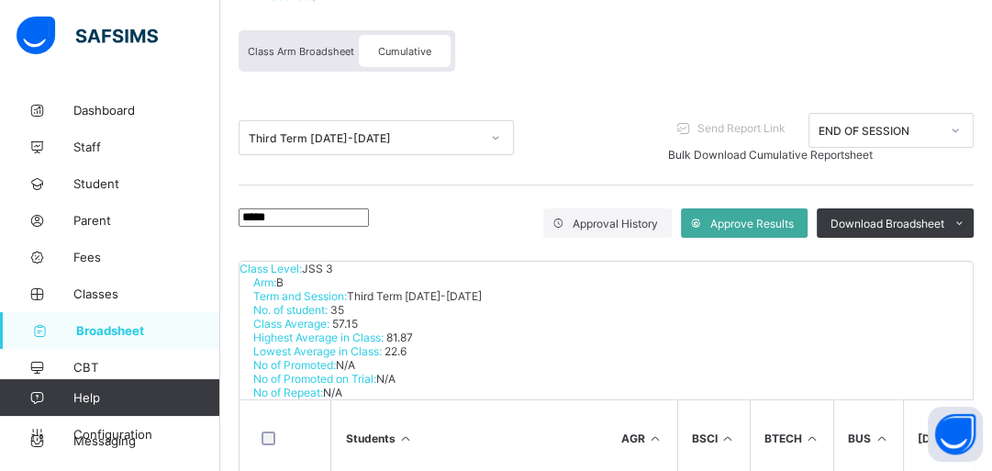
scroll to position [0, 0]
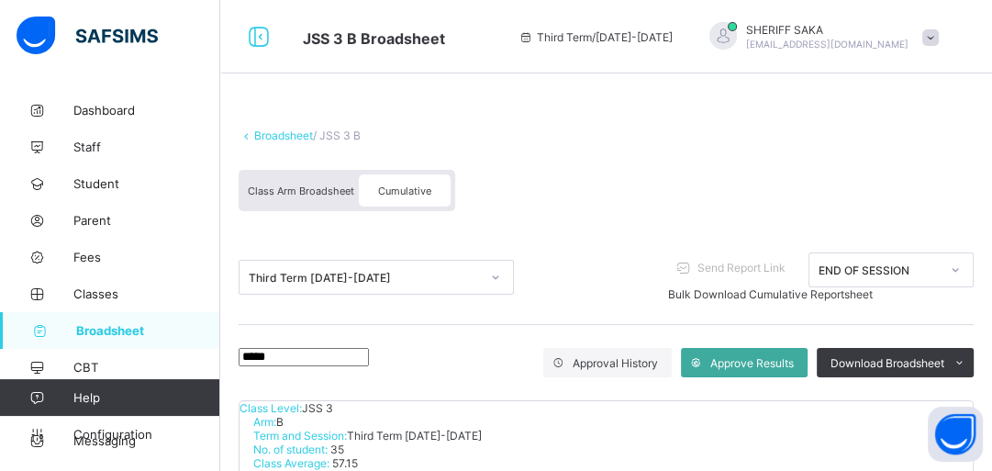
click at [250, 131] on icon at bounding box center [246, 135] width 16 height 14
click at [263, 134] on link "Broadsheet" at bounding box center [283, 135] width 59 height 14
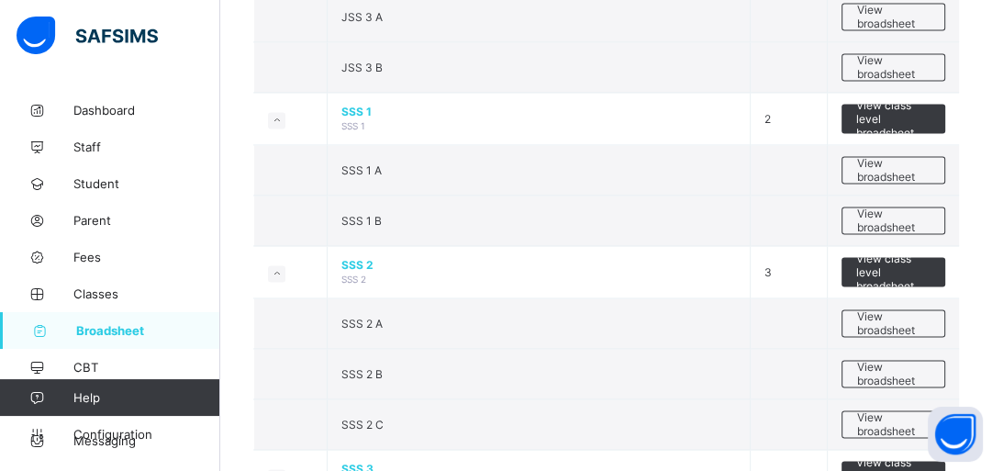
scroll to position [1969, 0]
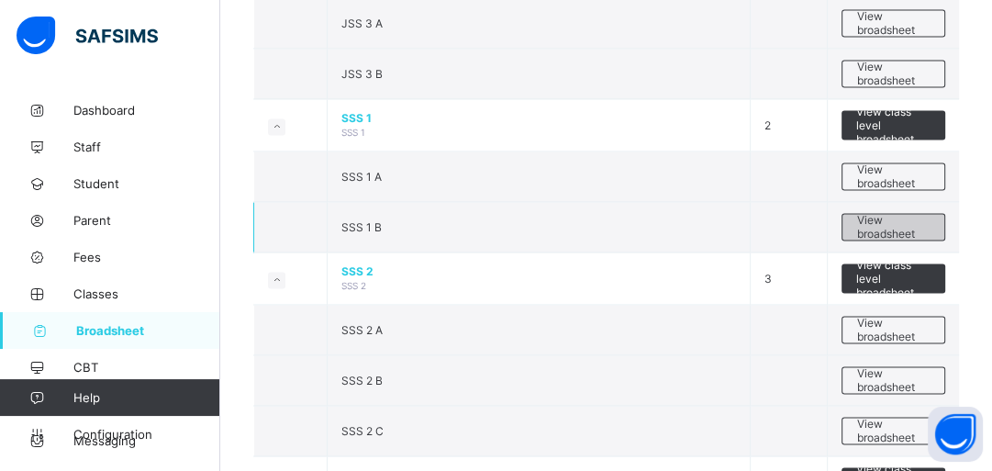
click at [872, 214] on span "View broadsheet" at bounding box center [893, 227] width 74 height 28
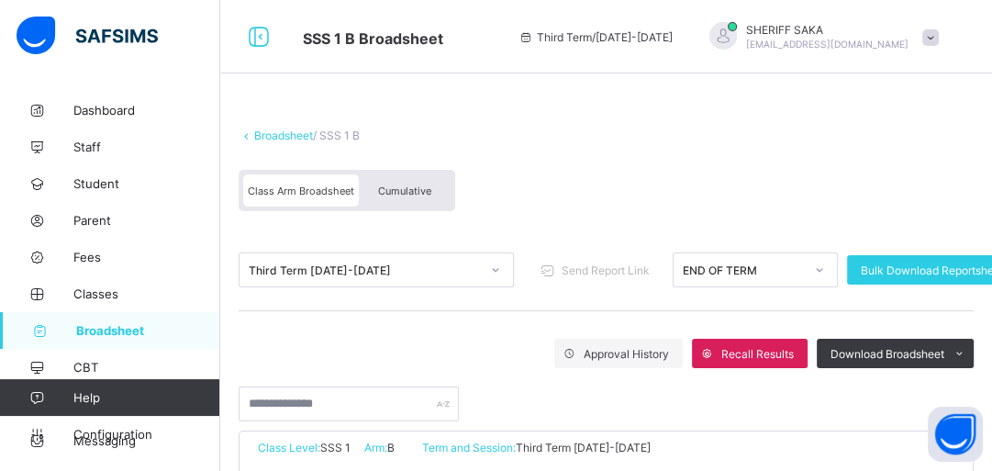
click at [414, 180] on div "Cumulative" at bounding box center [405, 190] width 92 height 32
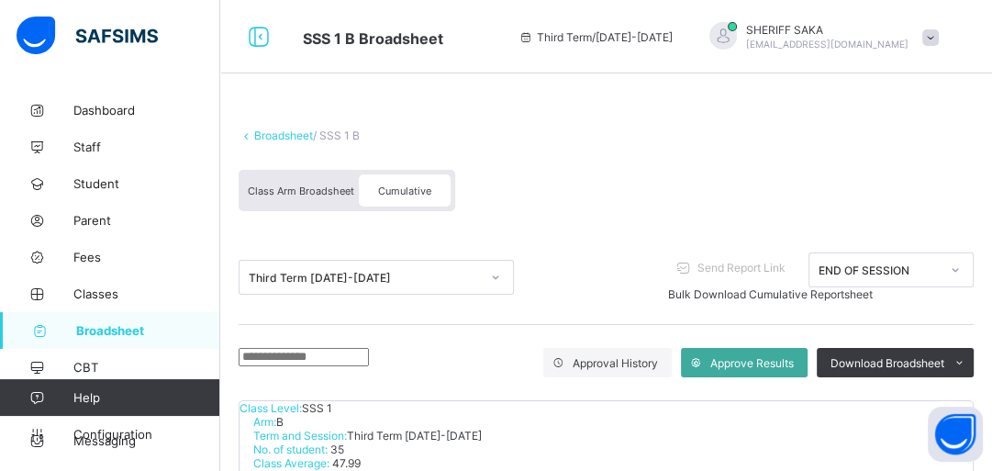
click at [317, 363] on input "text" at bounding box center [303, 357] width 130 height 18
type input "******"
click at [290, 129] on link "Broadsheet" at bounding box center [283, 135] width 59 height 14
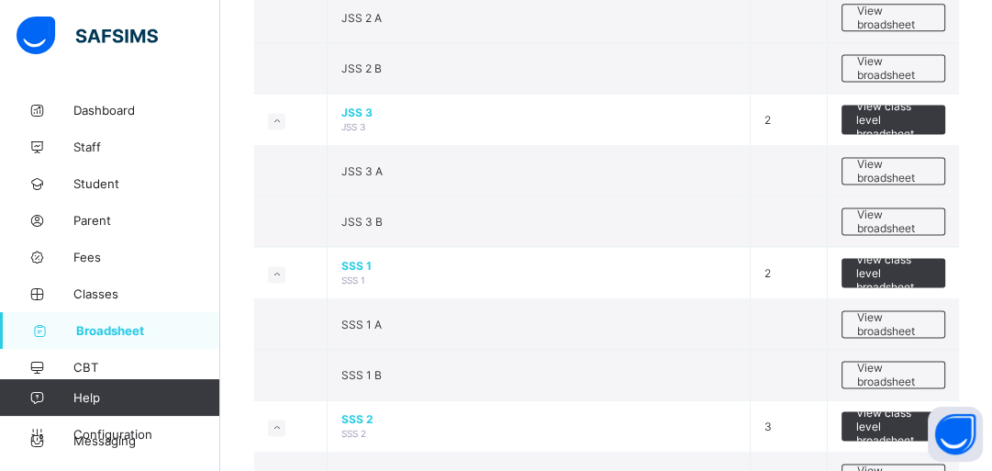
scroll to position [1879, 0]
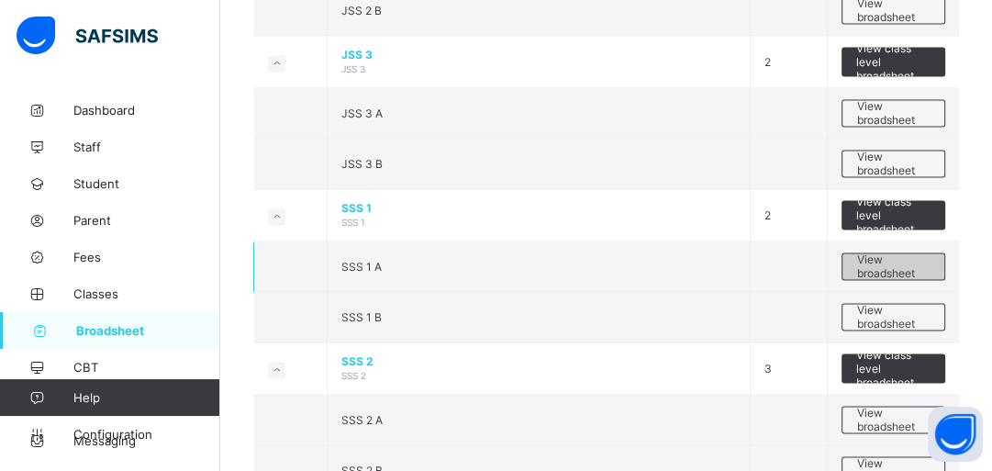
click at [896, 263] on span "View broadsheet" at bounding box center [893, 266] width 74 height 28
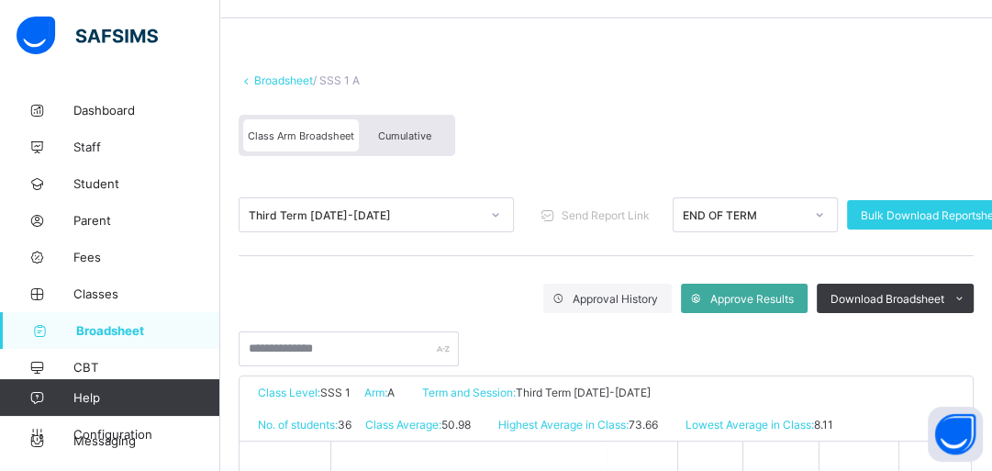
scroll to position [59, 0]
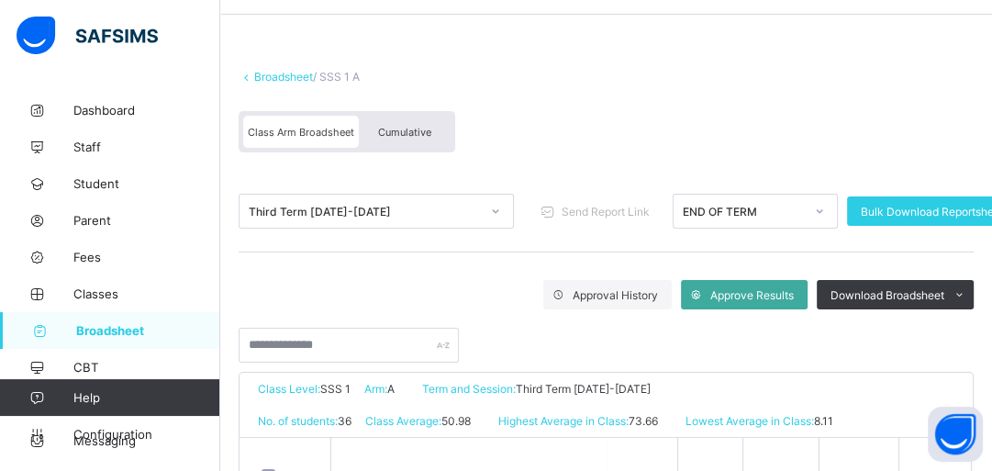
click at [431, 130] on div "Cumulative" at bounding box center [405, 132] width 92 height 32
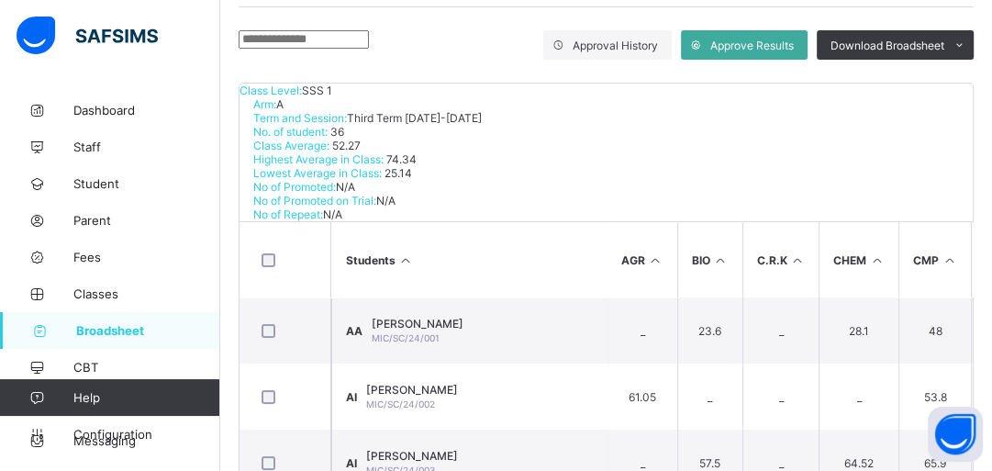
scroll to position [181, 0]
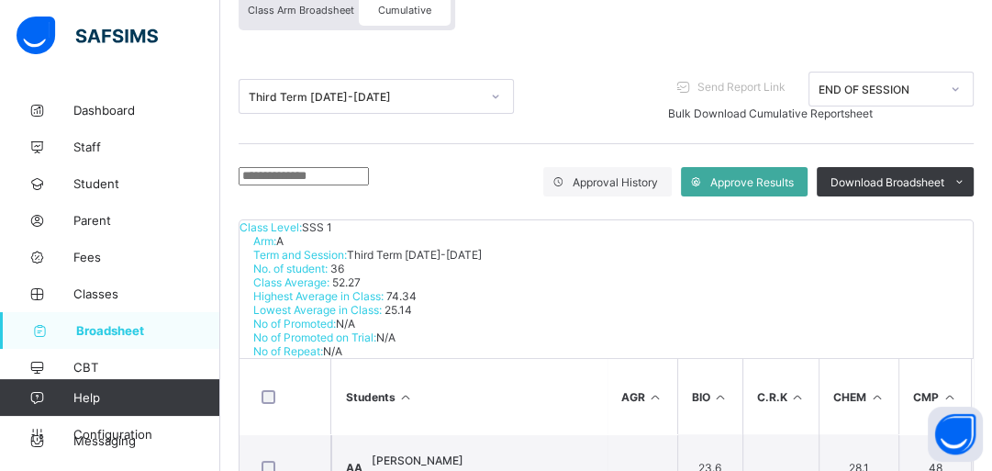
click at [349, 167] on input "text" at bounding box center [303, 176] width 130 height 18
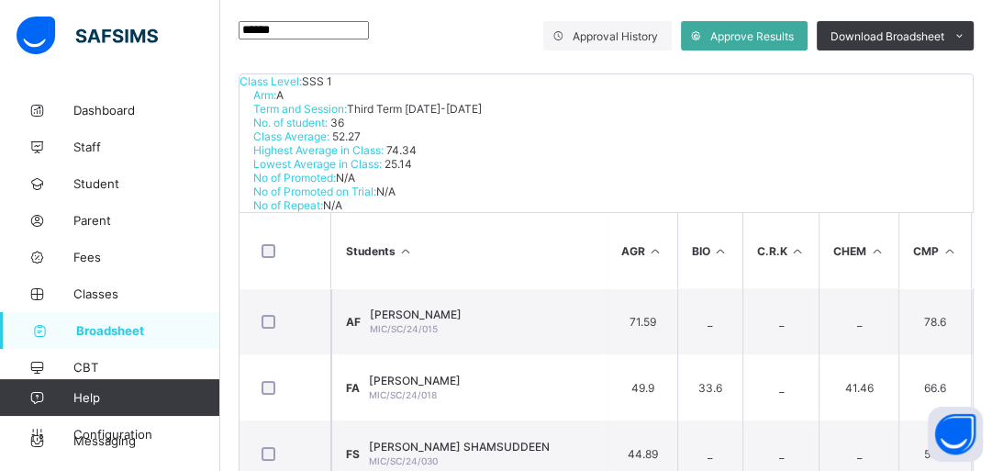
scroll to position [408, 0]
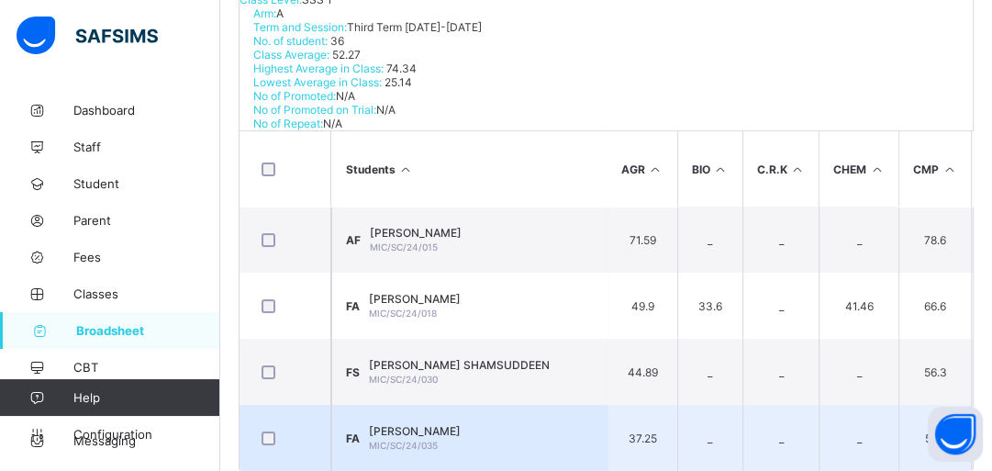
type input "******"
click at [460, 424] on span "FATIMA GARBA AHMAD" at bounding box center [415, 431] width 92 height 14
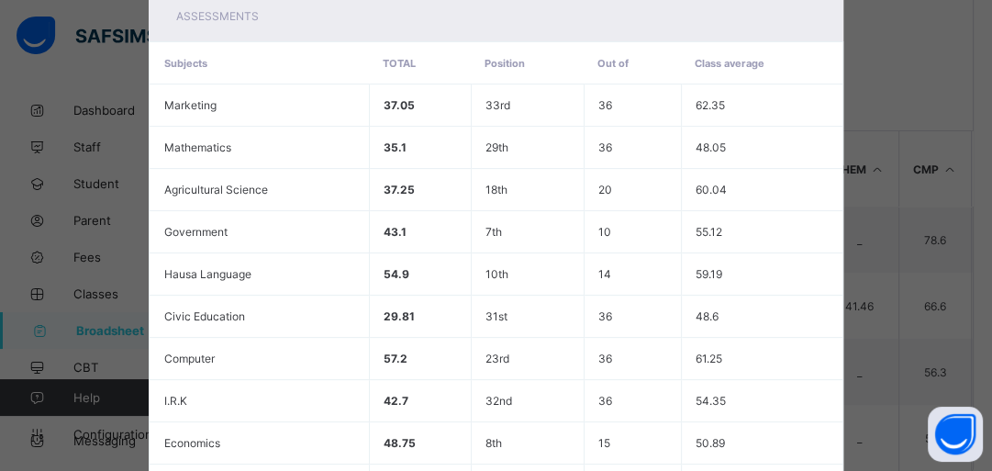
scroll to position [635, 0]
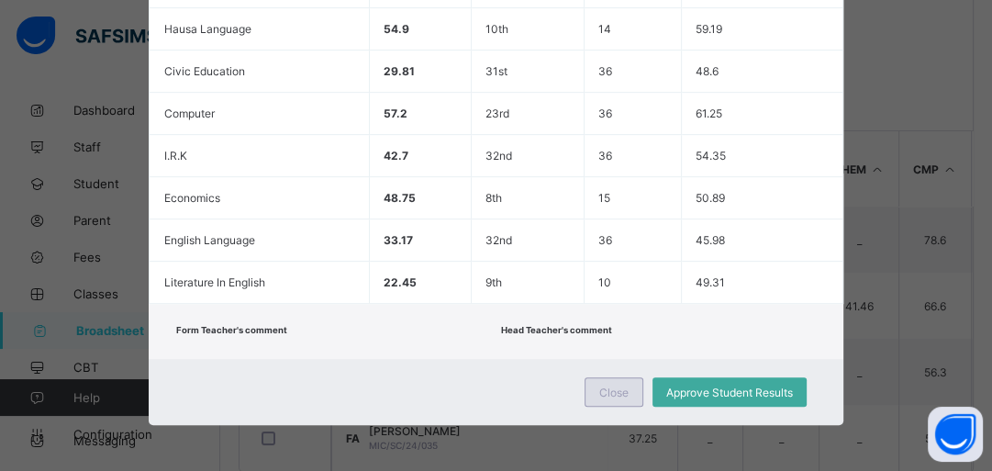
click at [621, 386] on span "Close" at bounding box center [613, 392] width 29 height 14
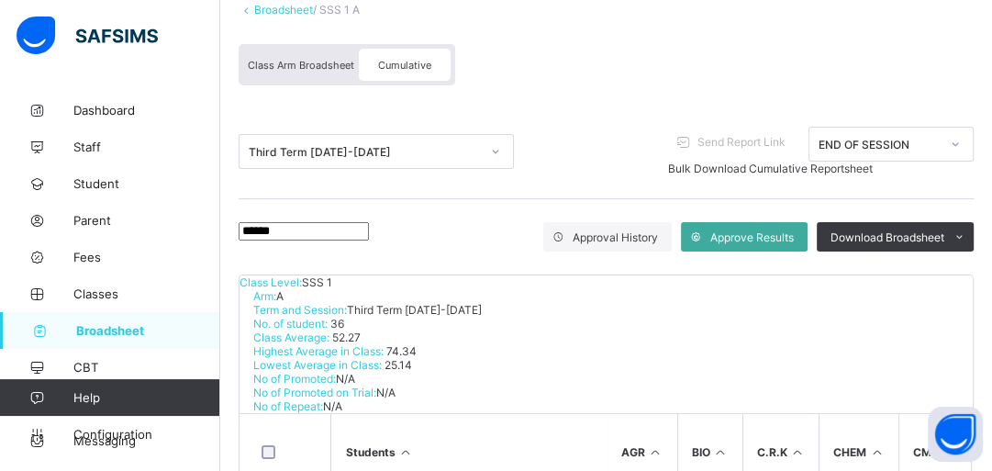
scroll to position [0, 0]
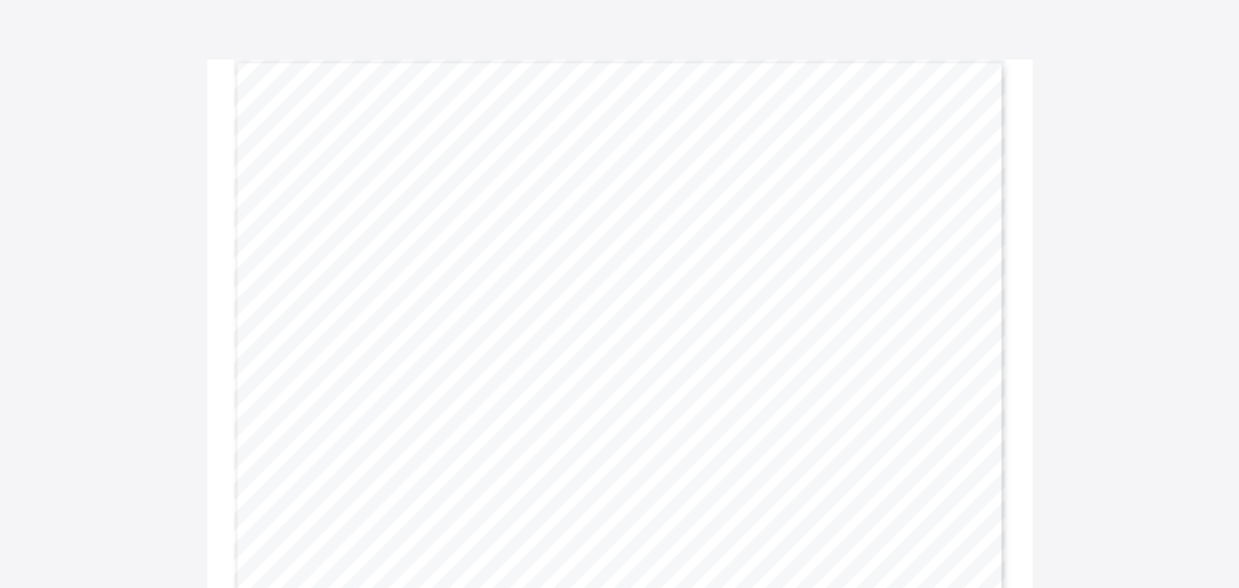
scroll to position [106, 0]
drag, startPoint x: 702, startPoint y: 414, endPoint x: 682, endPoint y: 416, distance: 19.4
click at [682, 416] on div "Gwarzo Road, P.O. Box 701, Kano - Nigeria. Tel: 0906 358 2631, 0809 948 5785 | …" at bounding box center [620, 334] width 772 height 546
click at [704, 415] on span "26.8%" at bounding box center [693, 413] width 22 height 7
drag, startPoint x: 708, startPoint y: 412, endPoint x: 688, endPoint y: 412, distance: 20.2
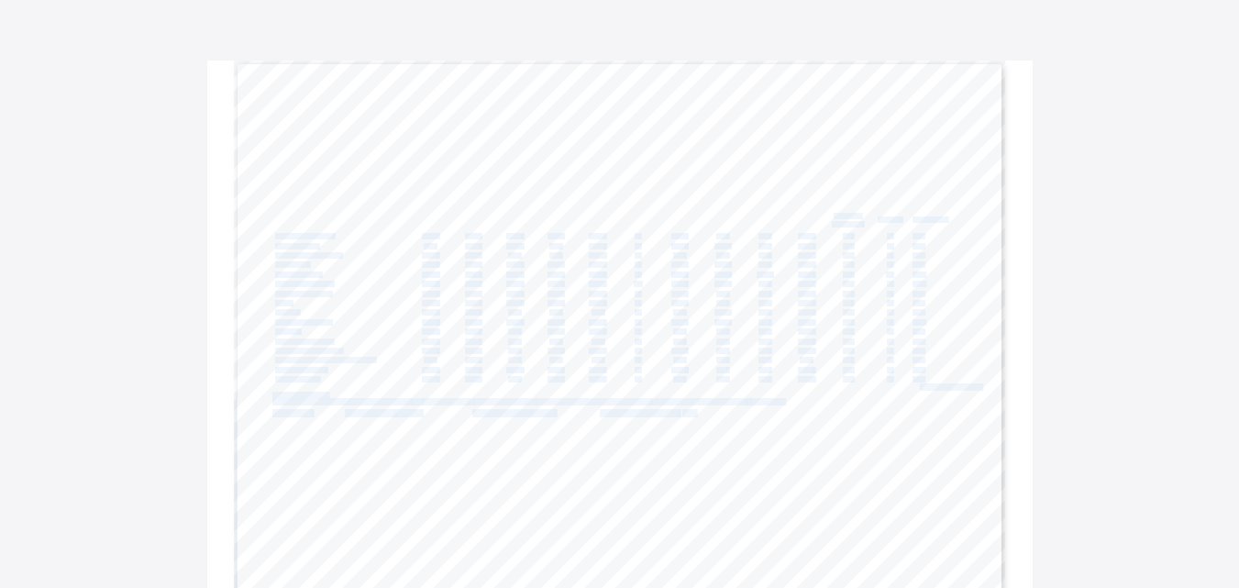
click at [688, 412] on div "Gwarzo Road, P.O. Box 701, Kano - Nigeria. Tel: 0906 358 2631, 0809 948 5785 | …" at bounding box center [620, 334] width 772 height 546
drag, startPoint x: 690, startPoint y: 410, endPoint x: 709, endPoint y: 410, distance: 19.3
click at [704, 410] on span "26.8%" at bounding box center [693, 413] width 22 height 7
click at [706, 413] on span "Page 1" at bounding box center [705, 413] width 2 height 7
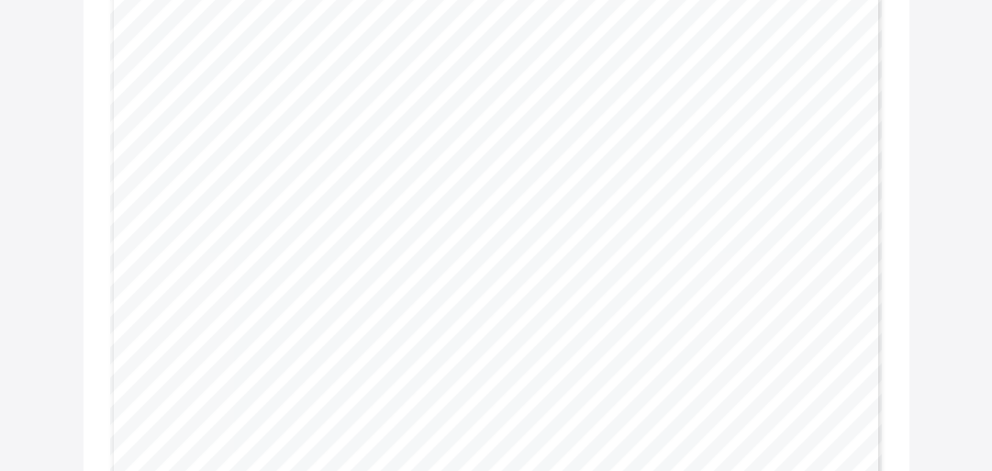
scroll to position [213, 0]
drag, startPoint x: 585, startPoint y: 305, endPoint x: 562, endPoint y: 308, distance: 23.2
click at [562, 308] on div "Gwarzo Road, P.O. Box 701, Kano - Nigeria. Tel: 0906 358 2631, 0809 948 5785 | …" at bounding box center [496, 227] width 772 height 546
click at [578, 314] on div "Gwarzo Road, P.O. Box 701, Kano - Nigeria. Tel: 0906 358 2631, 0809 948 5785 | …" at bounding box center [496, 227] width 772 height 546
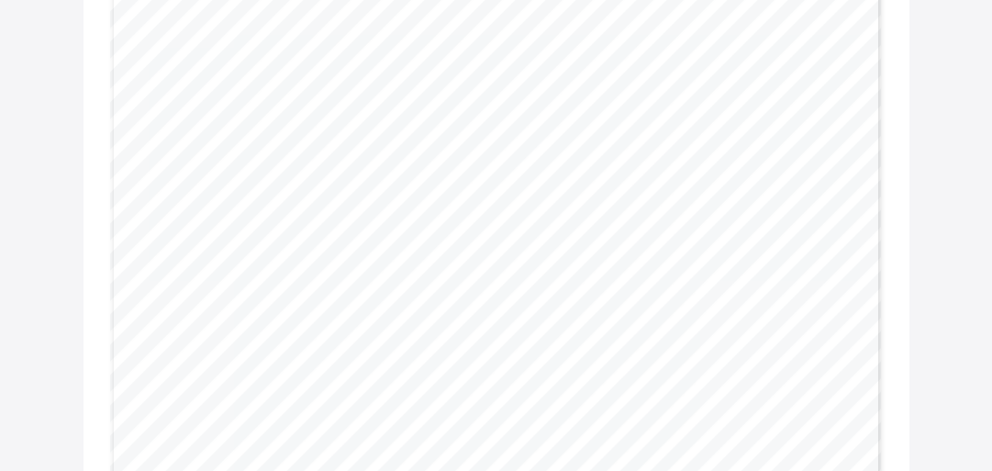
scroll to position [185, 0]
drag, startPoint x: 582, startPoint y: 334, endPoint x: 562, endPoint y: 333, distance: 19.3
click at [562, 333] on div "Gwarzo Road, P.O. [GEOGRAPHIC_DATA] - [GEOGRAPHIC_DATA]. Tel: [PHONE_NUMBER], […" at bounding box center [496, 255] width 772 height 546
click at [578, 337] on span "43.5%" at bounding box center [570, 334] width 22 height 7
drag, startPoint x: 583, startPoint y: 334, endPoint x: 564, endPoint y: 335, distance: 19.3
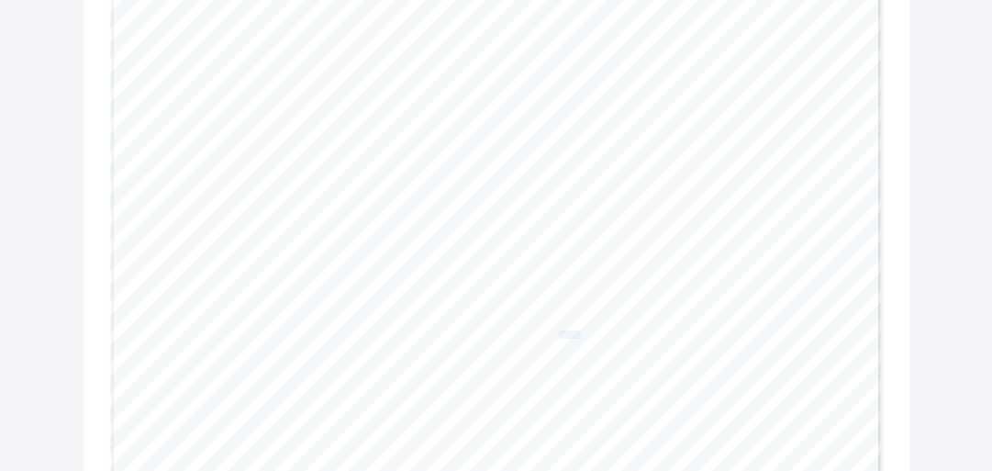
click at [564, 335] on span "43.5%" at bounding box center [570, 334] width 22 height 7
drag, startPoint x: 842, startPoint y: 400, endPoint x: 815, endPoint y: 400, distance: 27.5
click at [815, 400] on span "improvement. Work harder to achieve better result. To Repeat." at bounding box center [740, 401] width 204 height 6
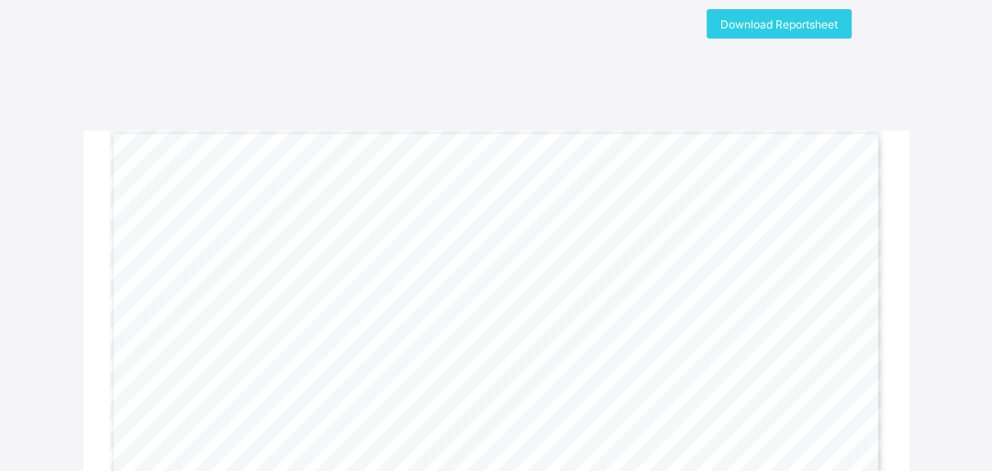
scroll to position [0, 0]
